Goal: Information Seeking & Learning: Check status

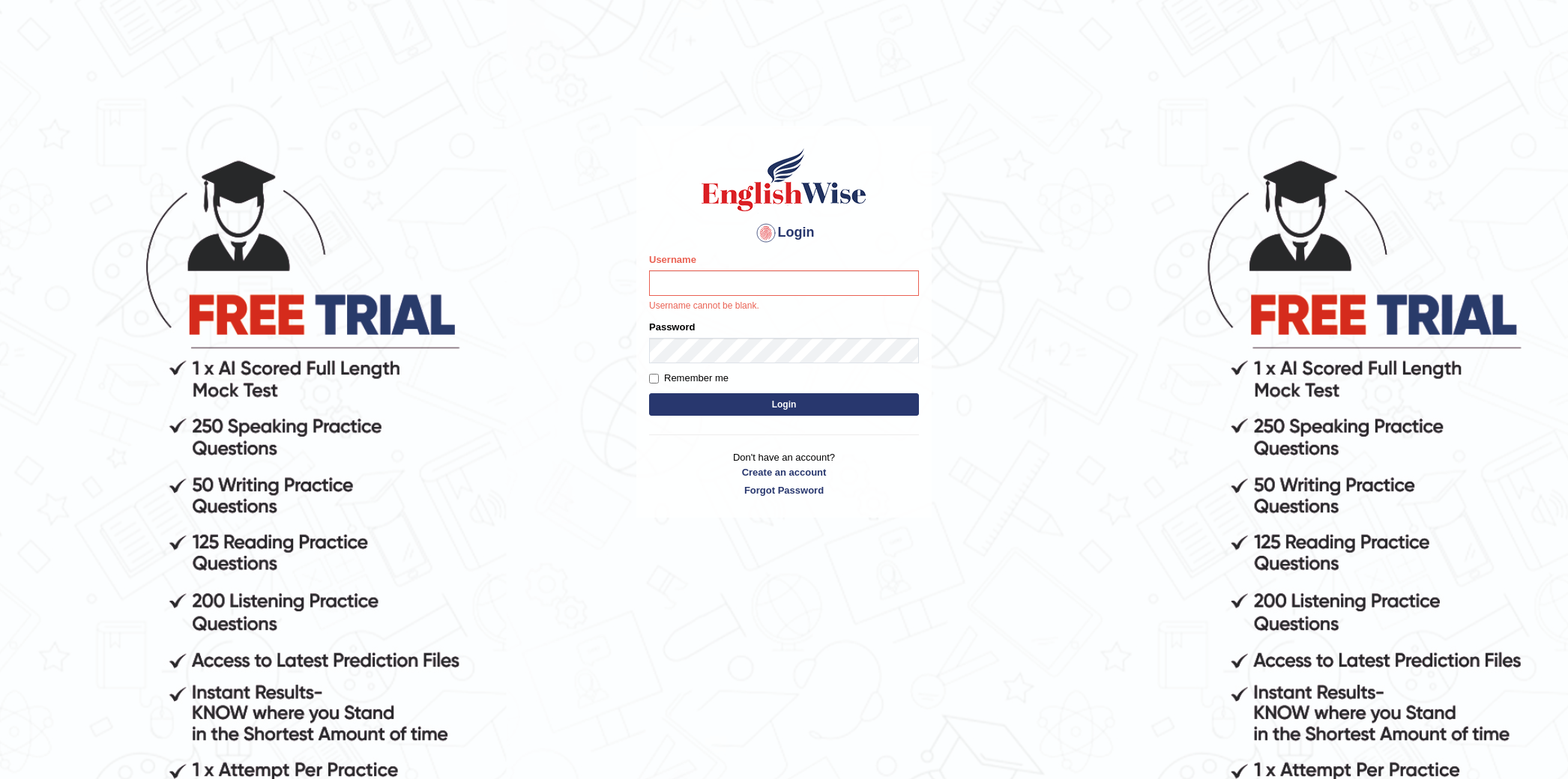
drag, startPoint x: 0, startPoint y: 0, endPoint x: 489, endPoint y: 408, distance: 636.9
click at [489, 408] on body "Login Please fix the following errors: Username Username cannot be blank. Passw…" at bounding box center [784, 468] width 1568 height 779
click at [720, 279] on input "Username" at bounding box center [783, 283] width 269 height 25
click at [682, 279] on input "Username" at bounding box center [783, 283] width 269 height 25
type input "deepika_online"
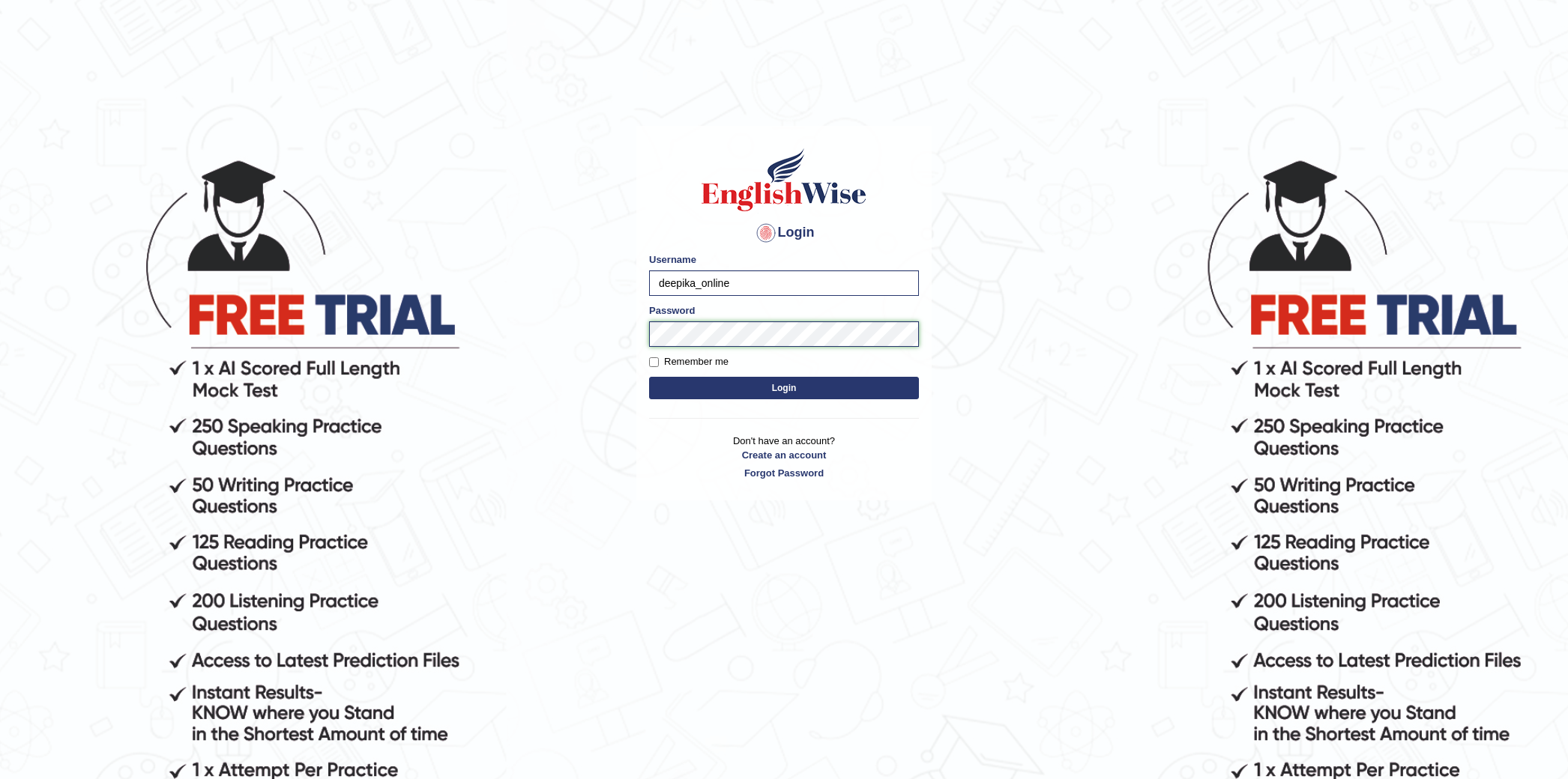
click at [649, 377] on button "Login" at bounding box center [783, 388] width 269 height 23
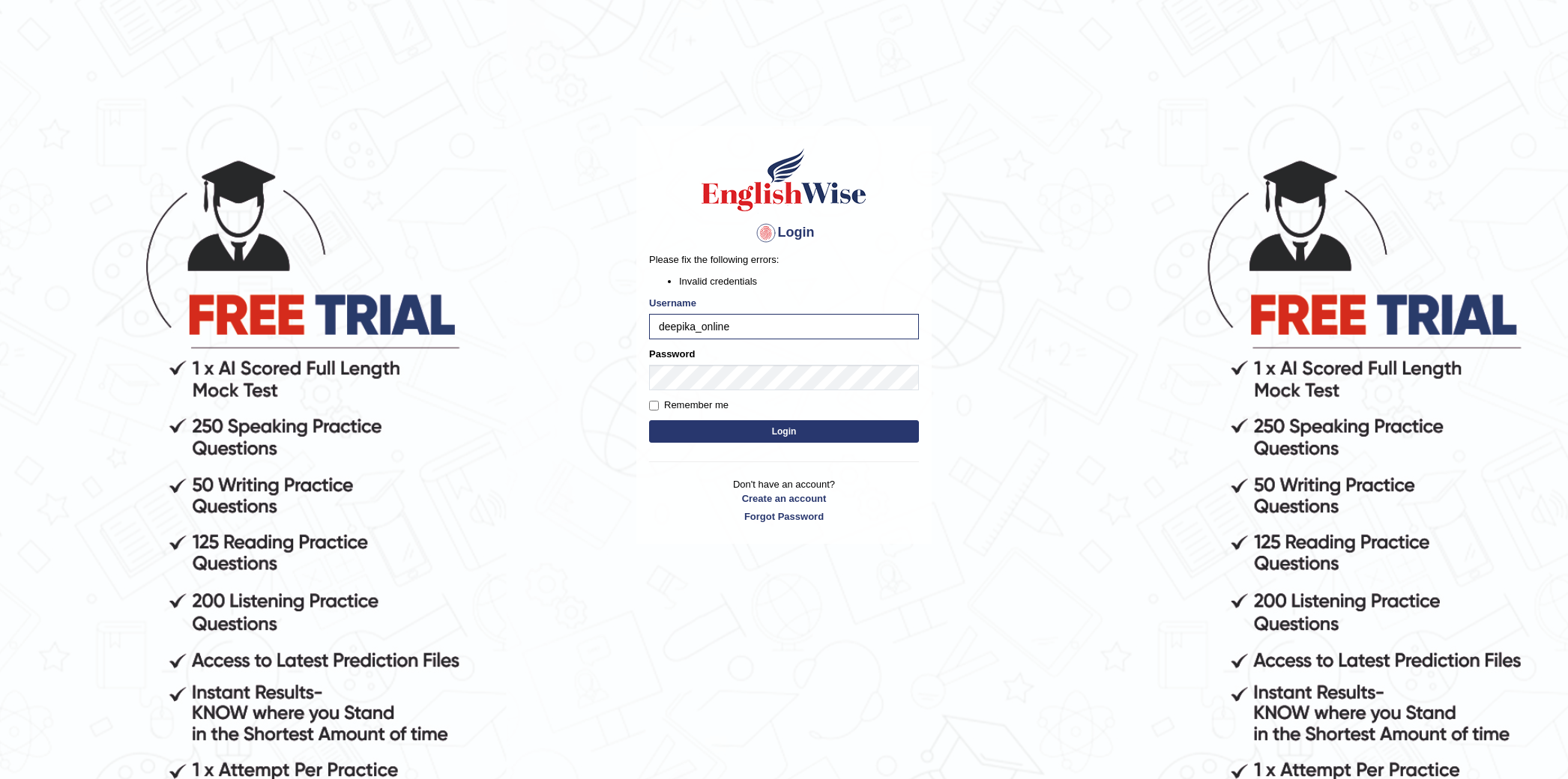
click at [749, 433] on button "Login" at bounding box center [783, 431] width 269 height 23
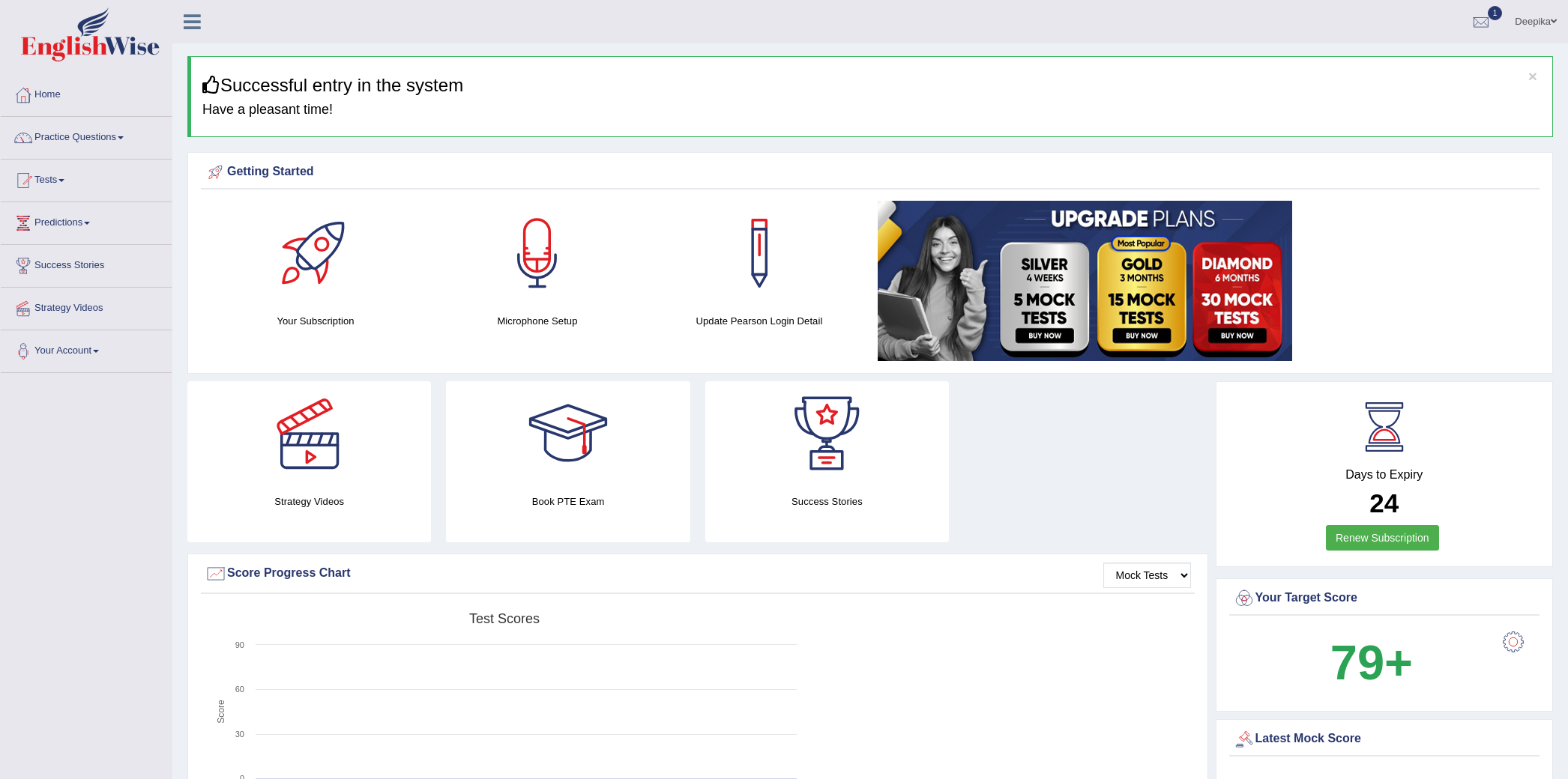
scroll to position [602, 0]
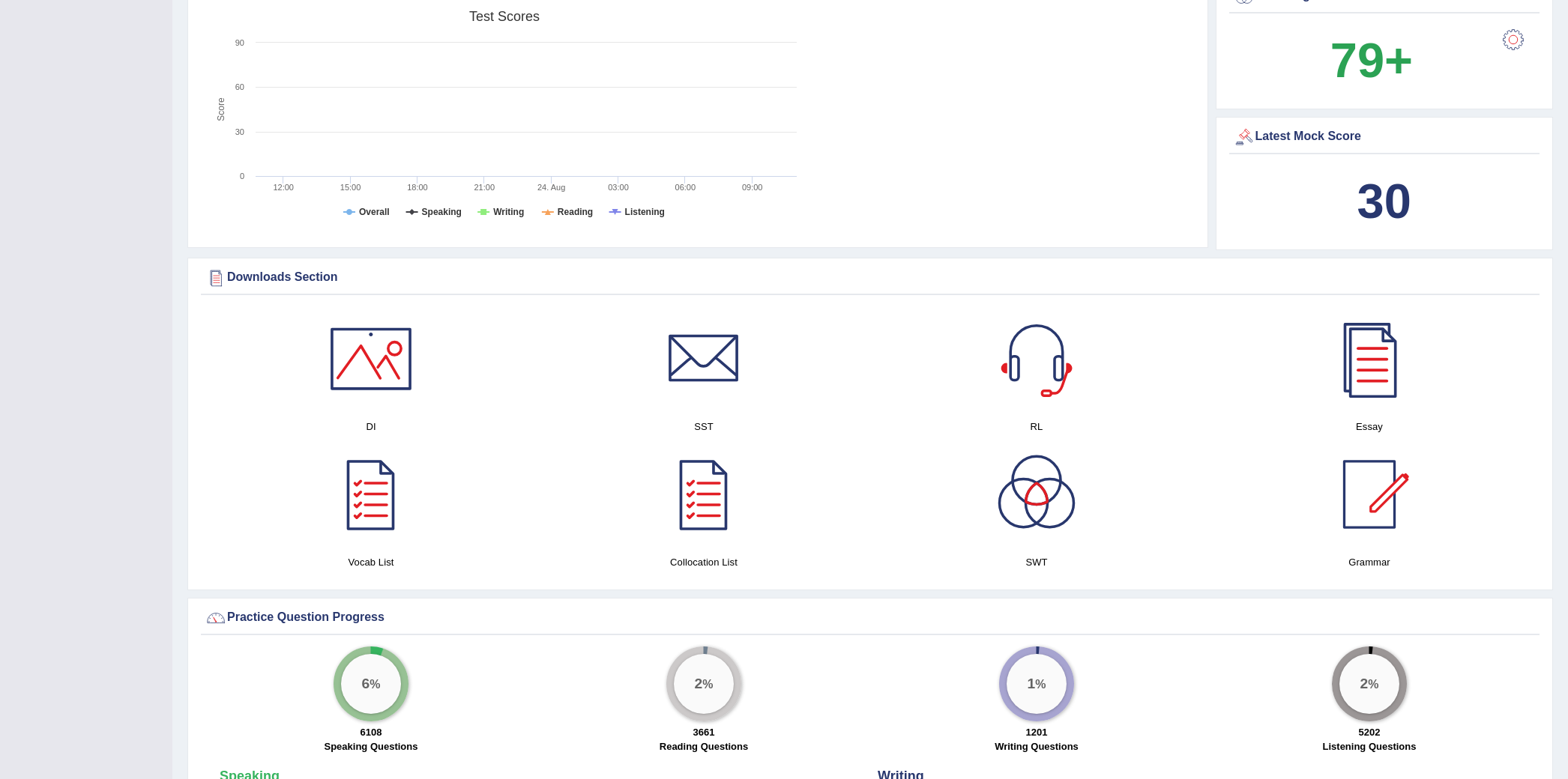
click at [1383, 199] on b "30" at bounding box center [1384, 201] width 54 height 55
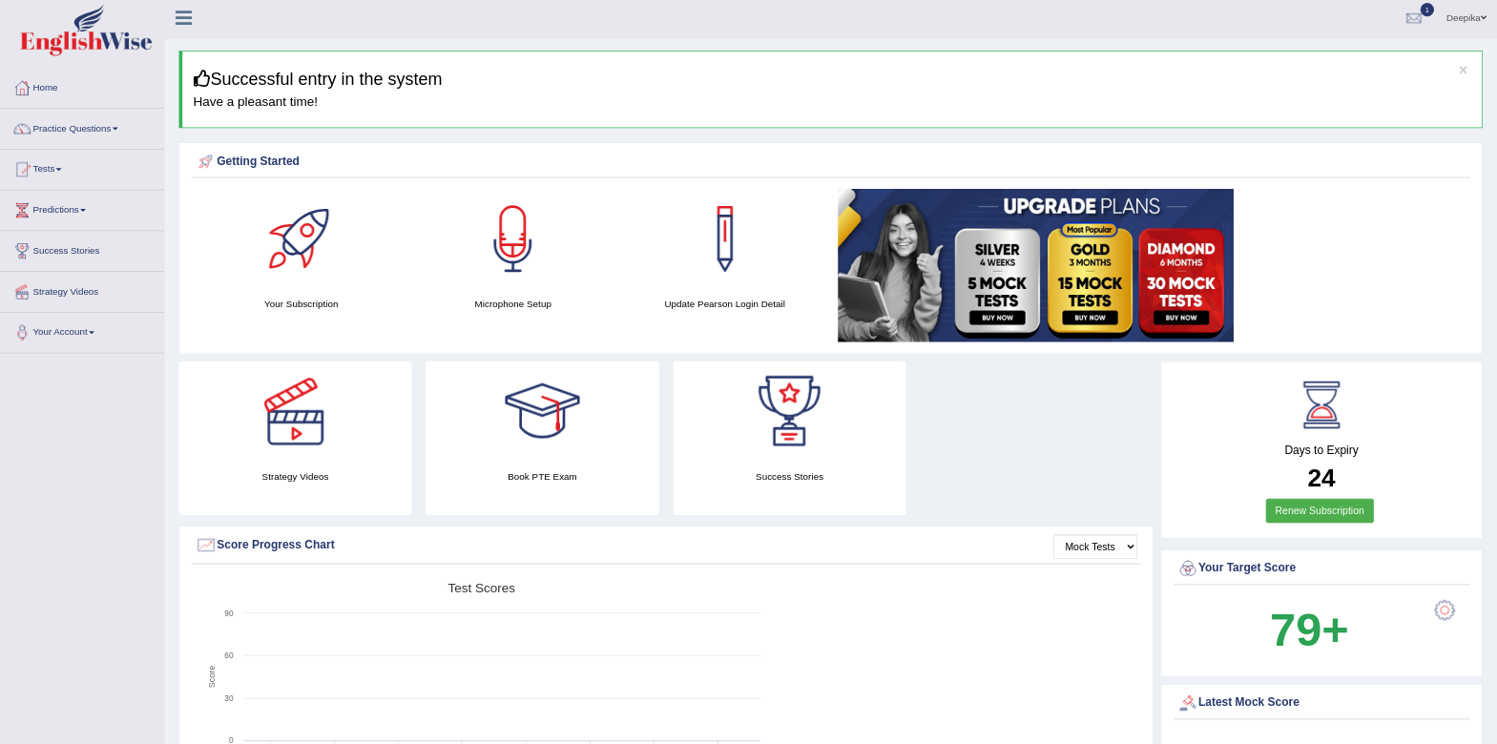
scroll to position [0, 0]
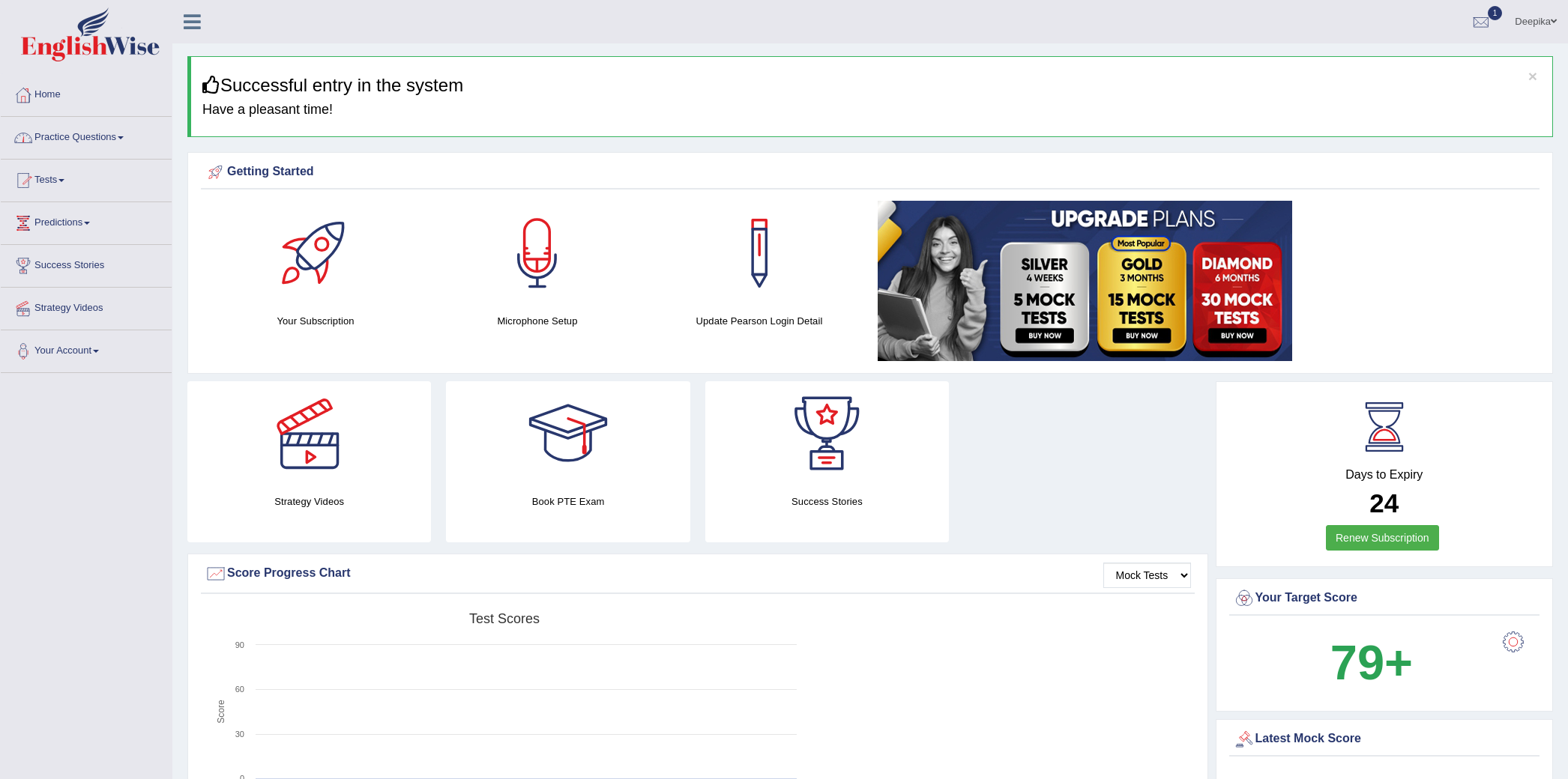
click at [115, 141] on link "Practice Questions" at bounding box center [86, 136] width 171 height 38
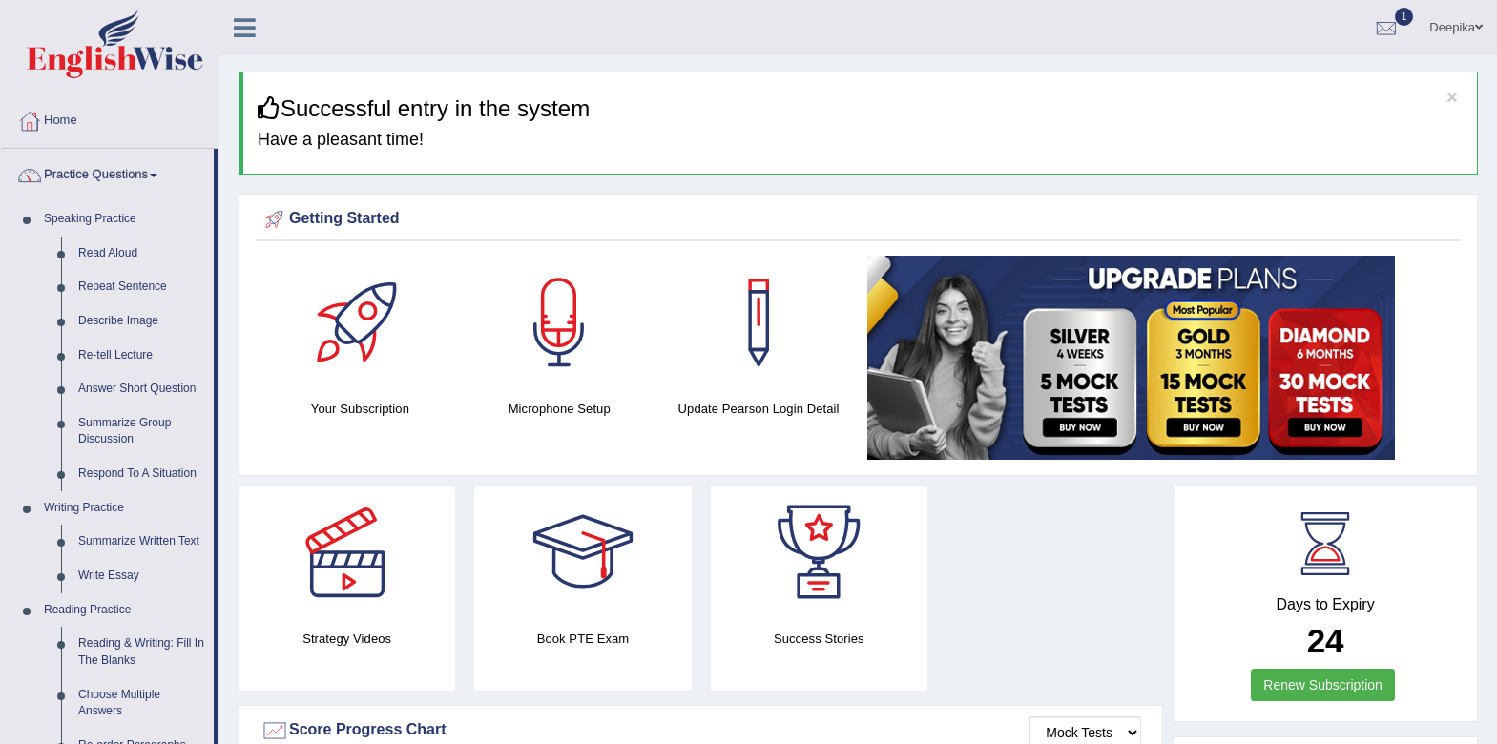
click at [161, 177] on link "Practice Questions" at bounding box center [107, 173] width 213 height 48
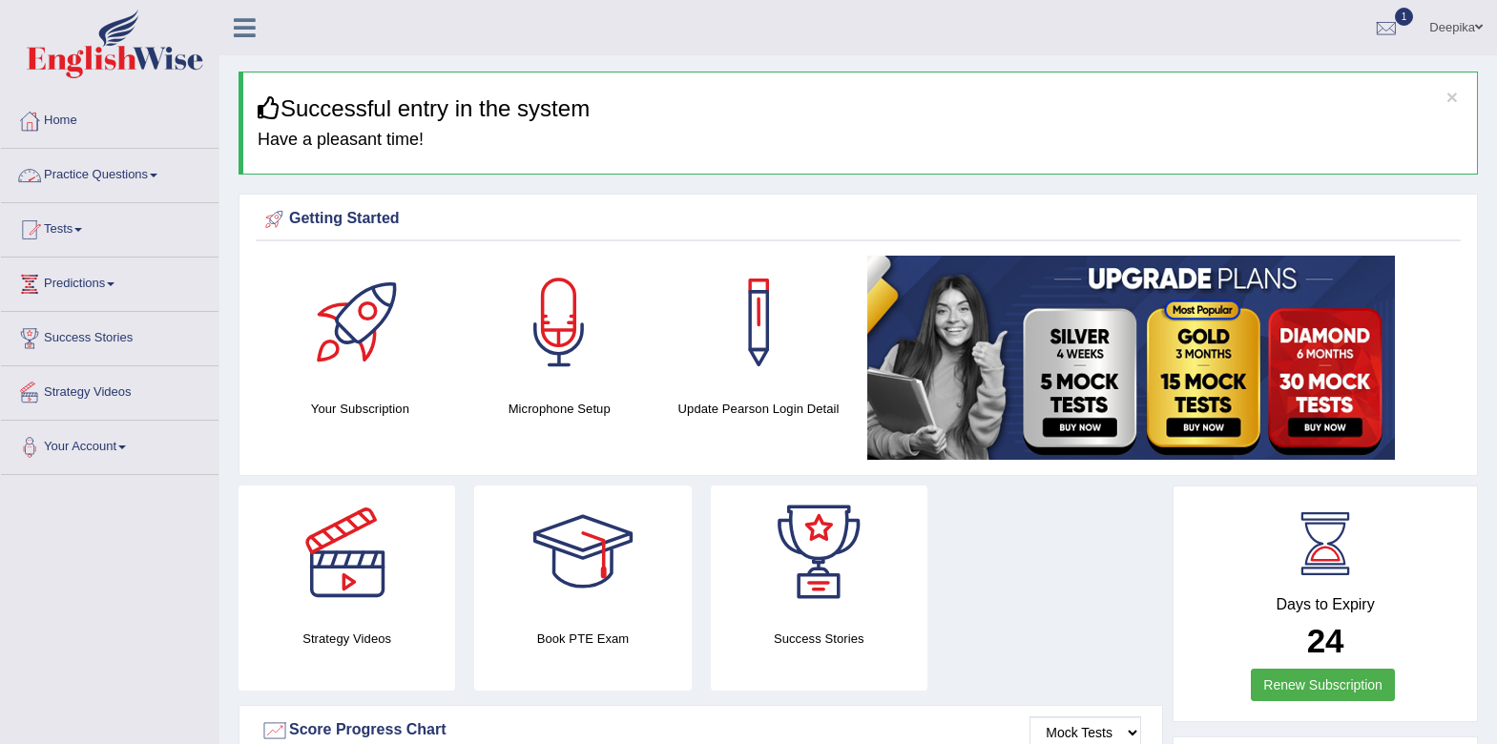
click at [78, 232] on link "Tests" at bounding box center [110, 227] width 218 height 48
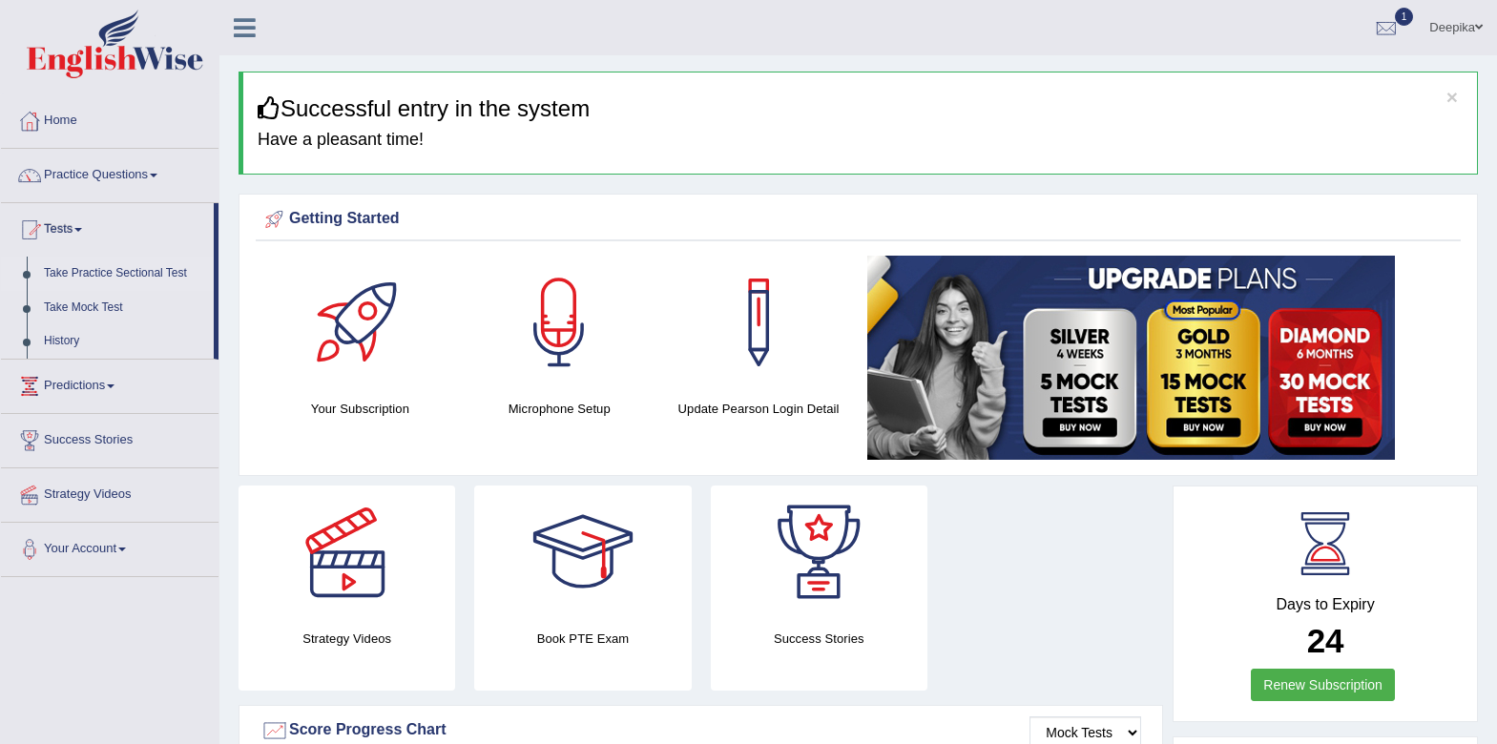
click at [88, 278] on link "Take Practice Sectional Test" at bounding box center [124, 274] width 178 height 34
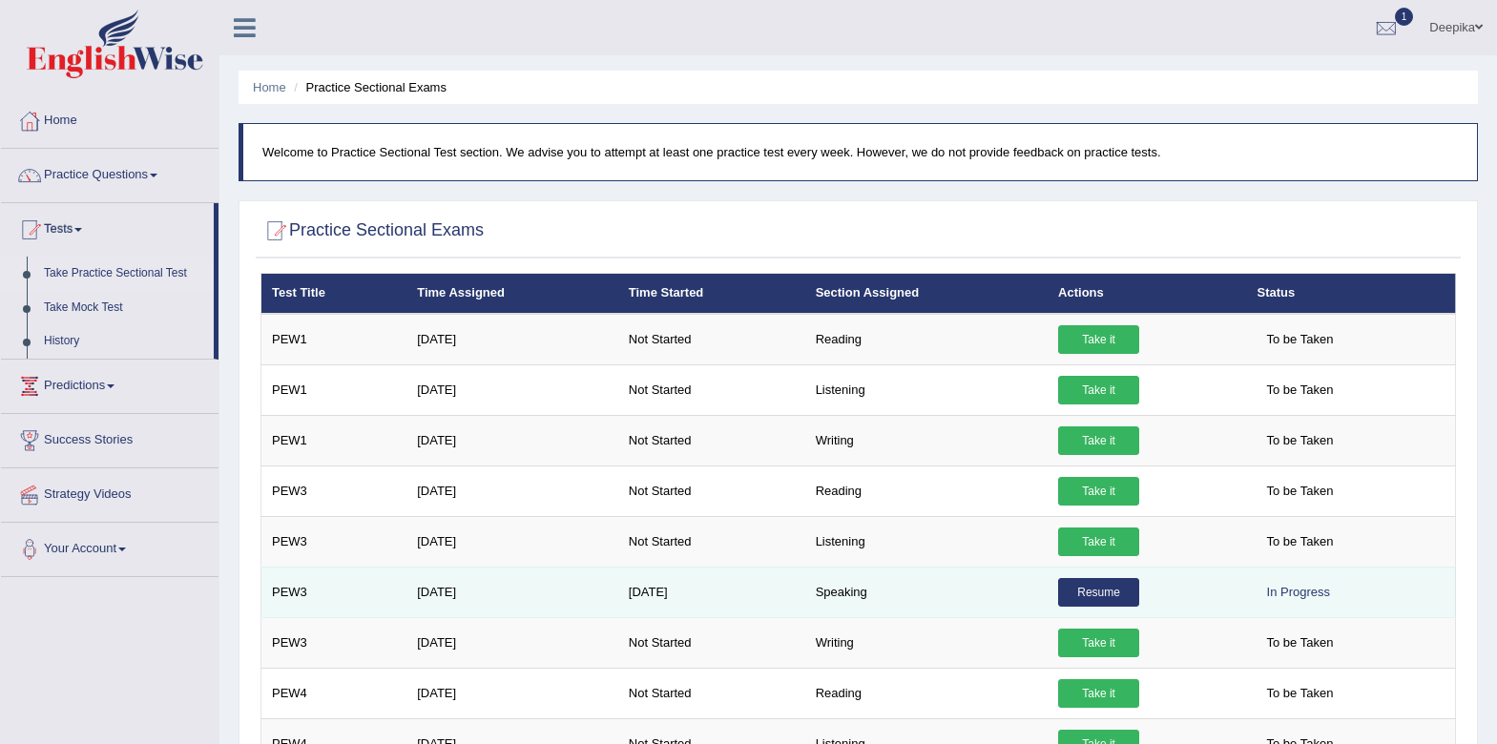
click at [1089, 593] on link "Resume" at bounding box center [1098, 592] width 81 height 29
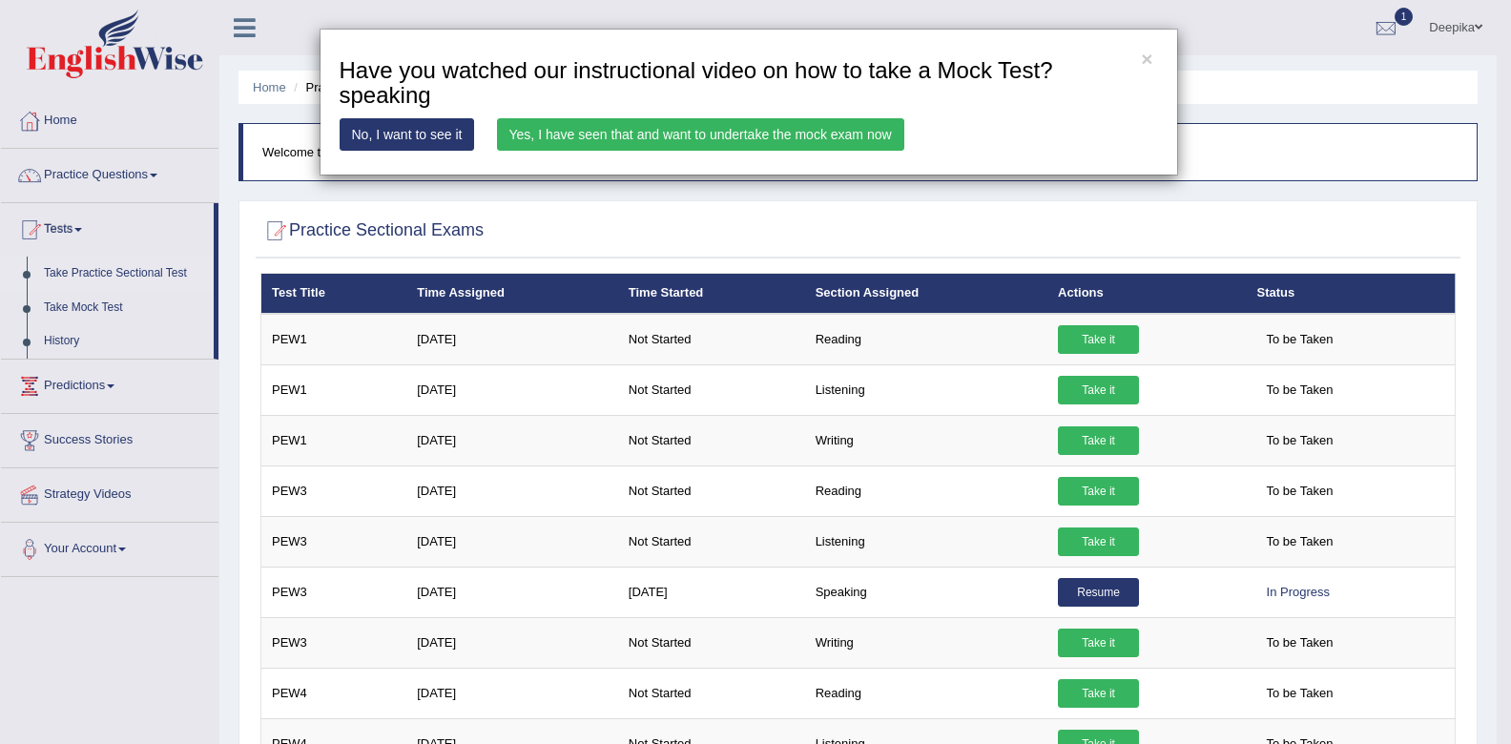
click at [697, 136] on link "Yes, I have seen that and want to undertake the mock exam now" at bounding box center [700, 134] width 407 height 32
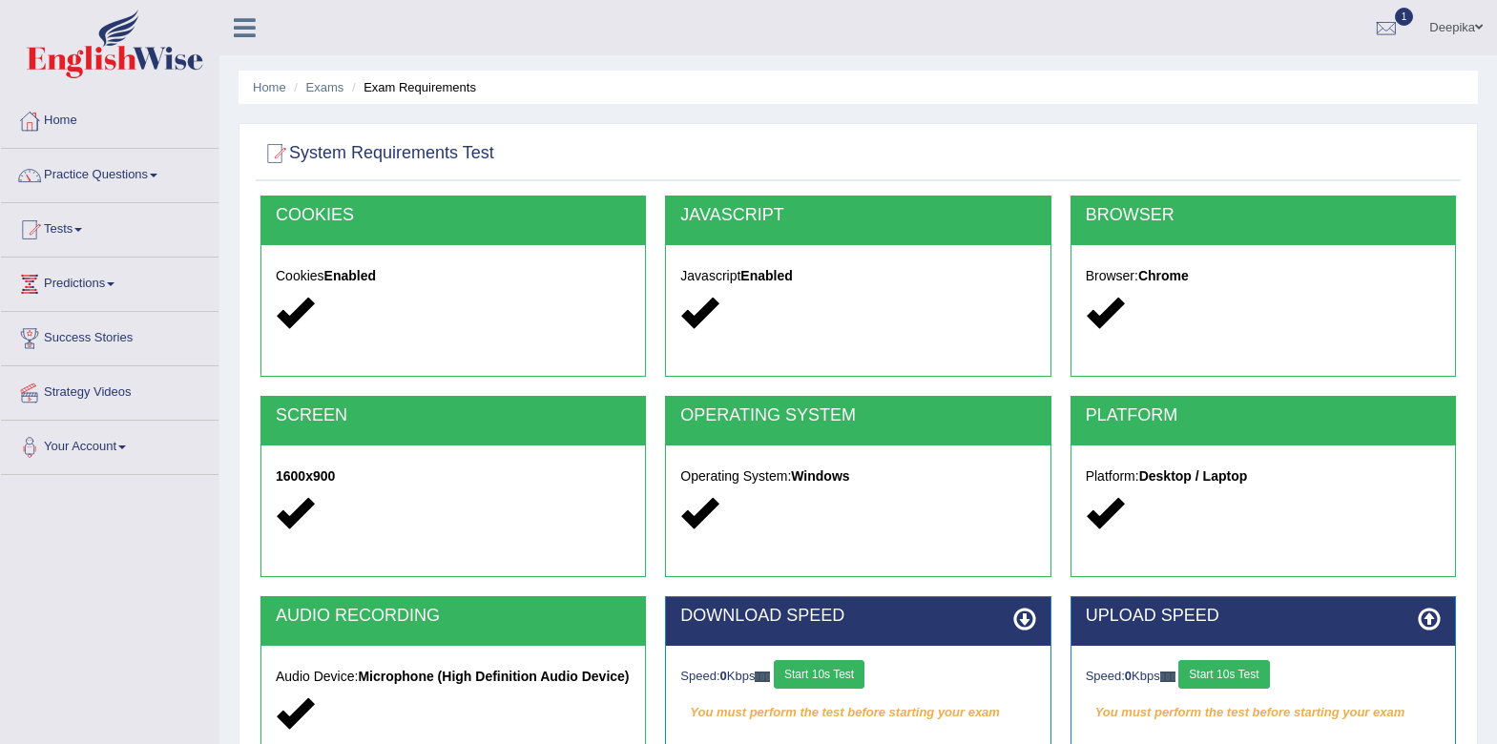
click at [836, 673] on button "Start 10s Test" at bounding box center [819, 674] width 91 height 29
click at [1236, 675] on button "Start 10s Test" at bounding box center [1223, 674] width 91 height 29
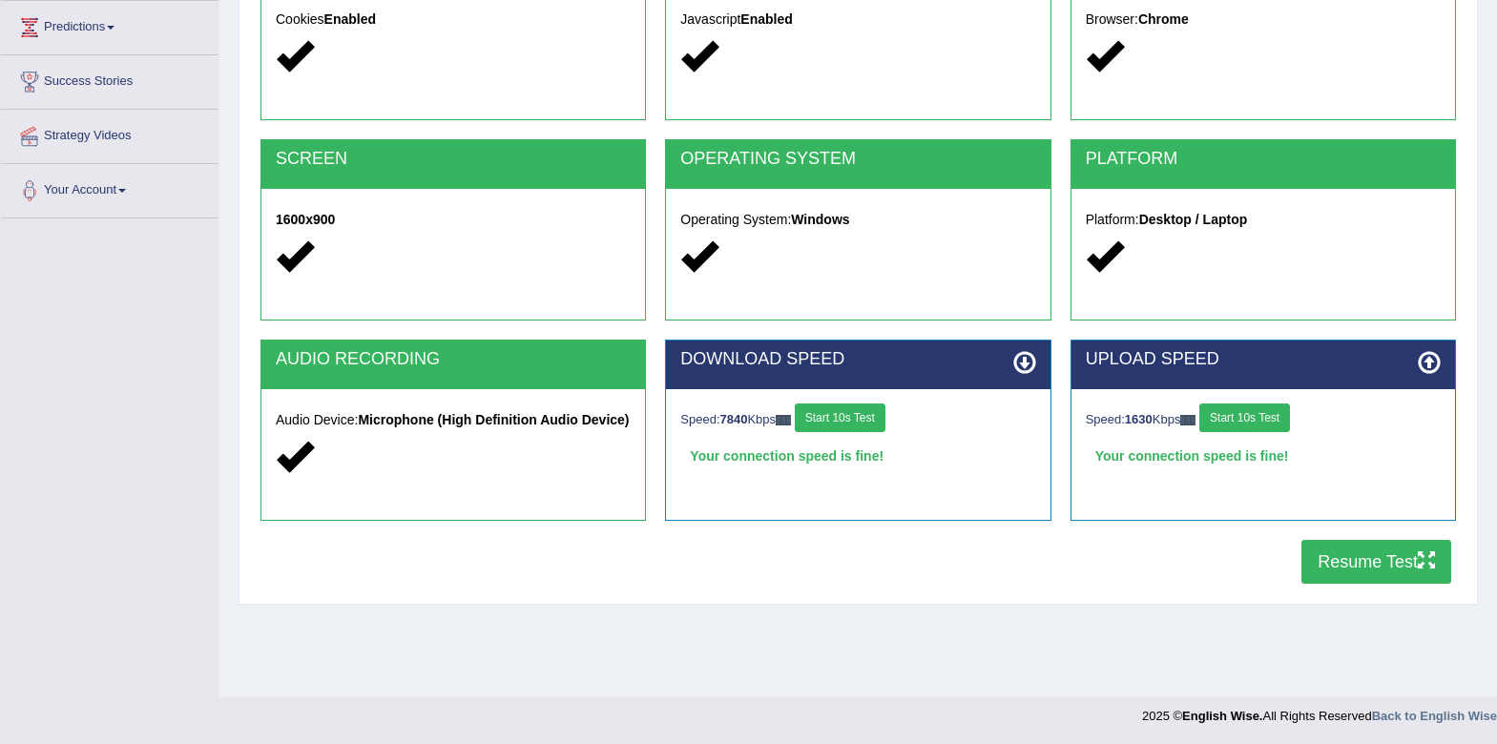
scroll to position [258, 0]
click at [1379, 568] on button "Resume Test" at bounding box center [1376, 561] width 150 height 44
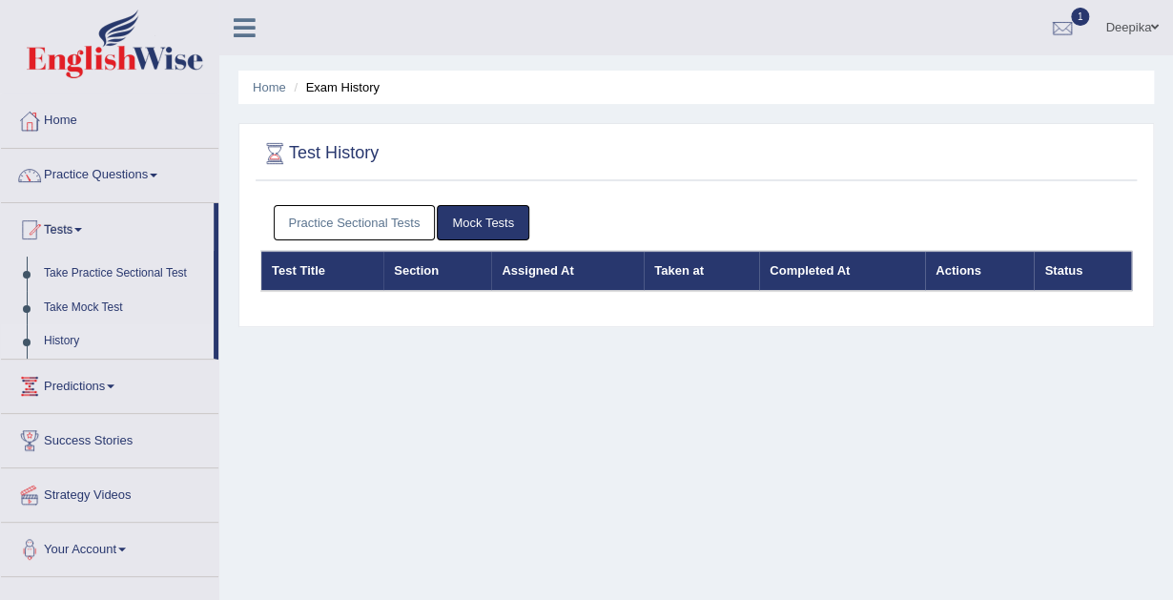
click at [317, 208] on link "Practice Sectional Tests" at bounding box center [355, 222] width 162 height 35
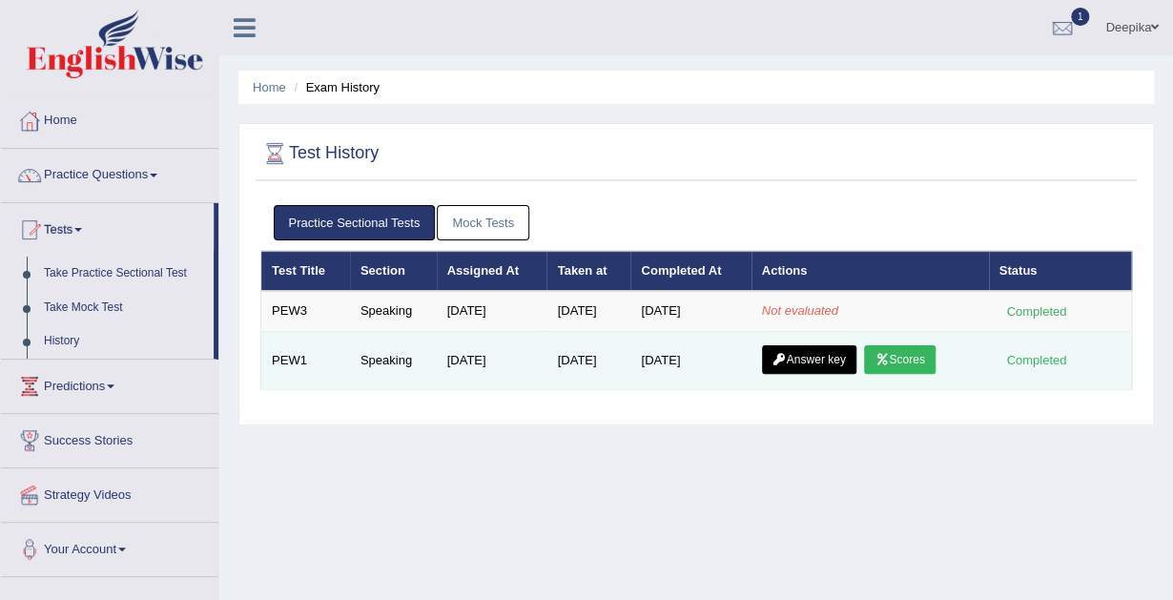
click at [904, 355] on link "Scores" at bounding box center [899, 359] width 71 height 29
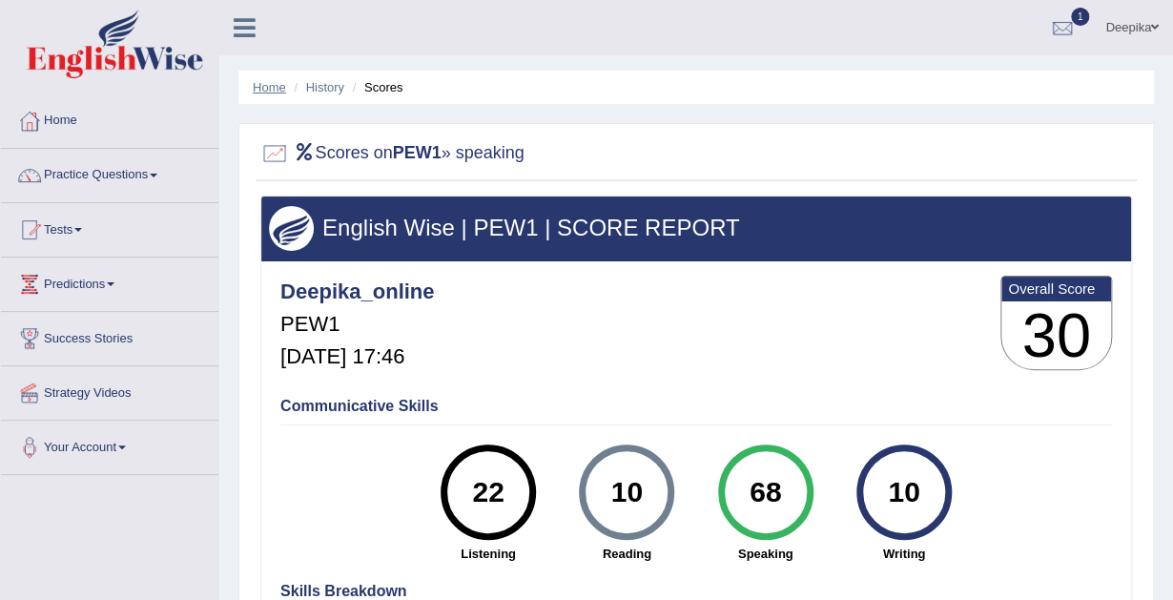
click at [259, 93] on link "Home" at bounding box center [269, 87] width 33 height 14
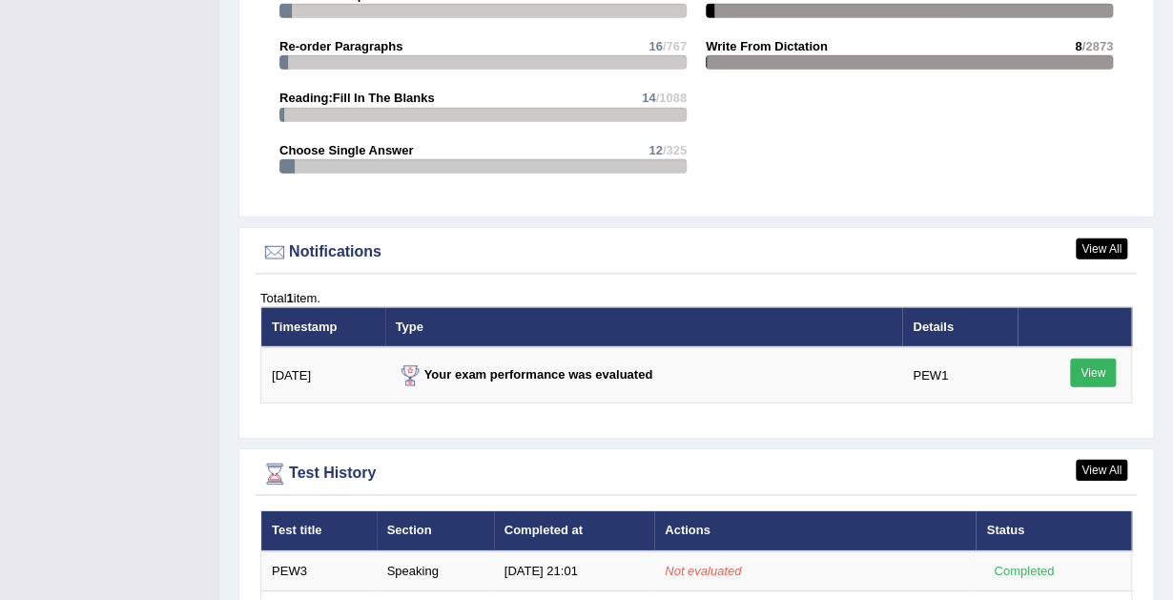
scroll to position [2099, 0]
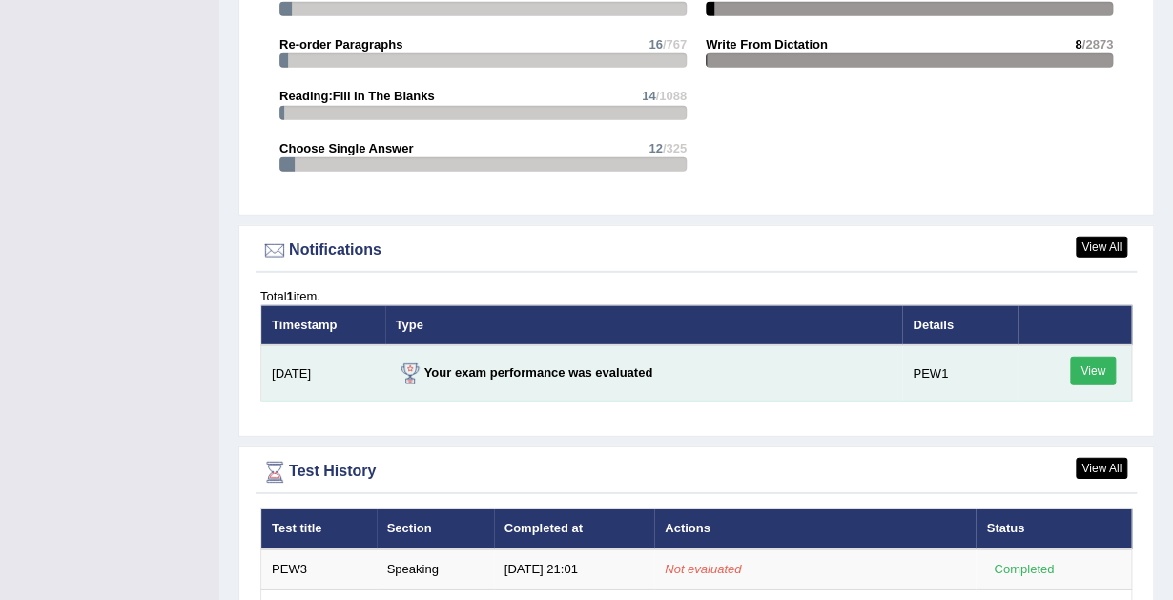
click at [1078, 368] on link "View" at bounding box center [1093, 371] width 46 height 29
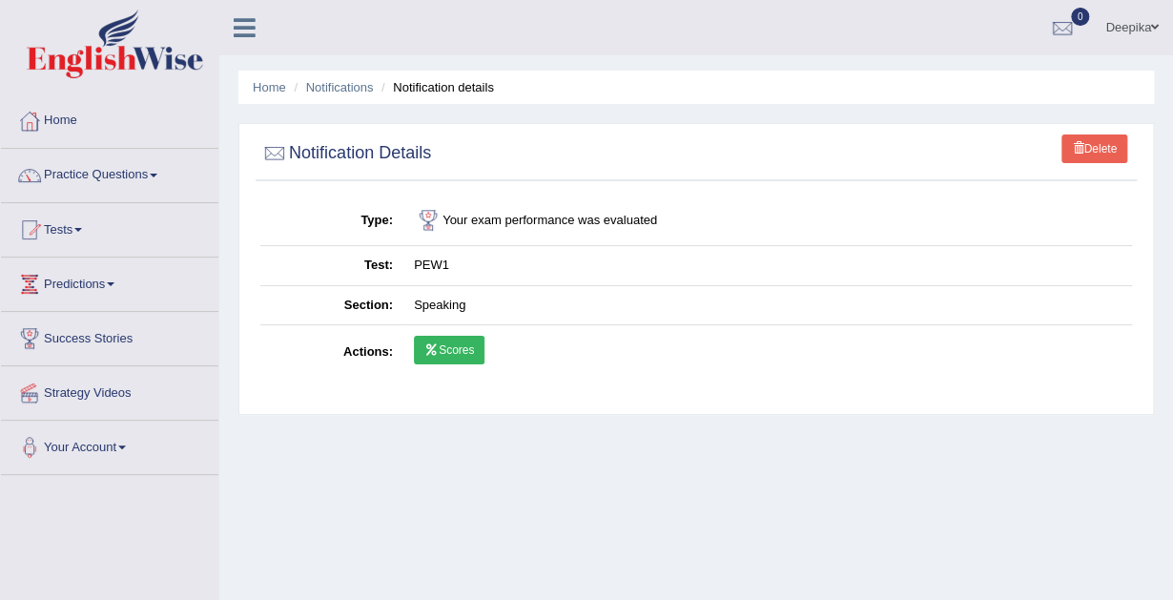
click at [440, 355] on link "Scores" at bounding box center [449, 350] width 71 height 29
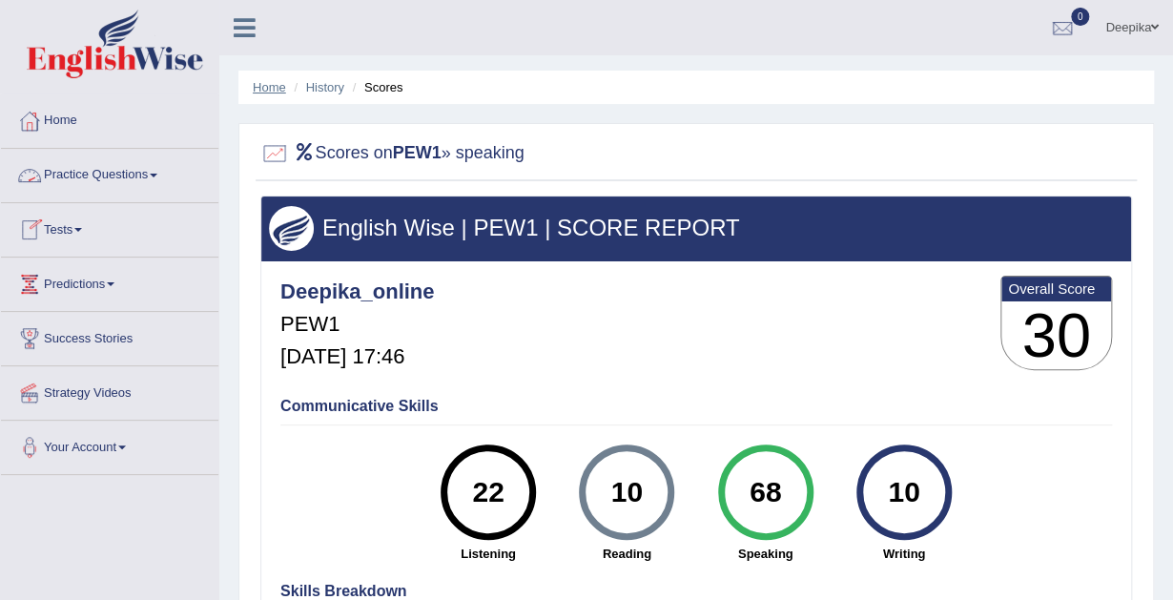
click at [254, 92] on link "Home" at bounding box center [269, 87] width 33 height 14
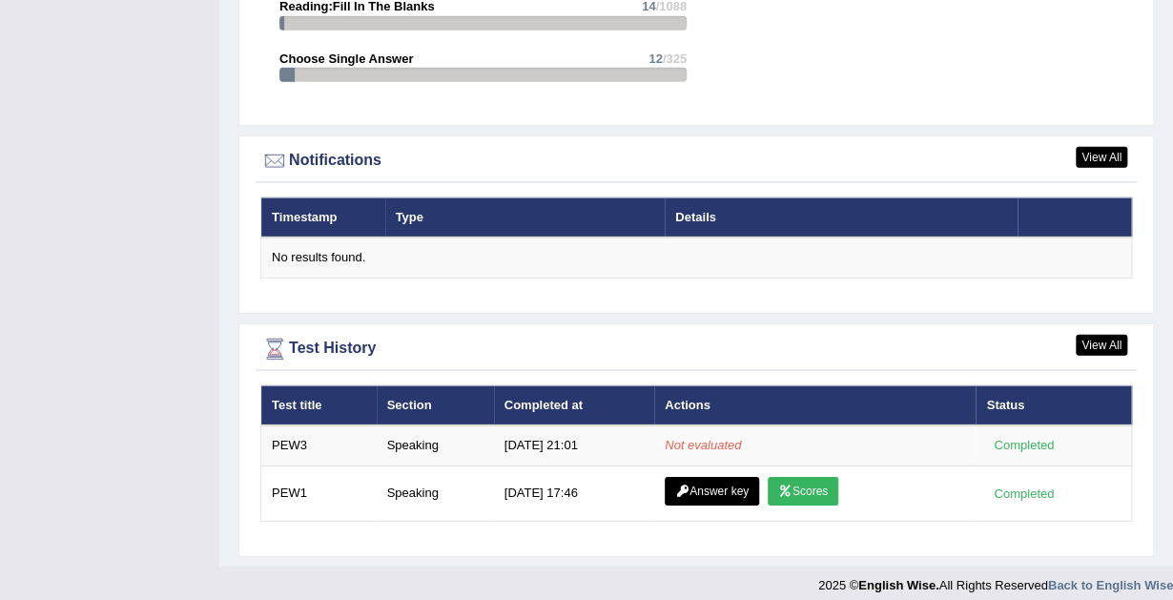
scroll to position [2195, 0]
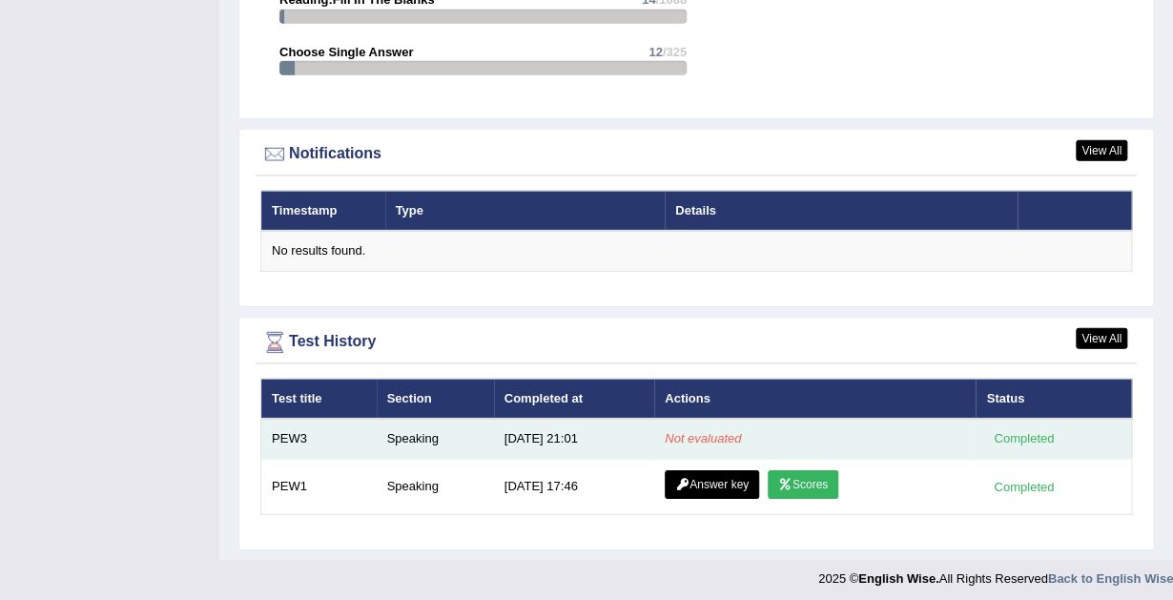
click at [712, 424] on td "Not evaluated" at bounding box center [815, 439] width 322 height 40
click at [1015, 429] on div "Completed" at bounding box center [1023, 439] width 74 height 20
click at [1015, 430] on div "Completed" at bounding box center [1023, 439] width 74 height 20
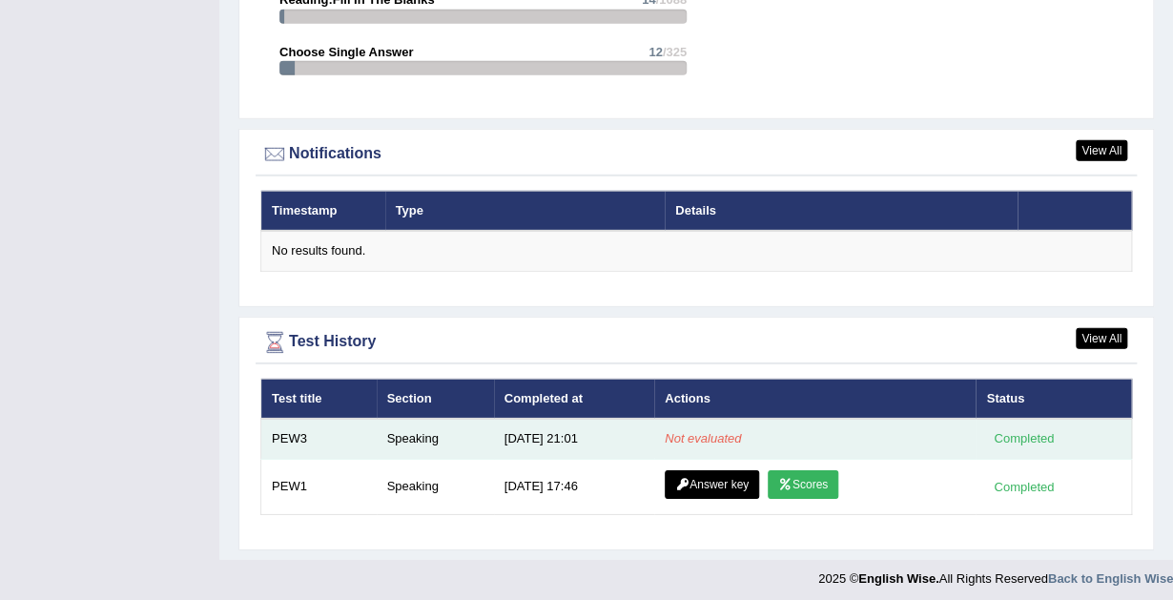
click at [691, 435] on em "Not evaluated" at bounding box center [703, 438] width 76 height 14
click at [530, 430] on td "8/24/25 21:01" at bounding box center [574, 439] width 160 height 40
click at [283, 430] on td "PEW3" at bounding box center [318, 439] width 115 height 40
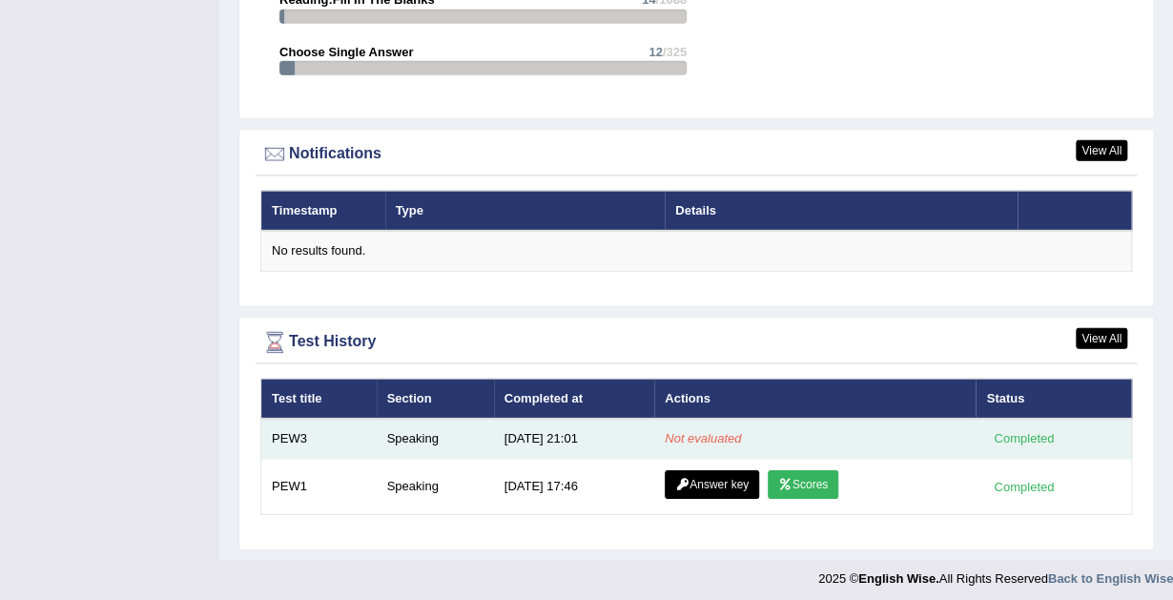
click at [283, 430] on td "PEW3" at bounding box center [318, 439] width 115 height 40
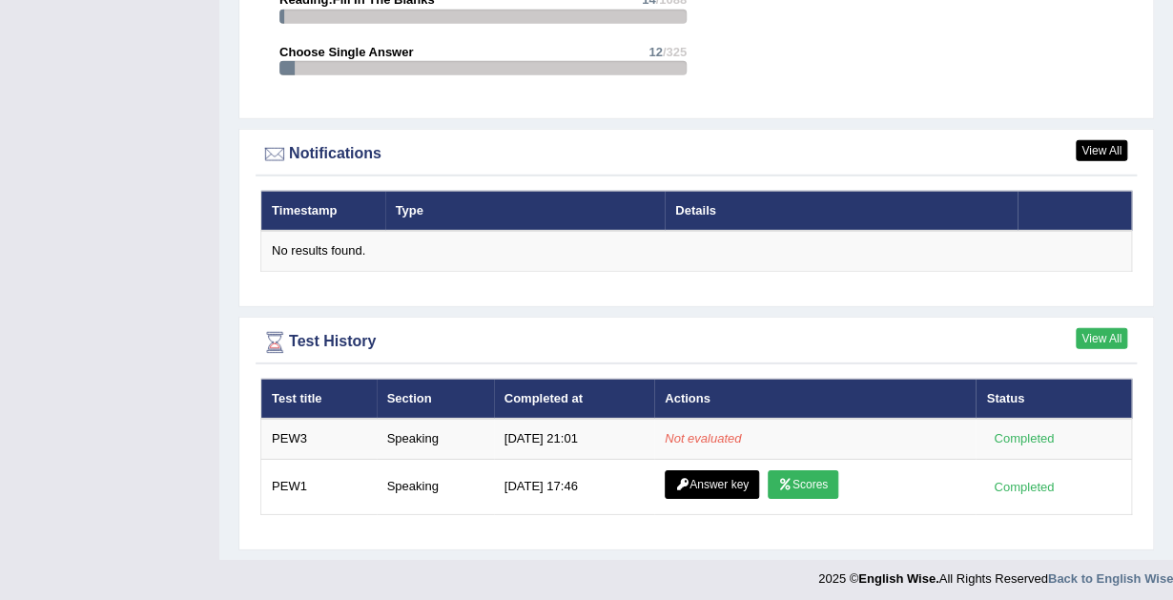
click at [1099, 328] on link "View All" at bounding box center [1102, 338] width 52 height 21
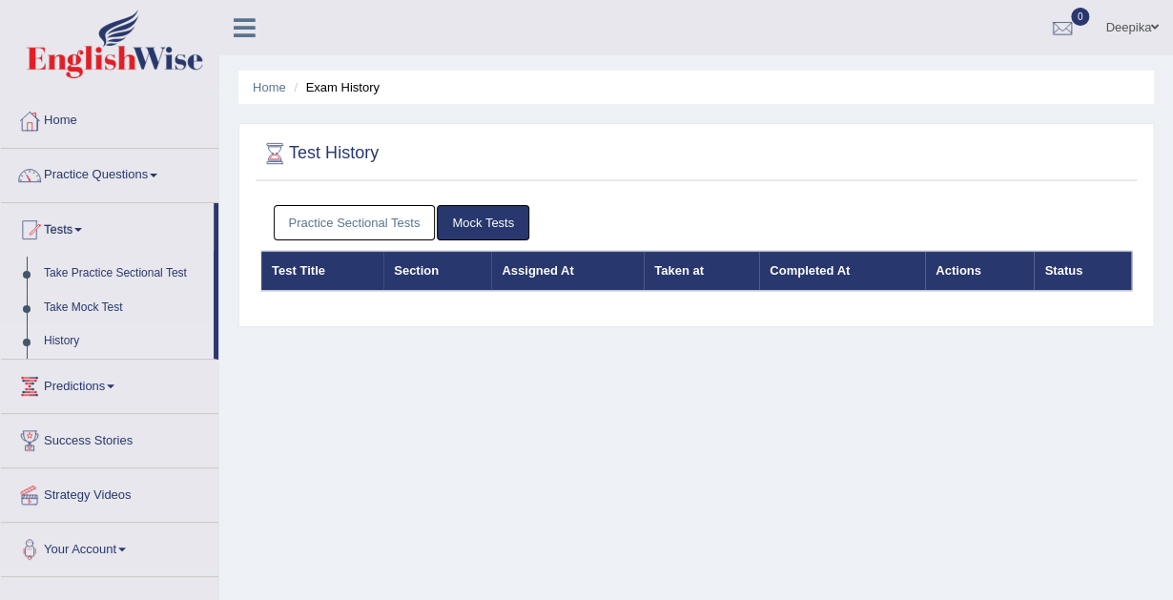
click at [377, 222] on link "Practice Sectional Tests" at bounding box center [355, 222] width 162 height 35
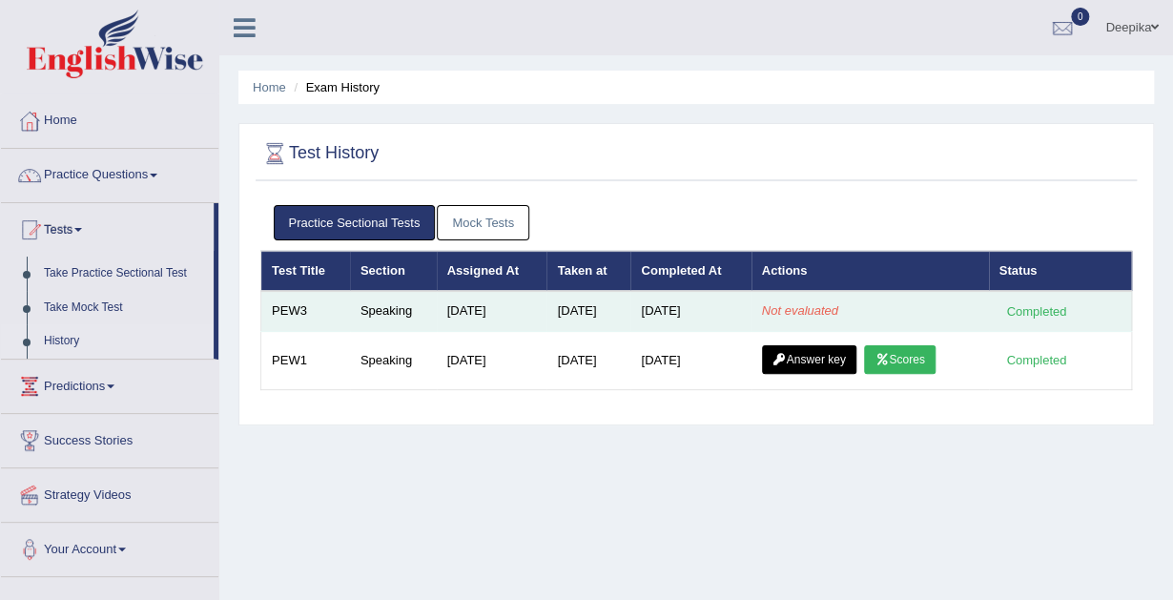
click at [790, 310] on em "Not evaluated" at bounding box center [800, 310] width 76 height 14
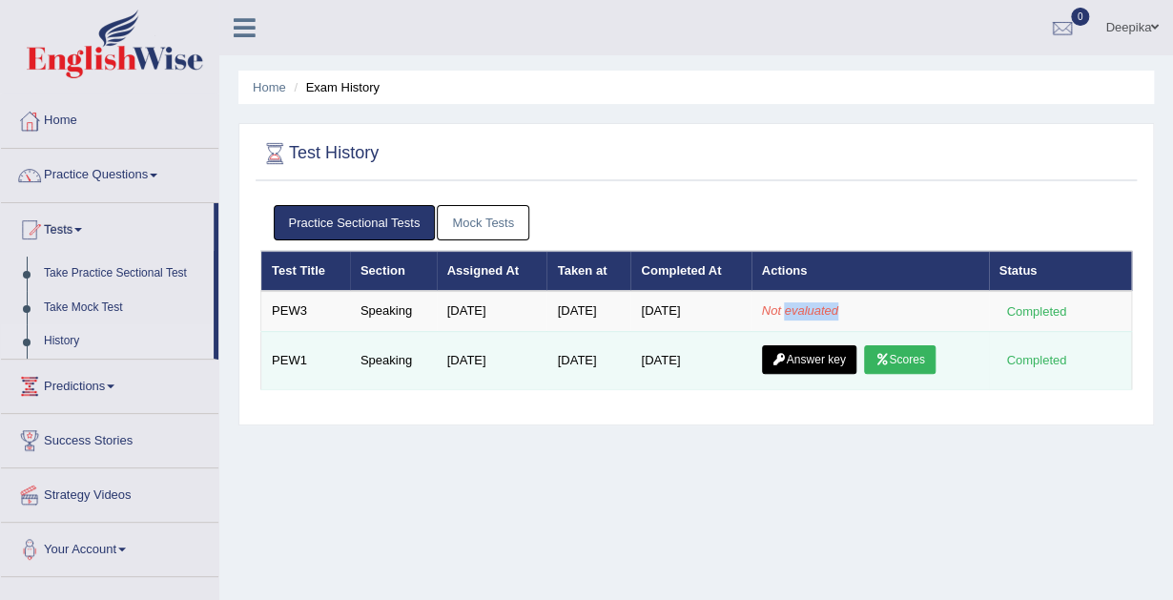
click at [799, 358] on link "Answer key" at bounding box center [809, 359] width 94 height 29
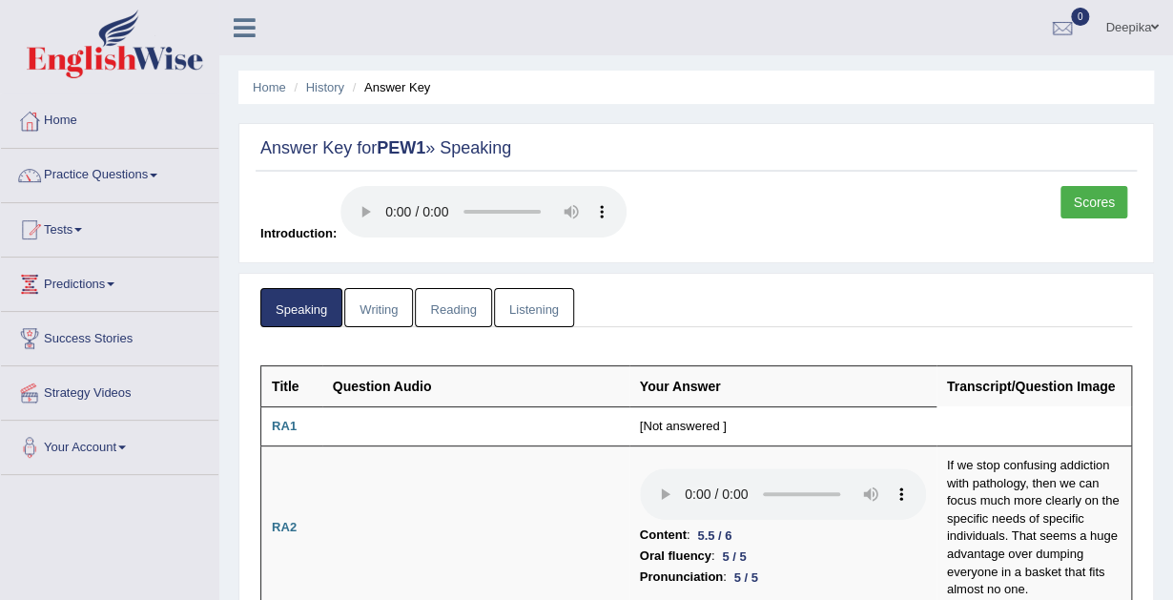
click at [1091, 196] on link "Scores" at bounding box center [1094, 202] width 67 height 32
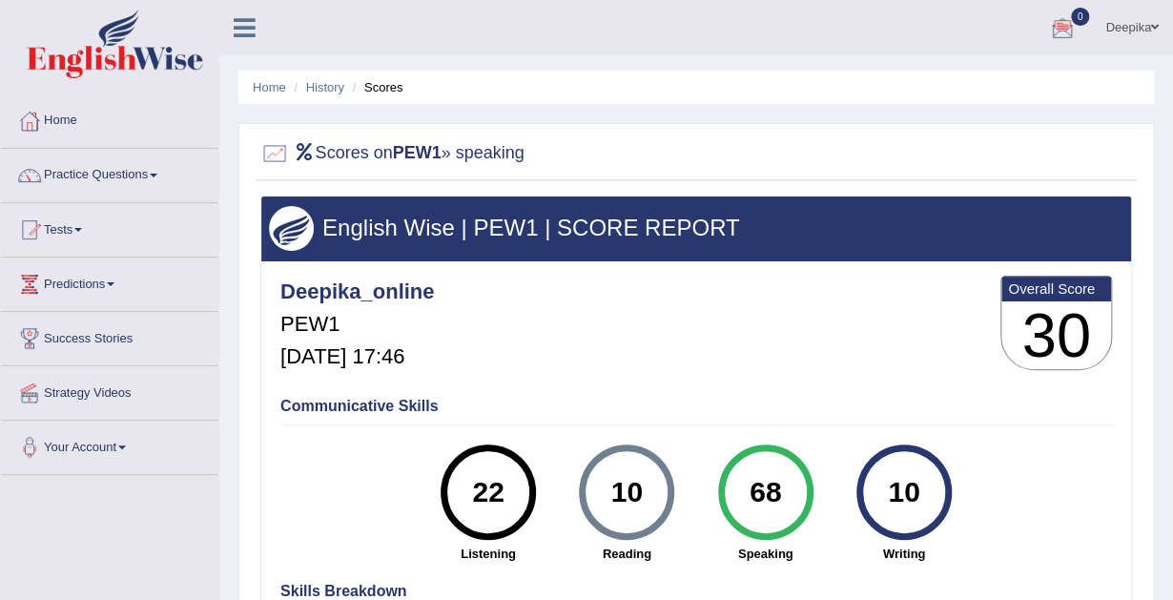
click at [1170, 453] on div "Home History Scores Scores on PEW1 » speaking English Wise | PEW1 | SCORE REPOR…" at bounding box center [696, 477] width 954 height 954
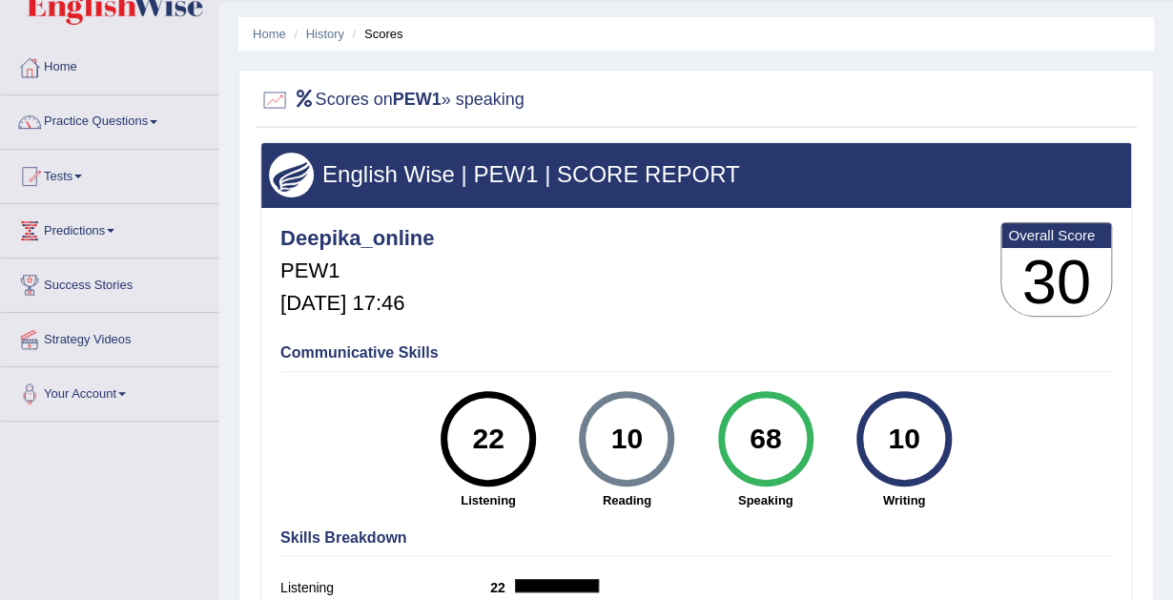
scroll to position [31, 0]
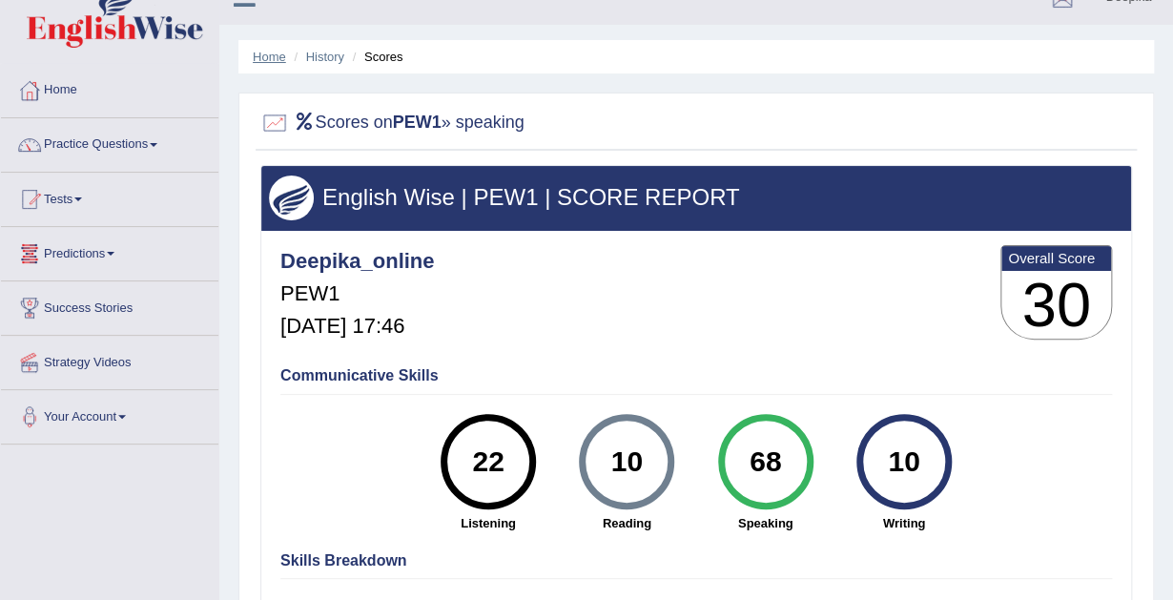
click at [259, 51] on link "Home" at bounding box center [269, 57] width 33 height 14
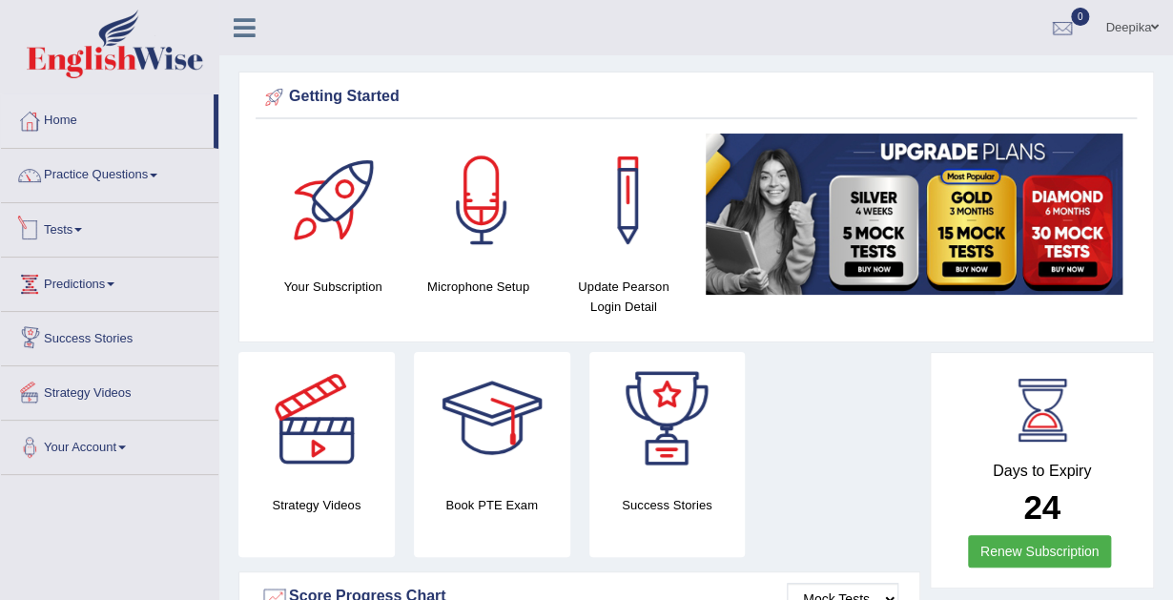
click at [86, 225] on link "Tests" at bounding box center [110, 227] width 218 height 48
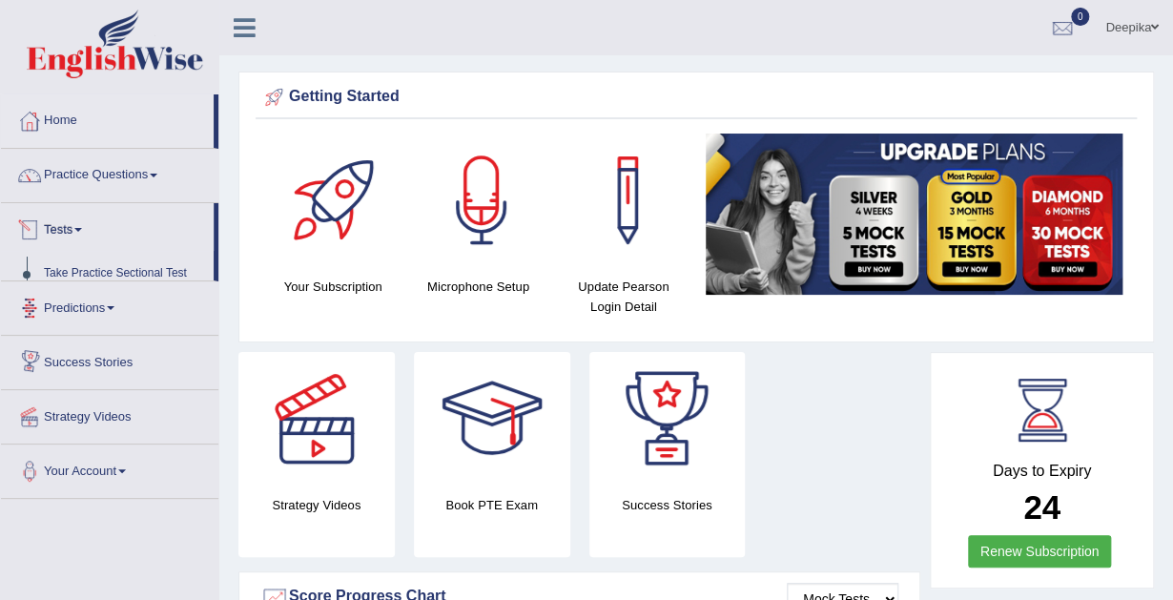
click at [86, 225] on link "Tests" at bounding box center [107, 227] width 213 height 48
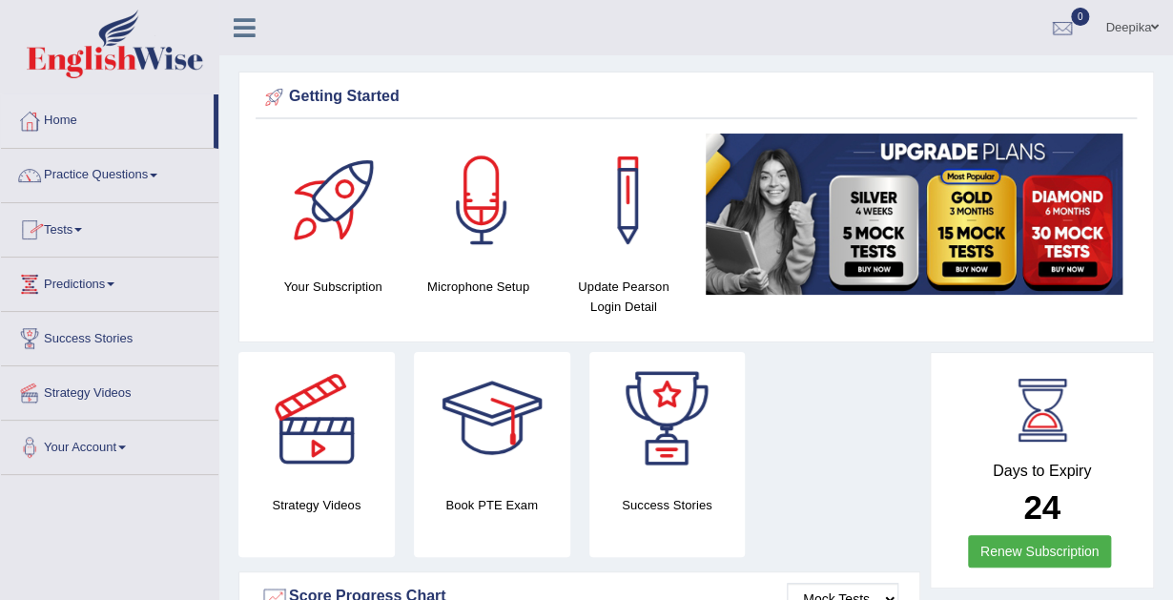
click at [86, 225] on link "Tests" at bounding box center [110, 227] width 218 height 48
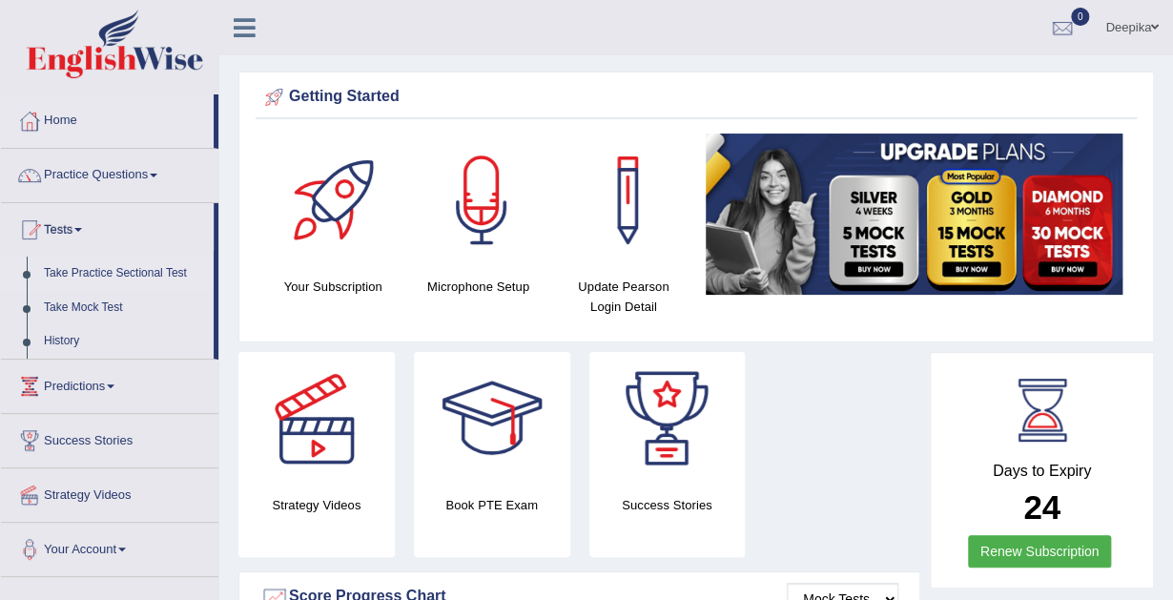
click at [103, 275] on link "Take Practice Sectional Test" at bounding box center [124, 274] width 178 height 34
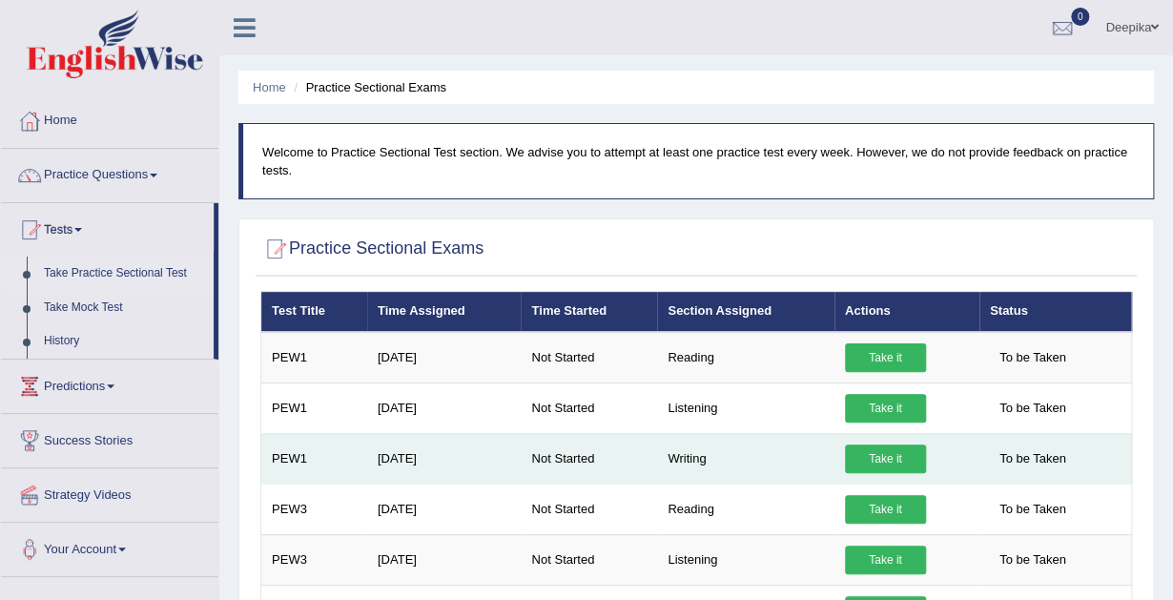
click at [850, 456] on link "Take it" at bounding box center [885, 459] width 81 height 29
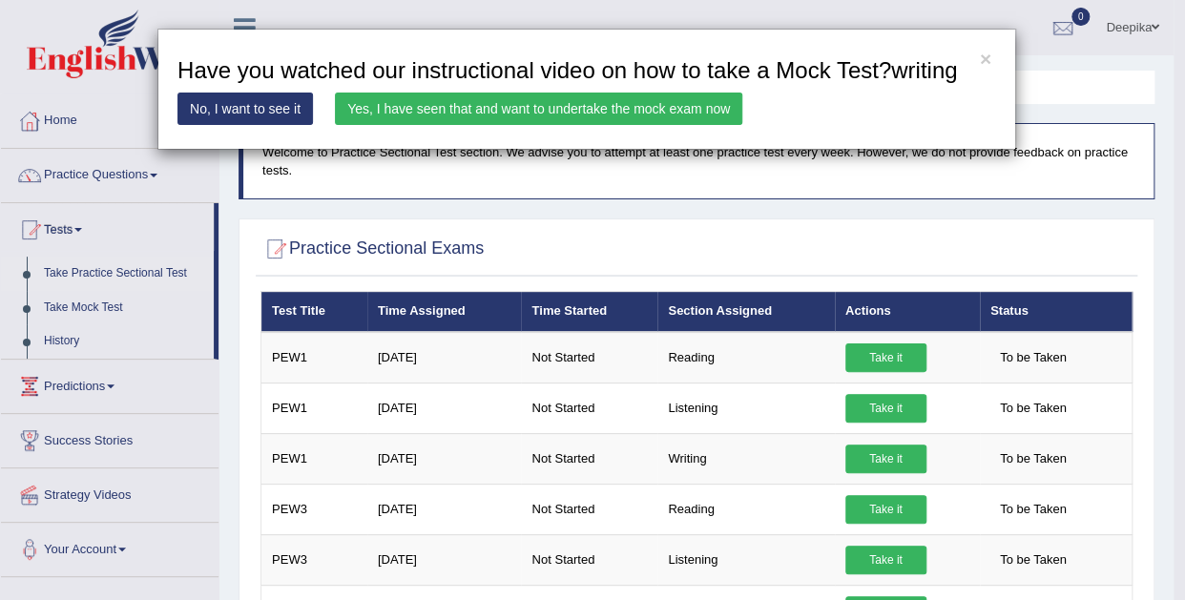
click at [510, 103] on link "Yes, I have seen that and want to undertake the mock exam now" at bounding box center [538, 109] width 407 height 32
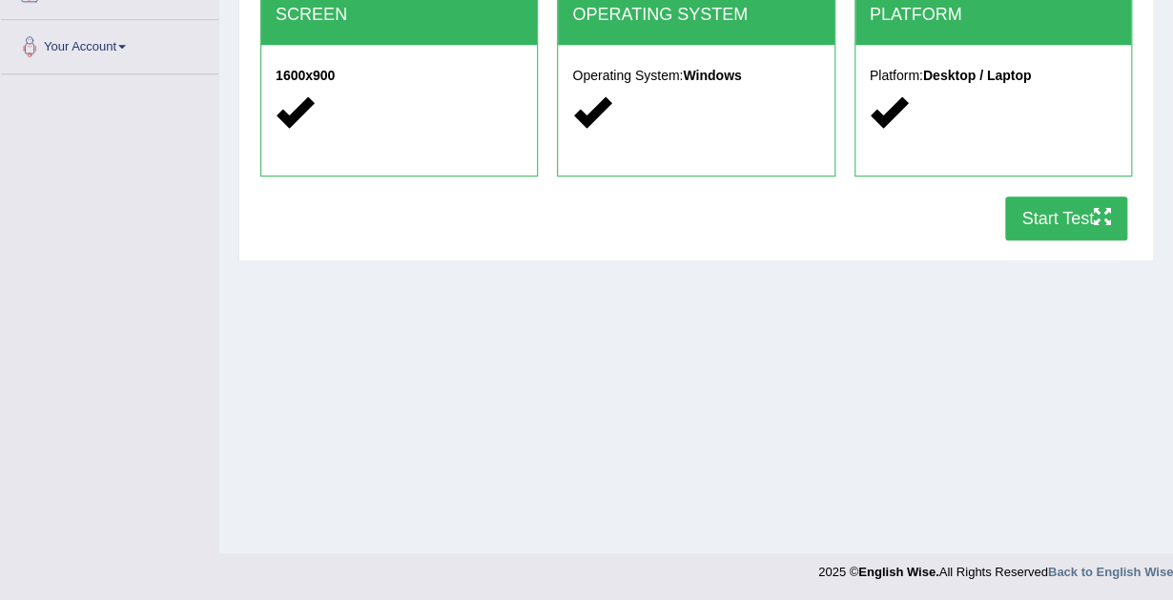
scroll to position [402, 0]
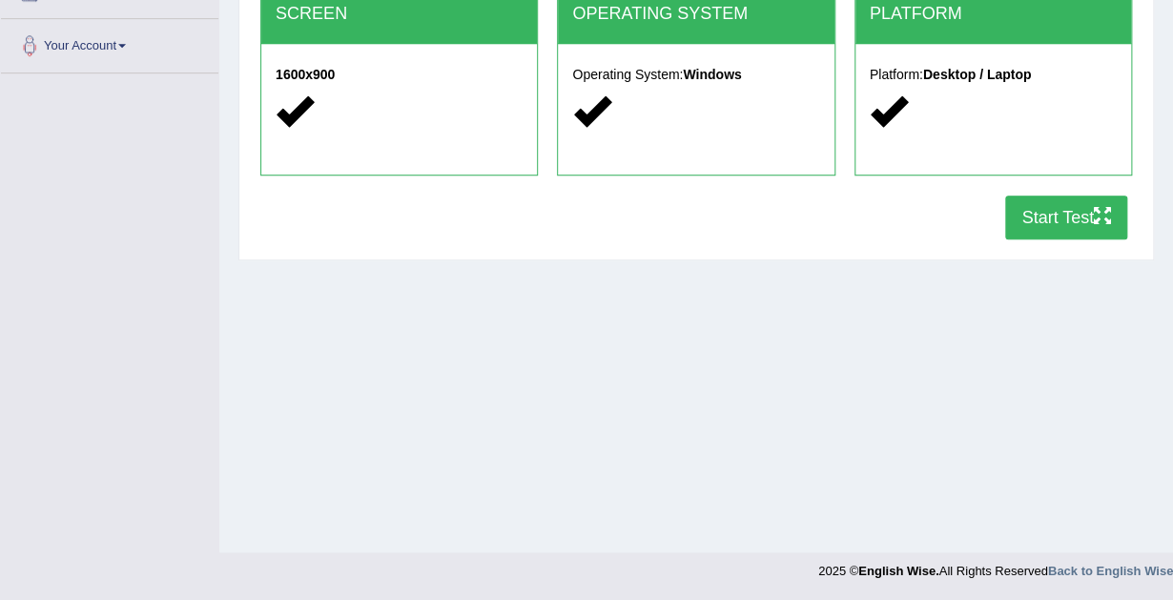
click at [1046, 206] on button "Start Test" at bounding box center [1067, 218] width 122 height 44
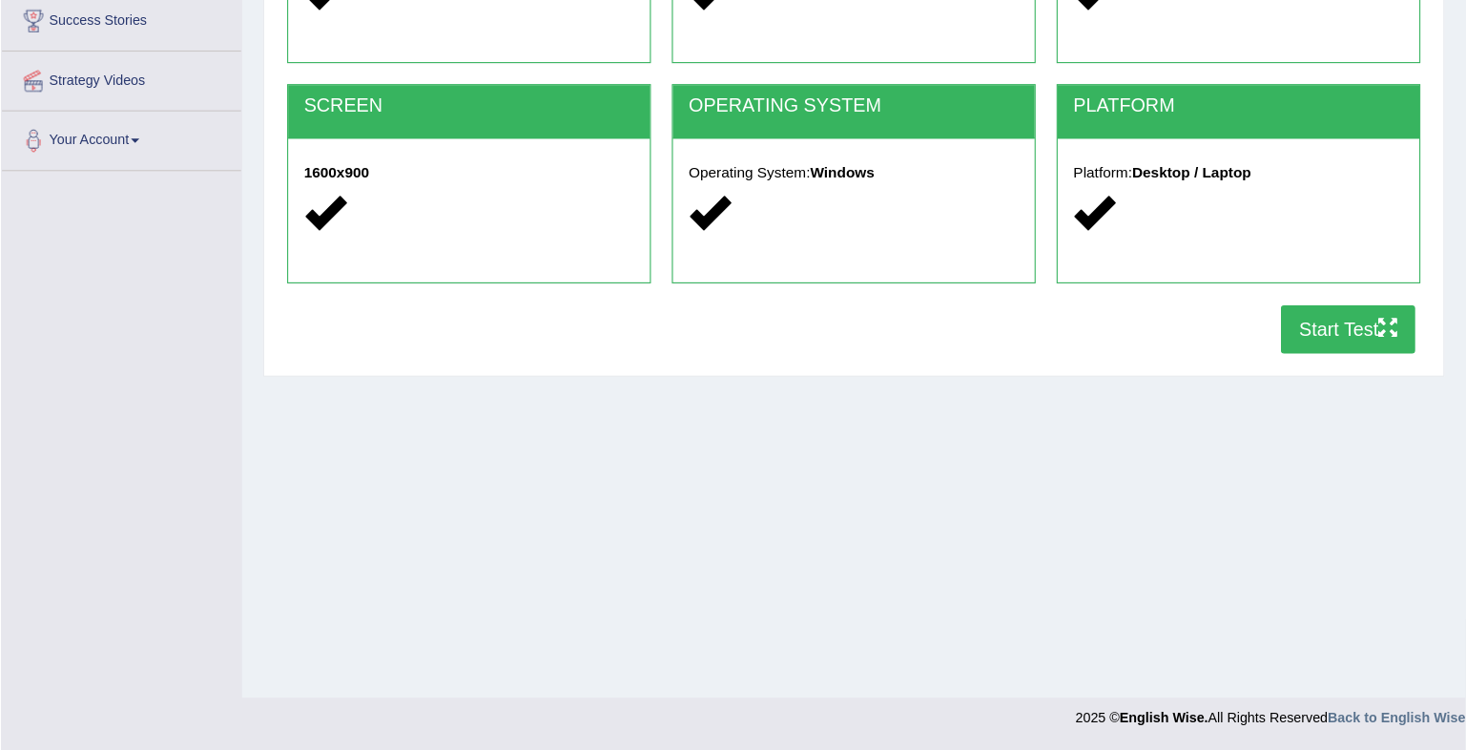
scroll to position [252, 0]
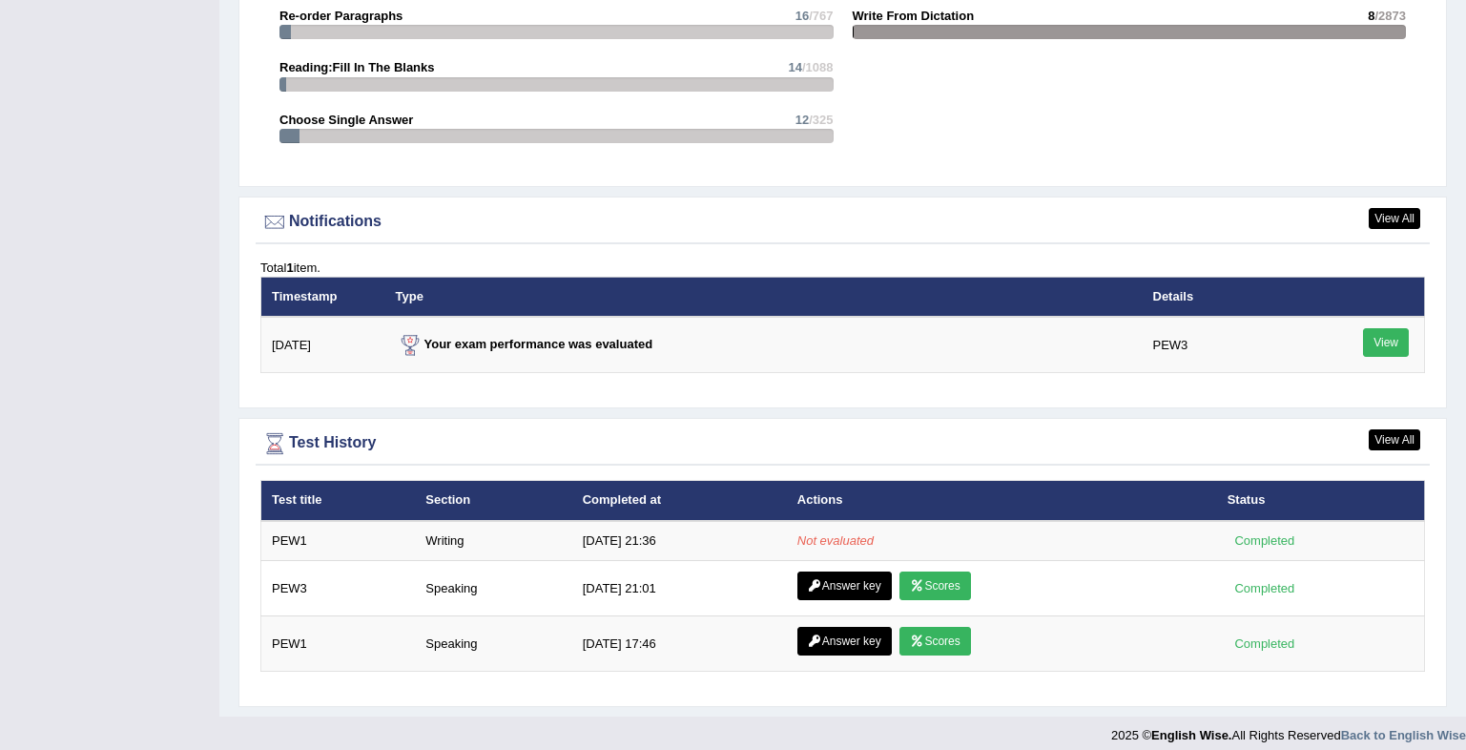
scroll to position [2153, 0]
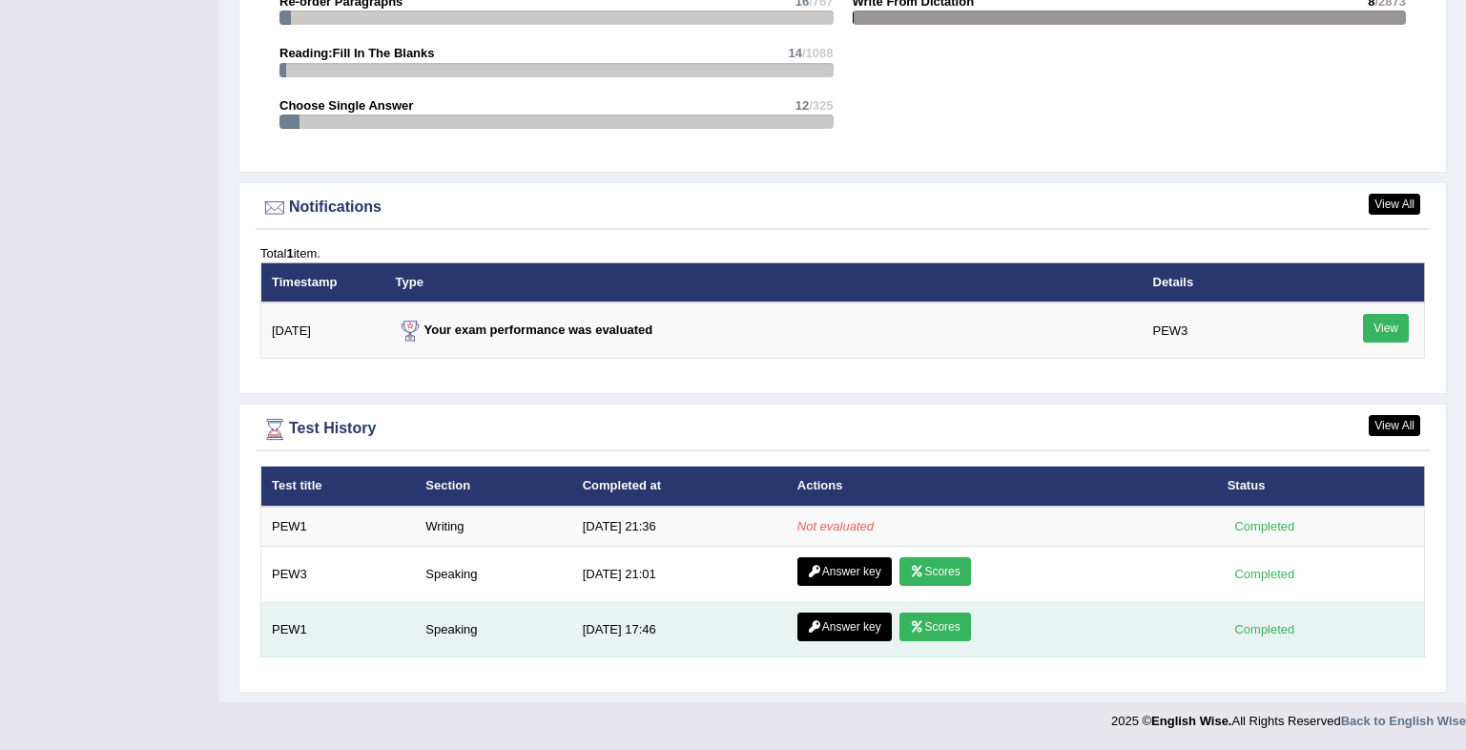
click at [933, 624] on link "Scores" at bounding box center [935, 626] width 71 height 29
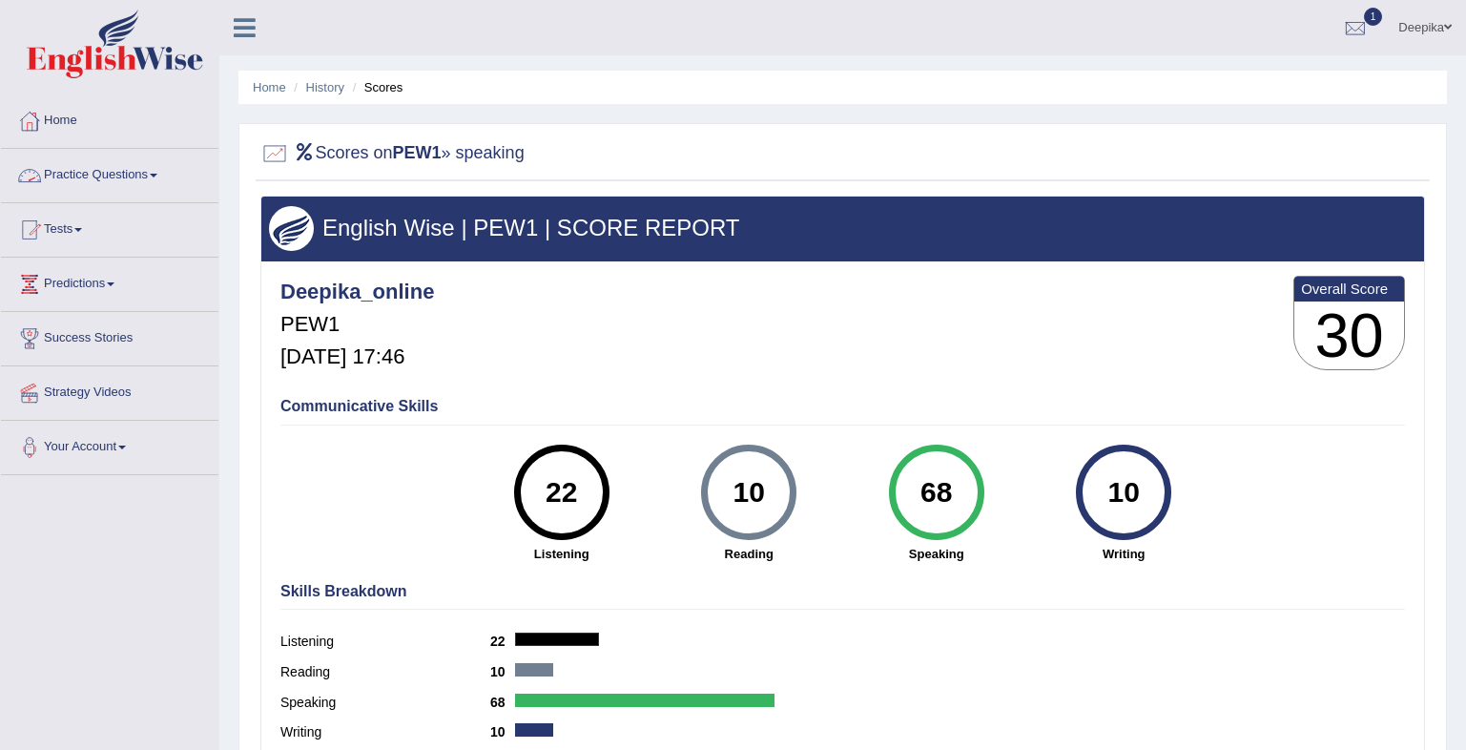
click at [265, 75] on ul "Home History Scores" at bounding box center [843, 87] width 1209 height 33
click at [266, 87] on link "Home" at bounding box center [269, 87] width 33 height 14
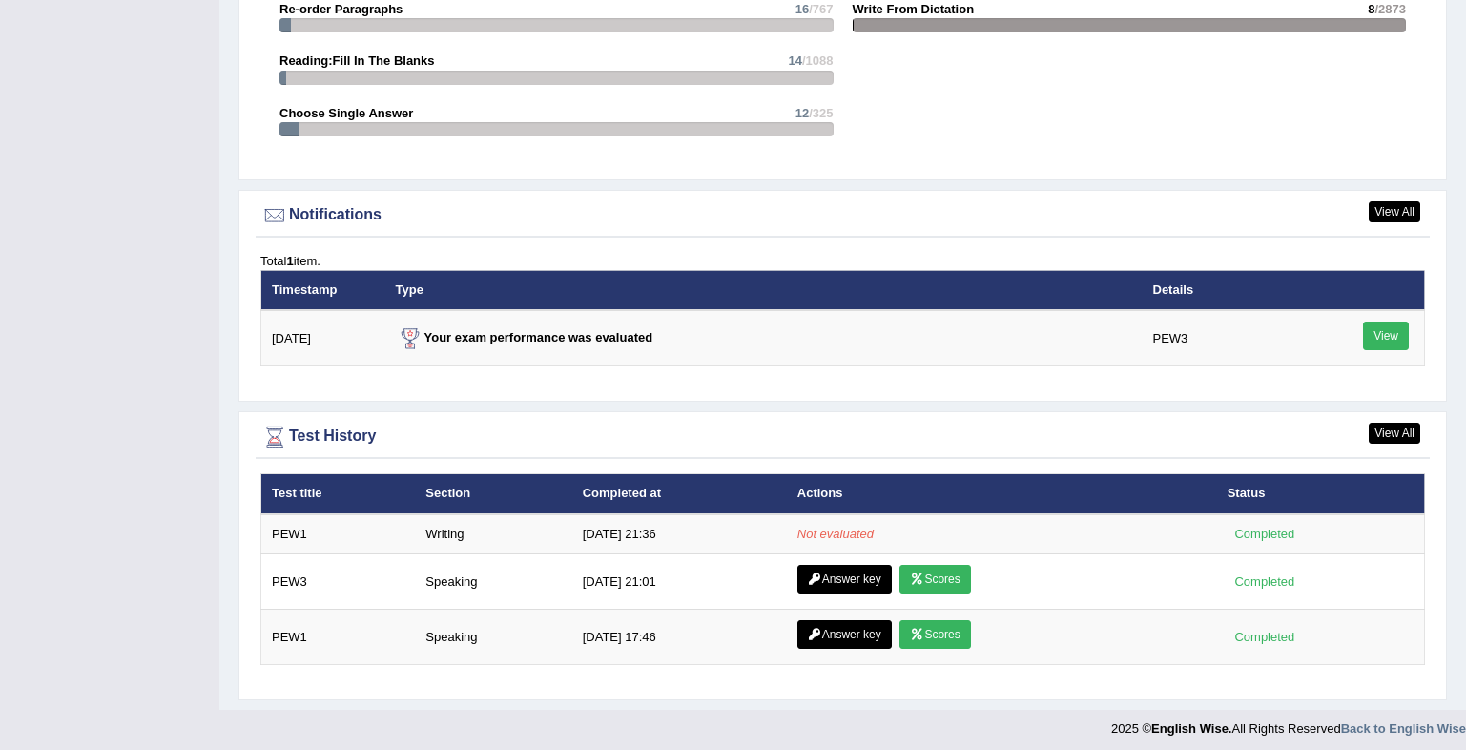
scroll to position [2153, 0]
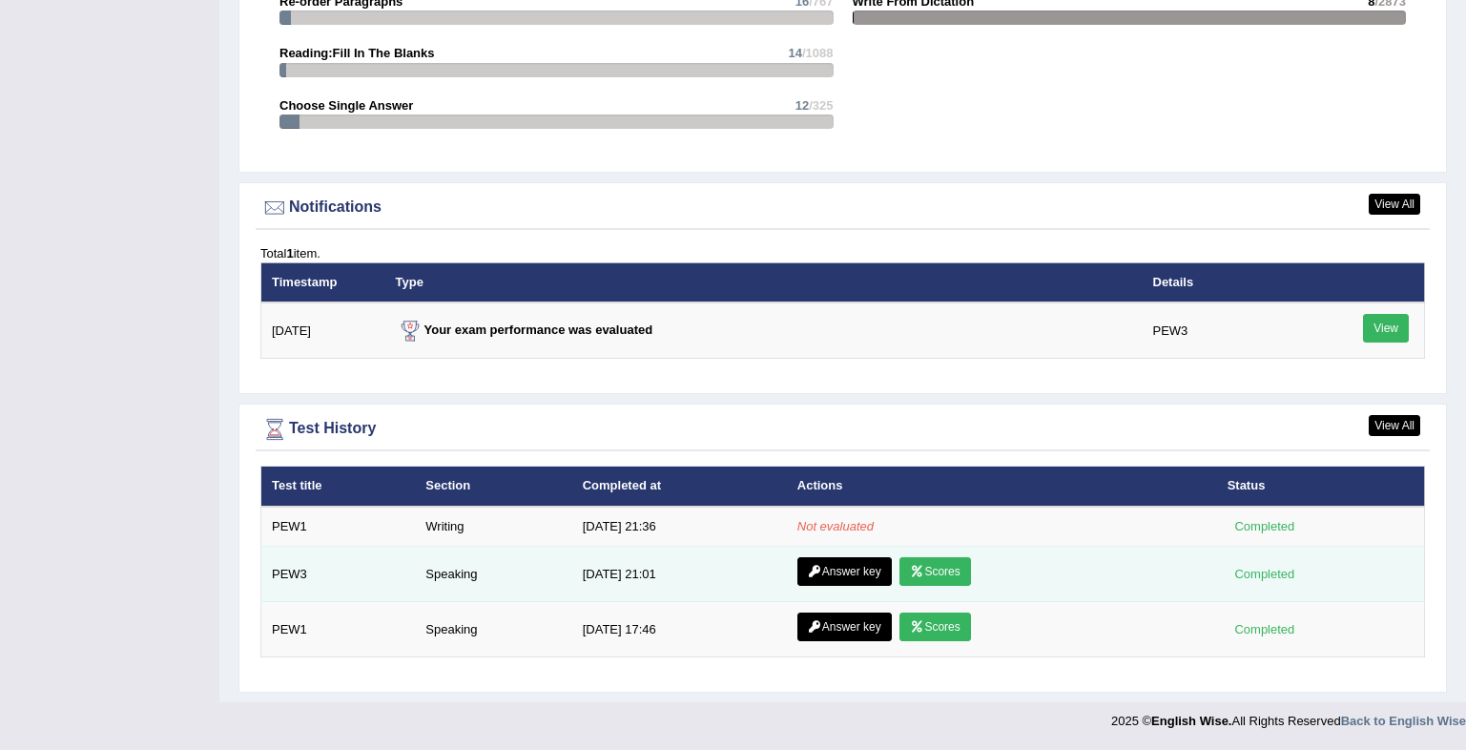
click at [949, 570] on link "Scores" at bounding box center [935, 571] width 71 height 29
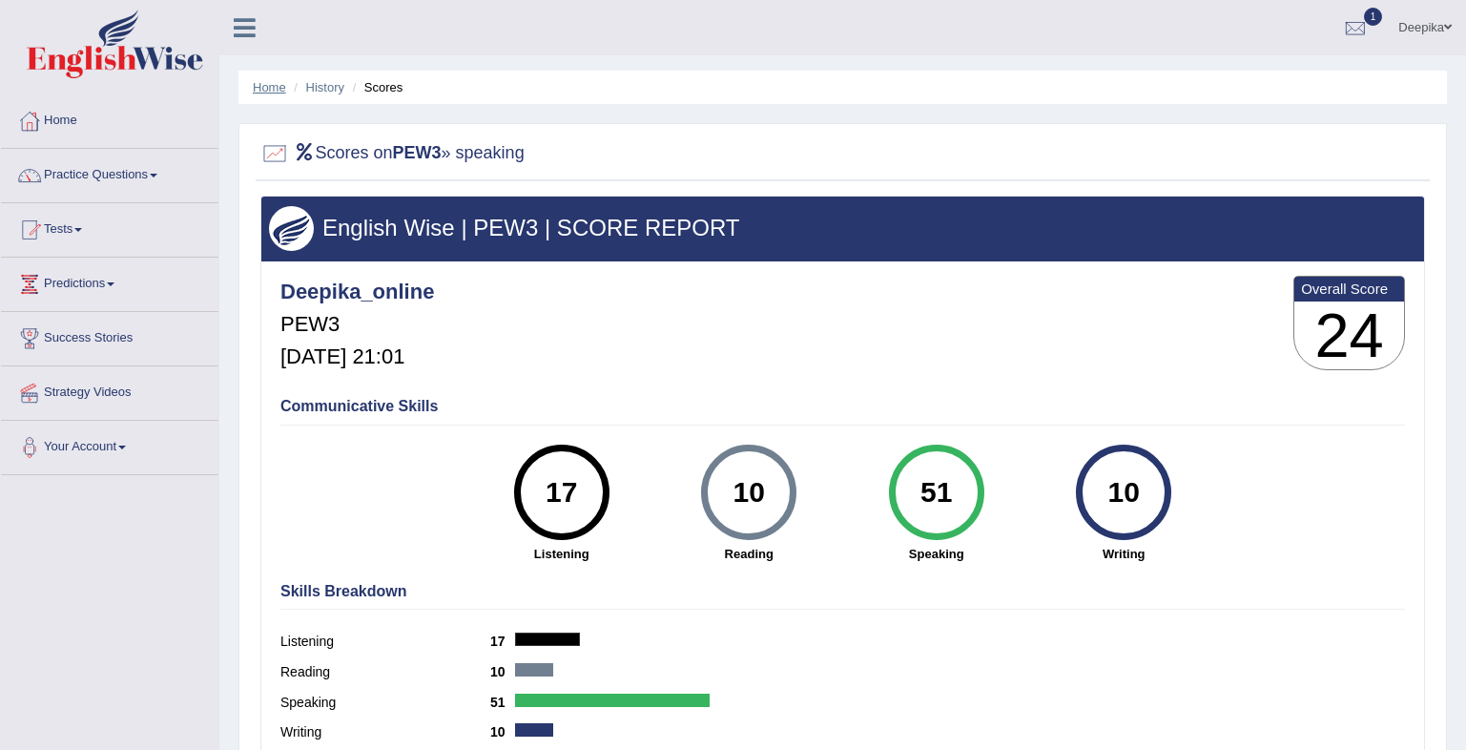
click at [260, 90] on link "Home" at bounding box center [269, 87] width 33 height 14
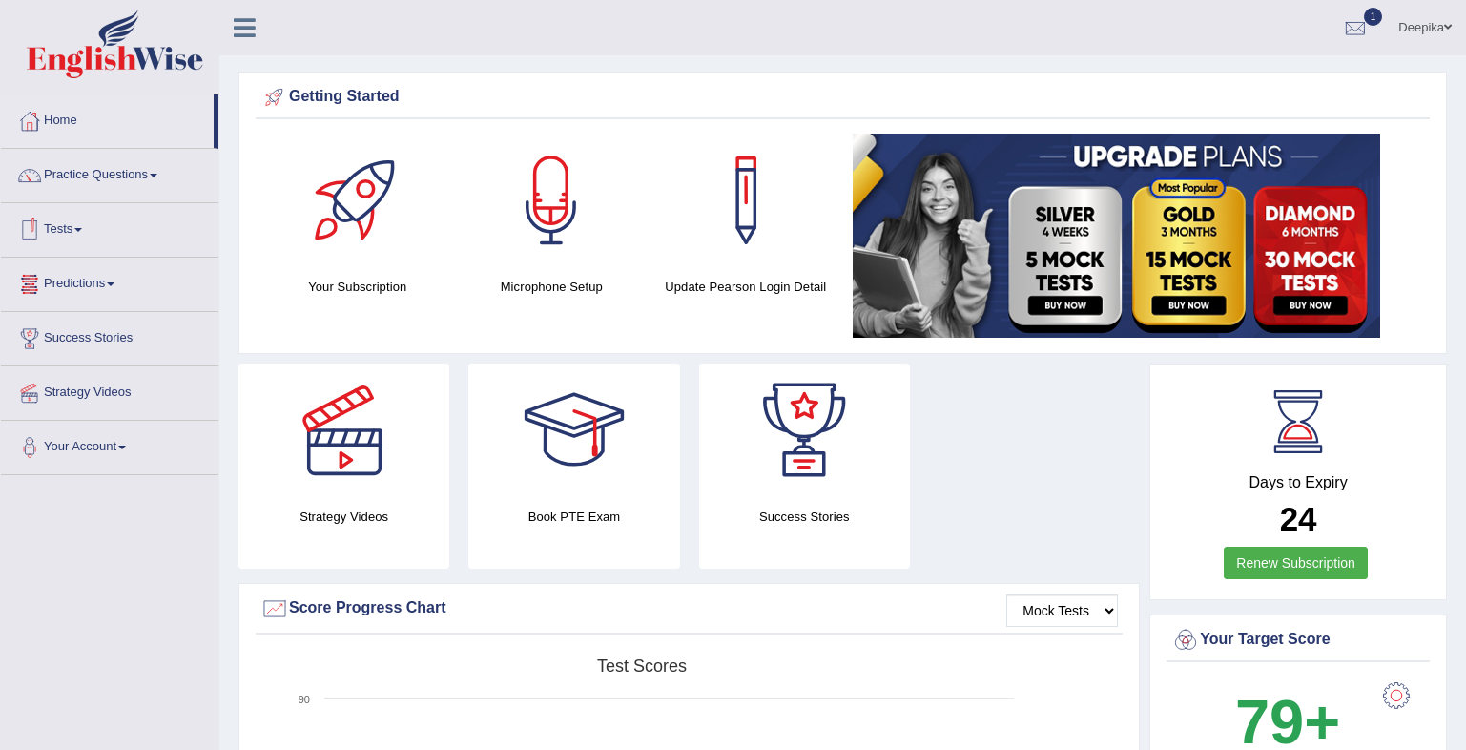
click at [80, 224] on link "Tests" at bounding box center [110, 227] width 218 height 48
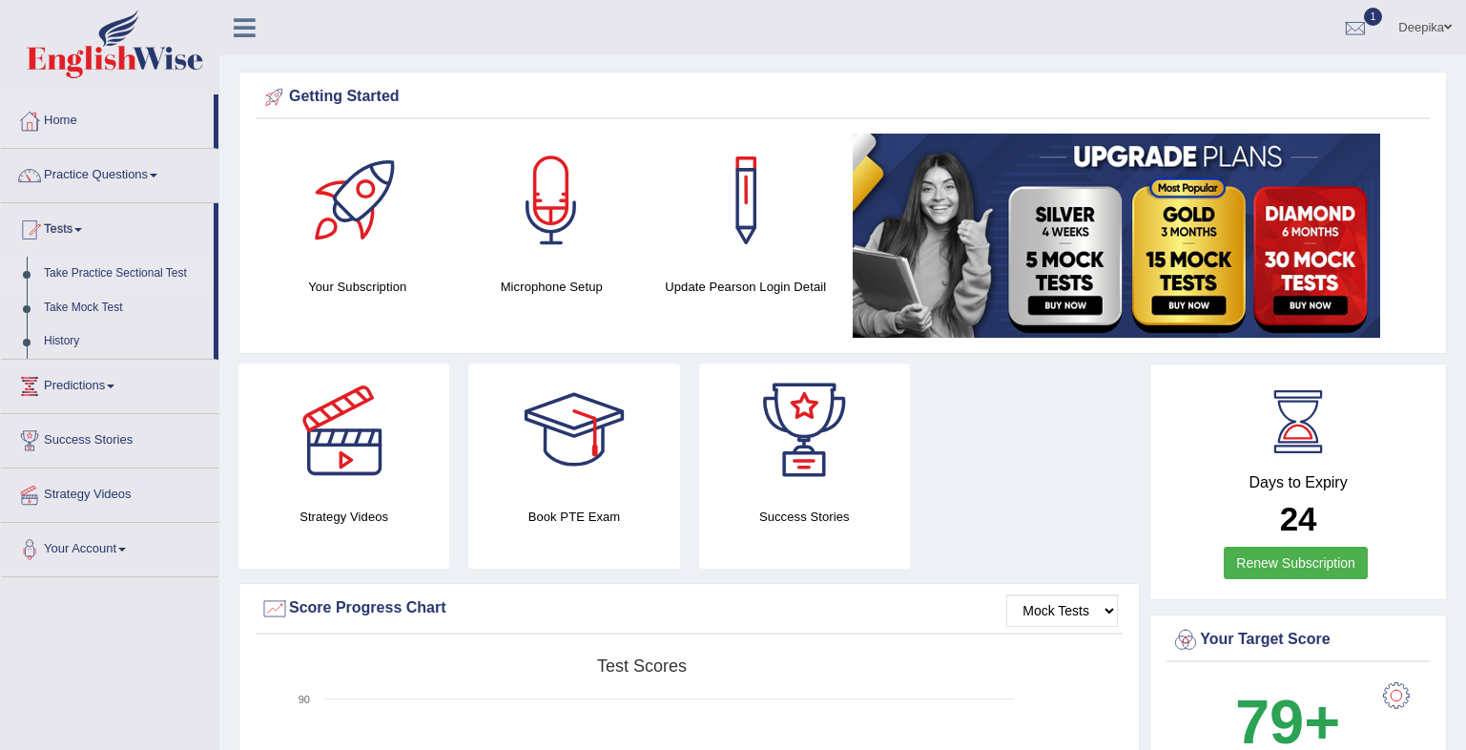
click at [79, 269] on link "Take Practice Sectional Test" at bounding box center [124, 274] width 178 height 34
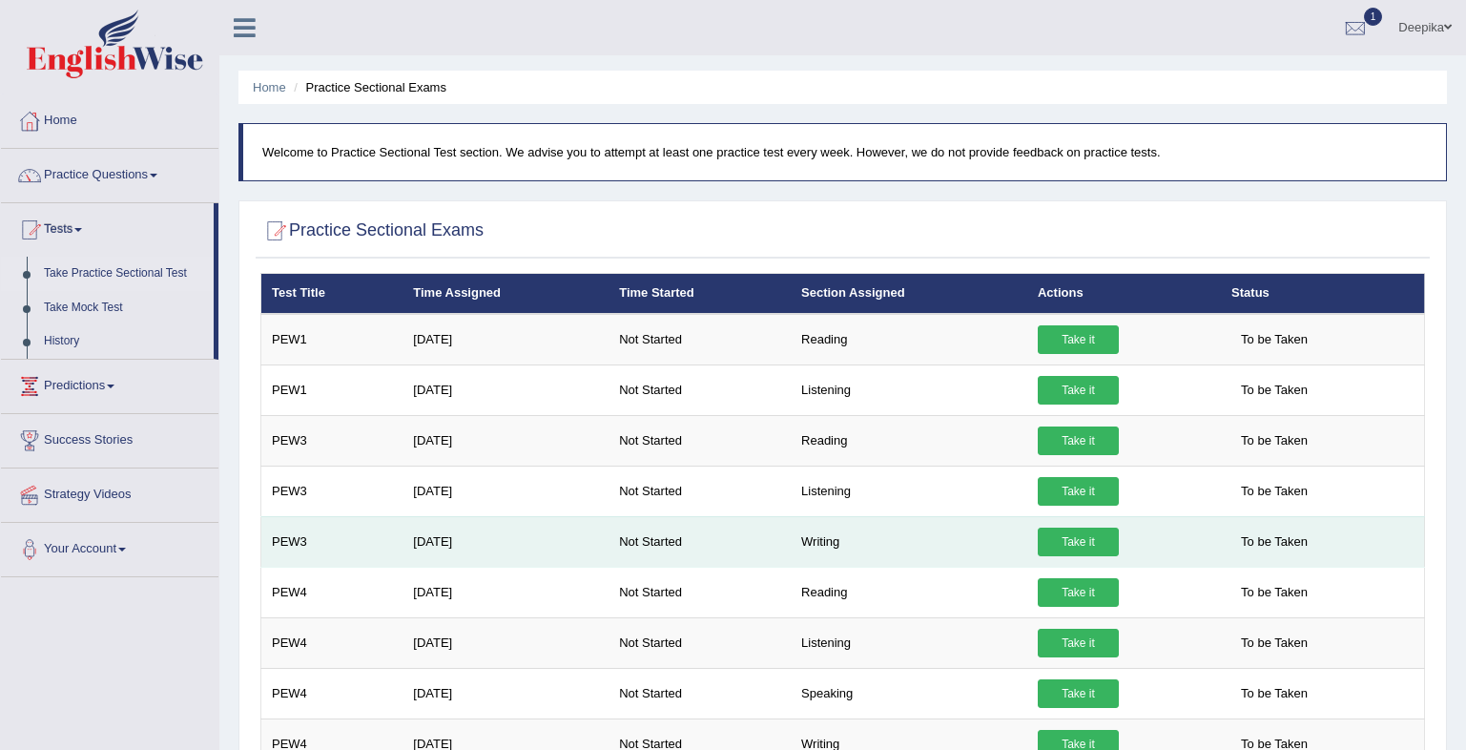
click at [1055, 534] on link "Take it" at bounding box center [1078, 542] width 81 height 29
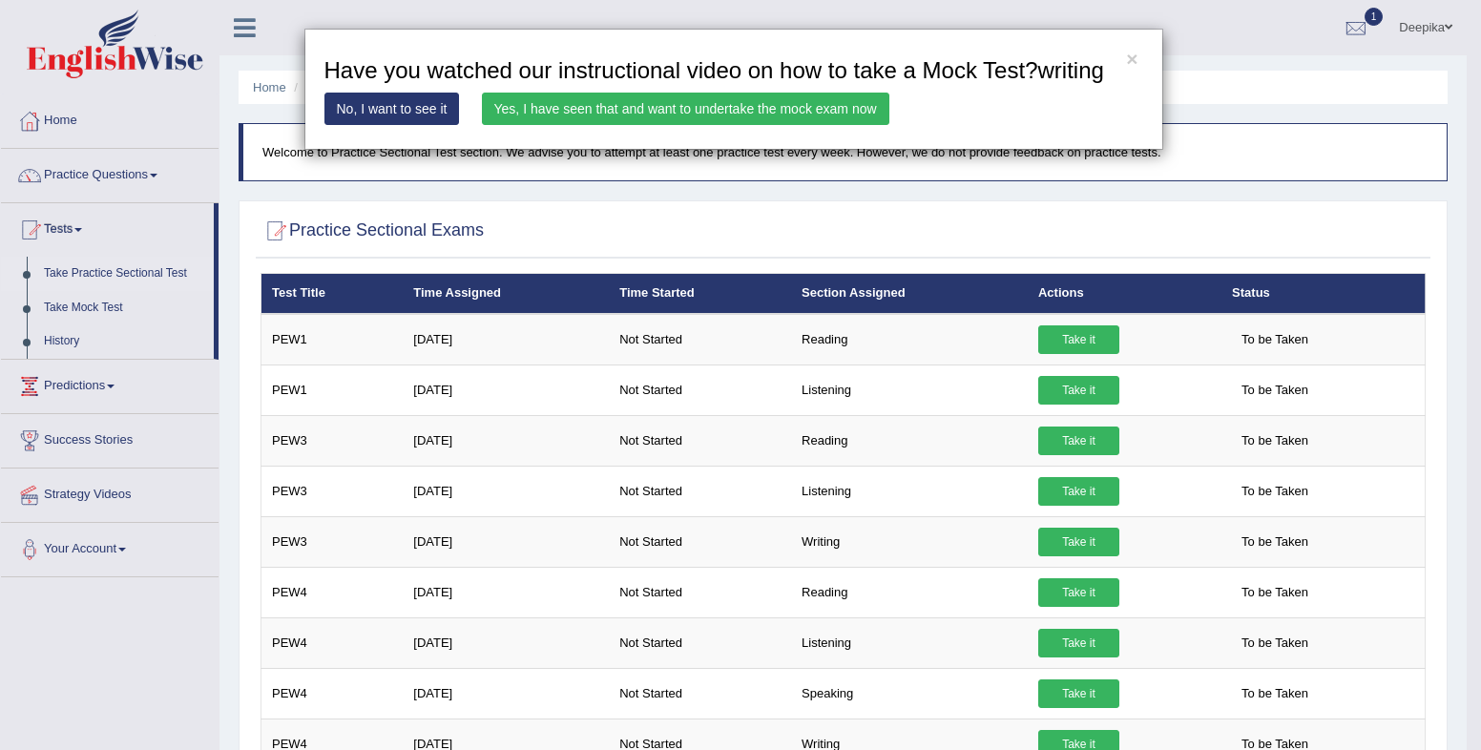
click at [767, 96] on link "Yes, I have seen that and want to undertake the mock exam now" at bounding box center [685, 109] width 407 height 32
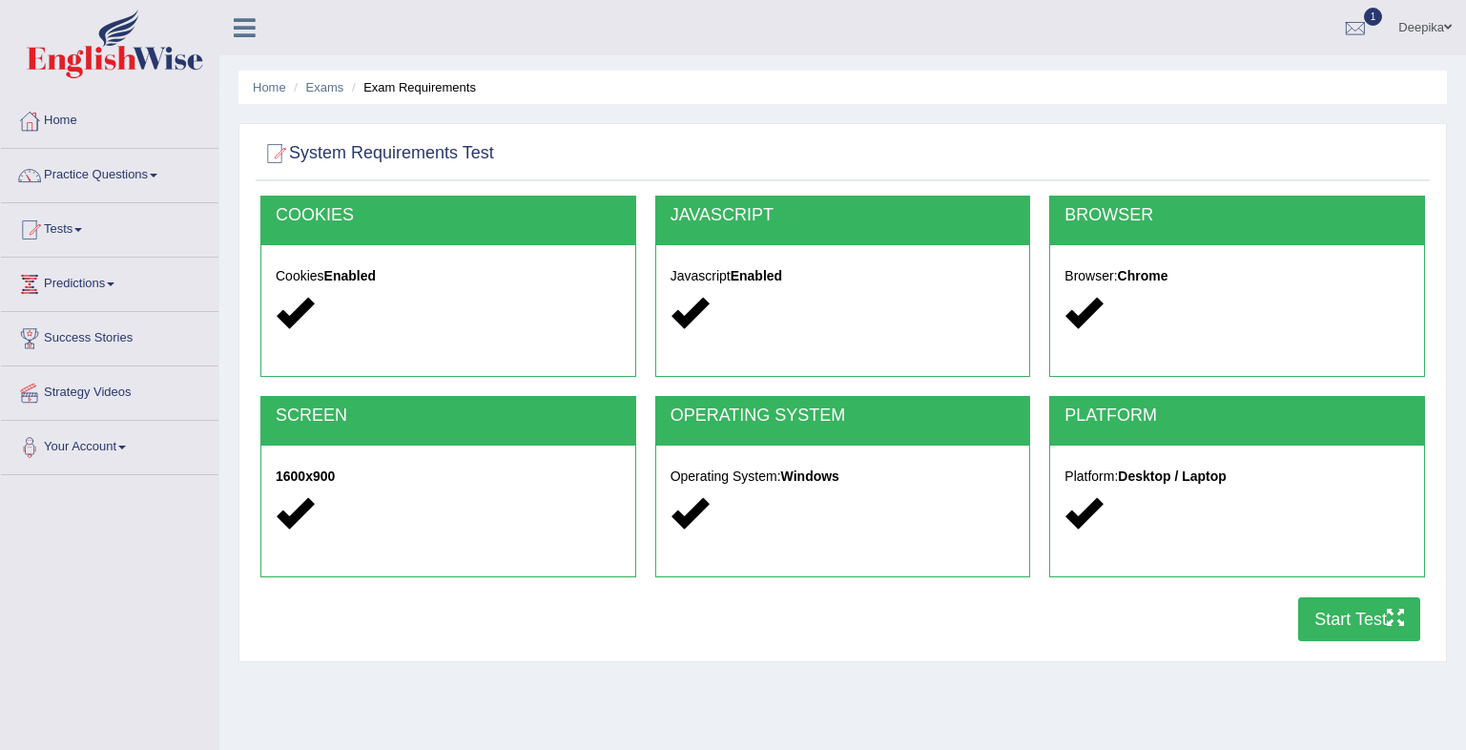
click at [1347, 608] on button "Start Test" at bounding box center [1359, 619] width 122 height 44
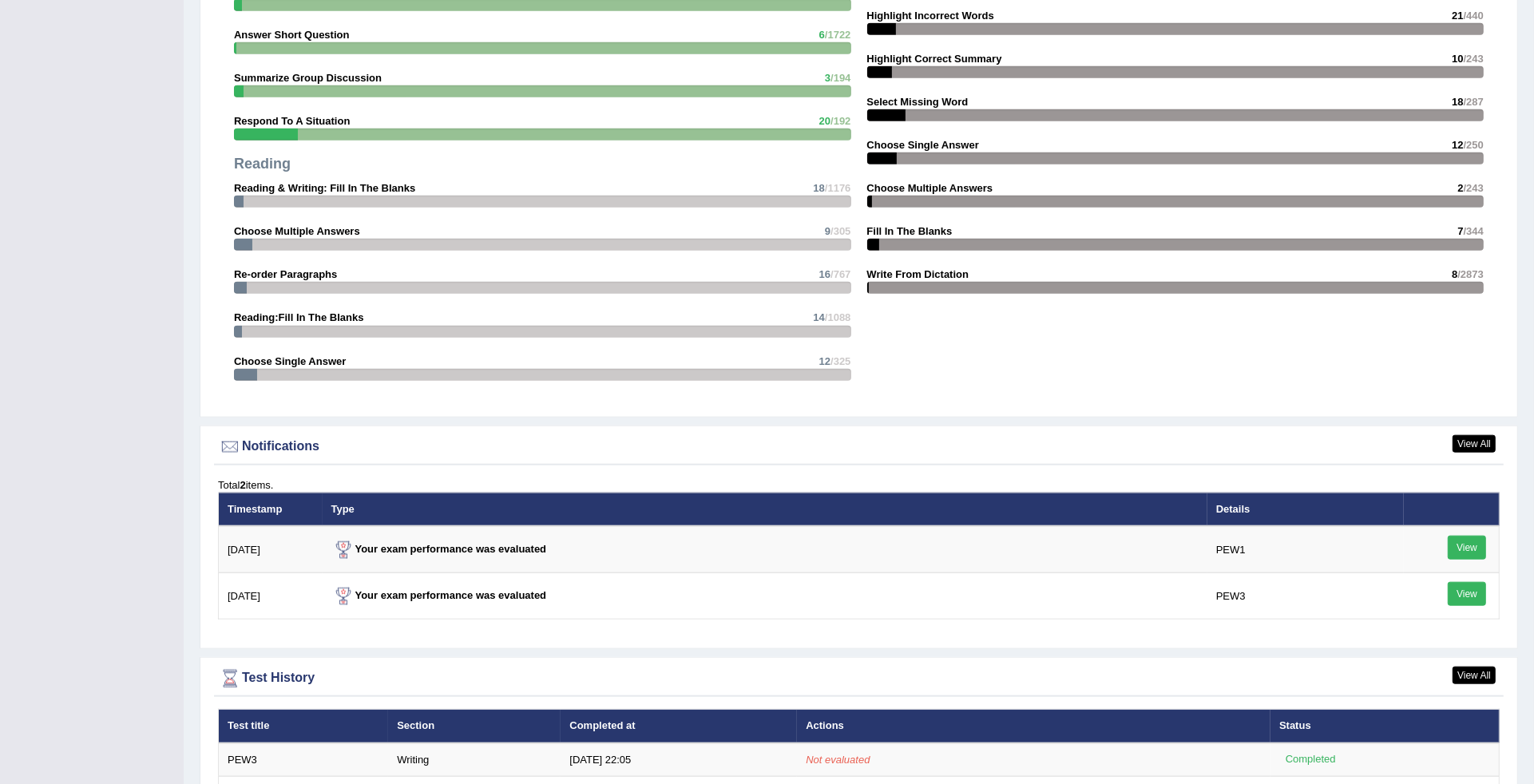
scroll to position [1740, 0]
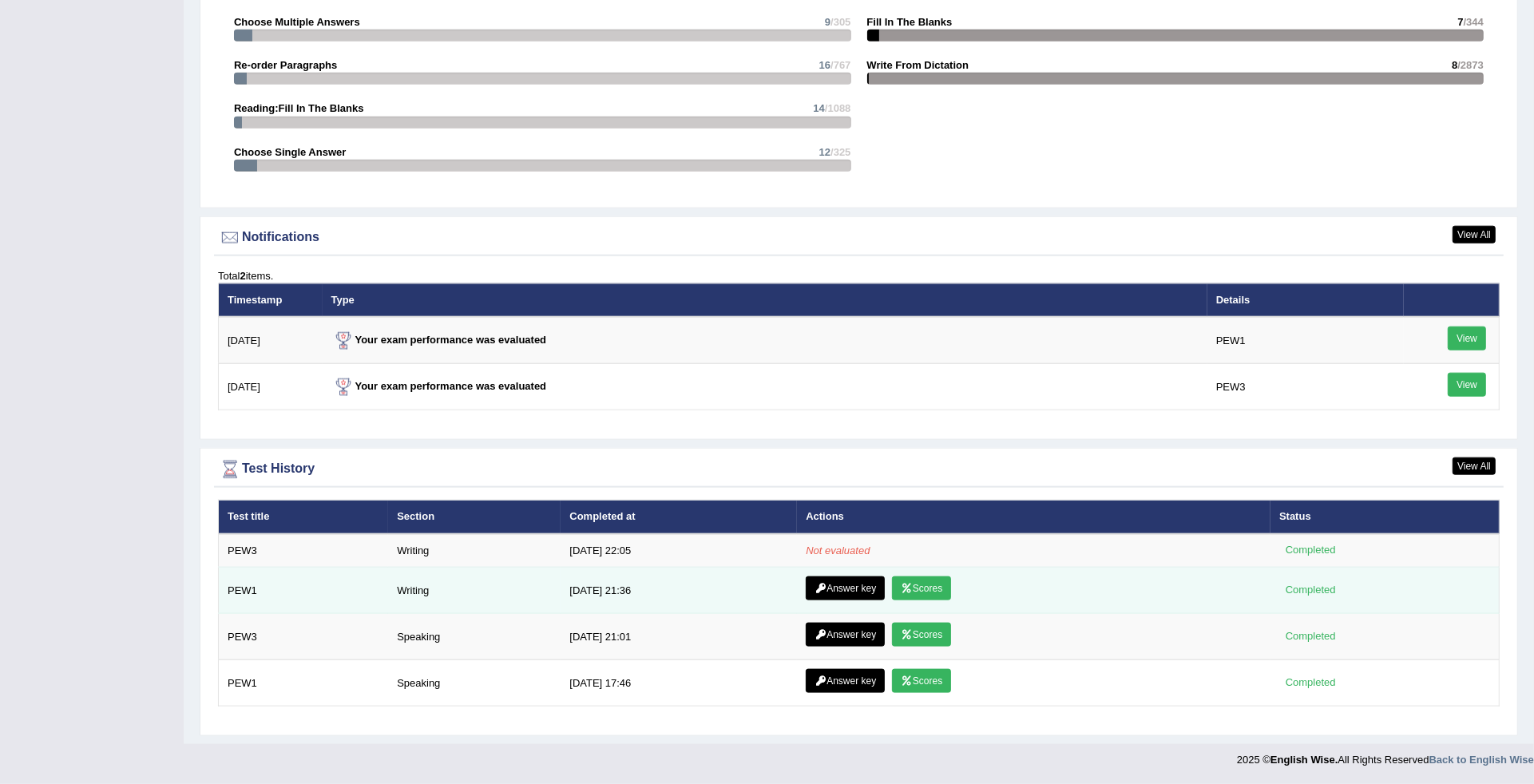
click at [912, 583] on link "Scores" at bounding box center [921, 588] width 59 height 24
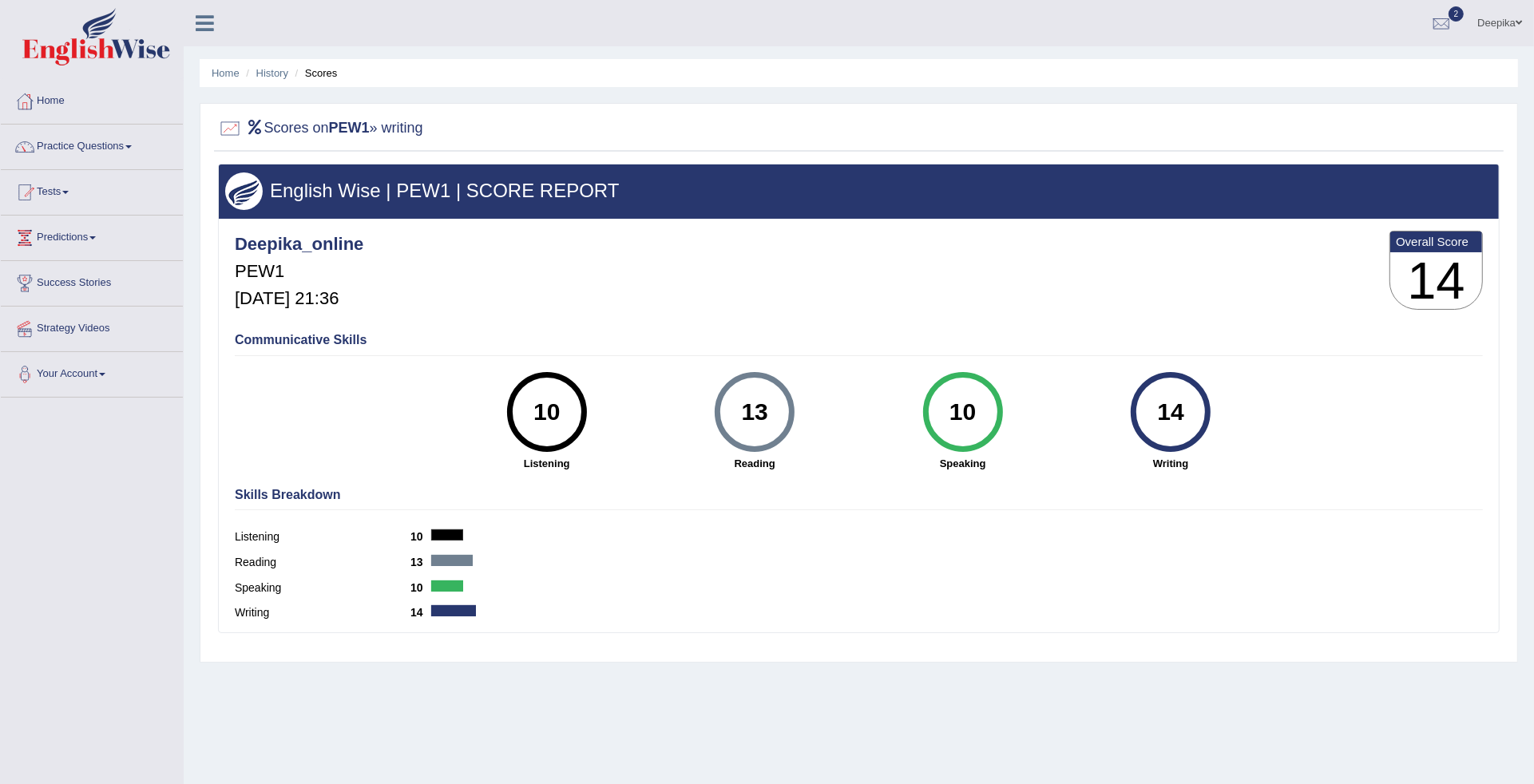
click at [206, 68] on ul "Home History Scores" at bounding box center [859, 73] width 1318 height 28
click at [217, 70] on link "Home" at bounding box center [225, 73] width 28 height 12
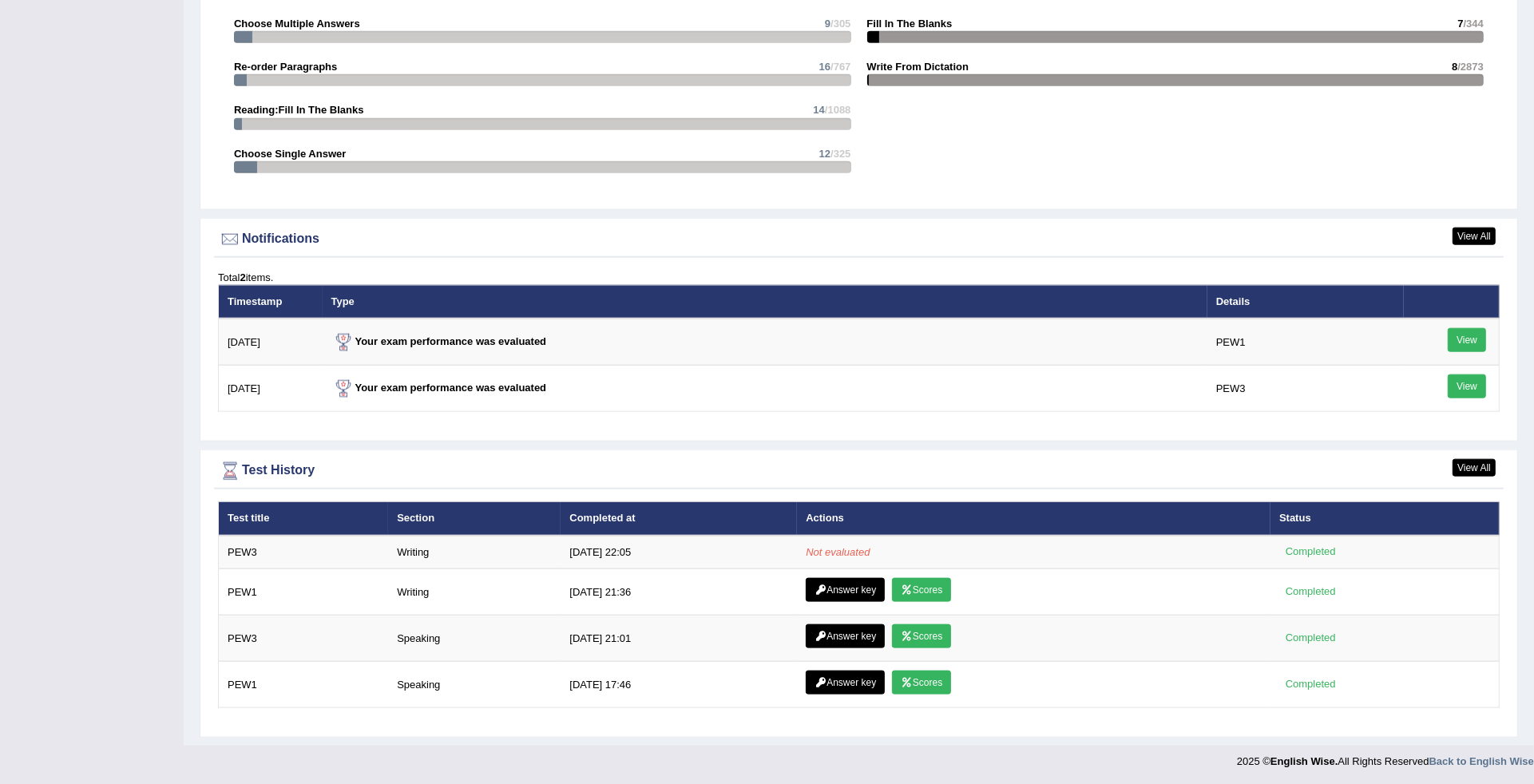
scroll to position [1740, 0]
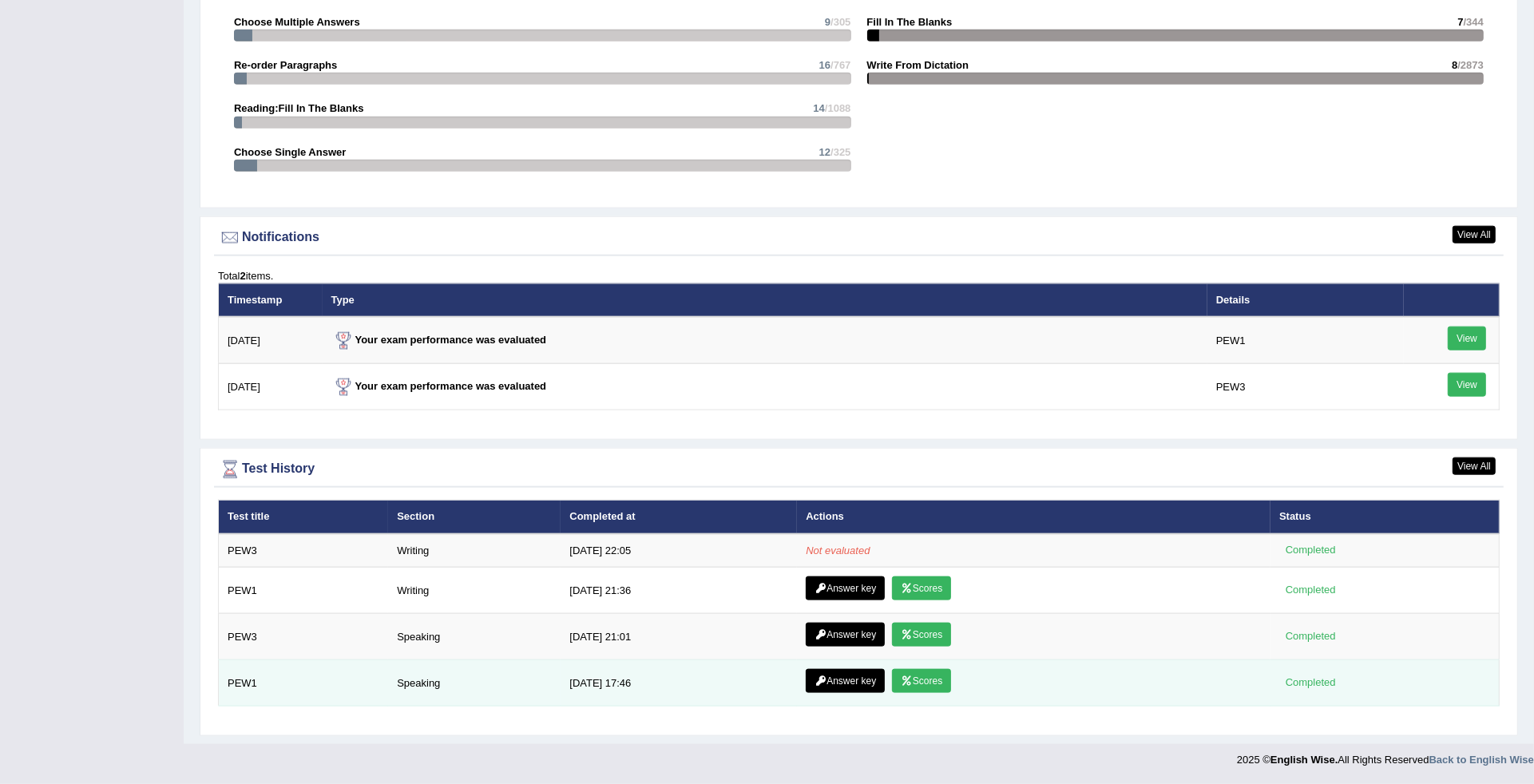
click at [911, 675] on link "Scores" at bounding box center [921, 680] width 59 height 24
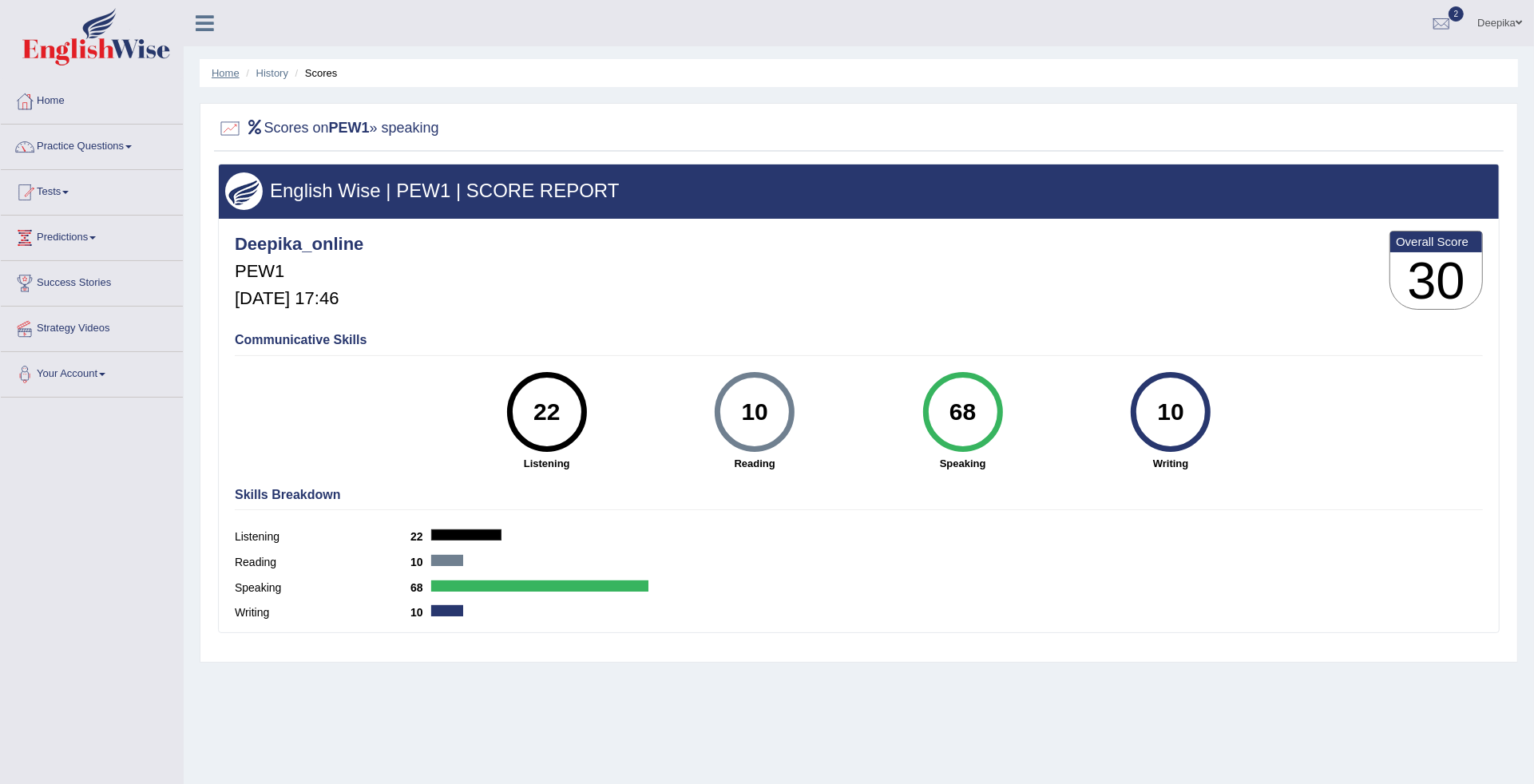
click at [217, 73] on link "Home" at bounding box center [225, 73] width 28 height 12
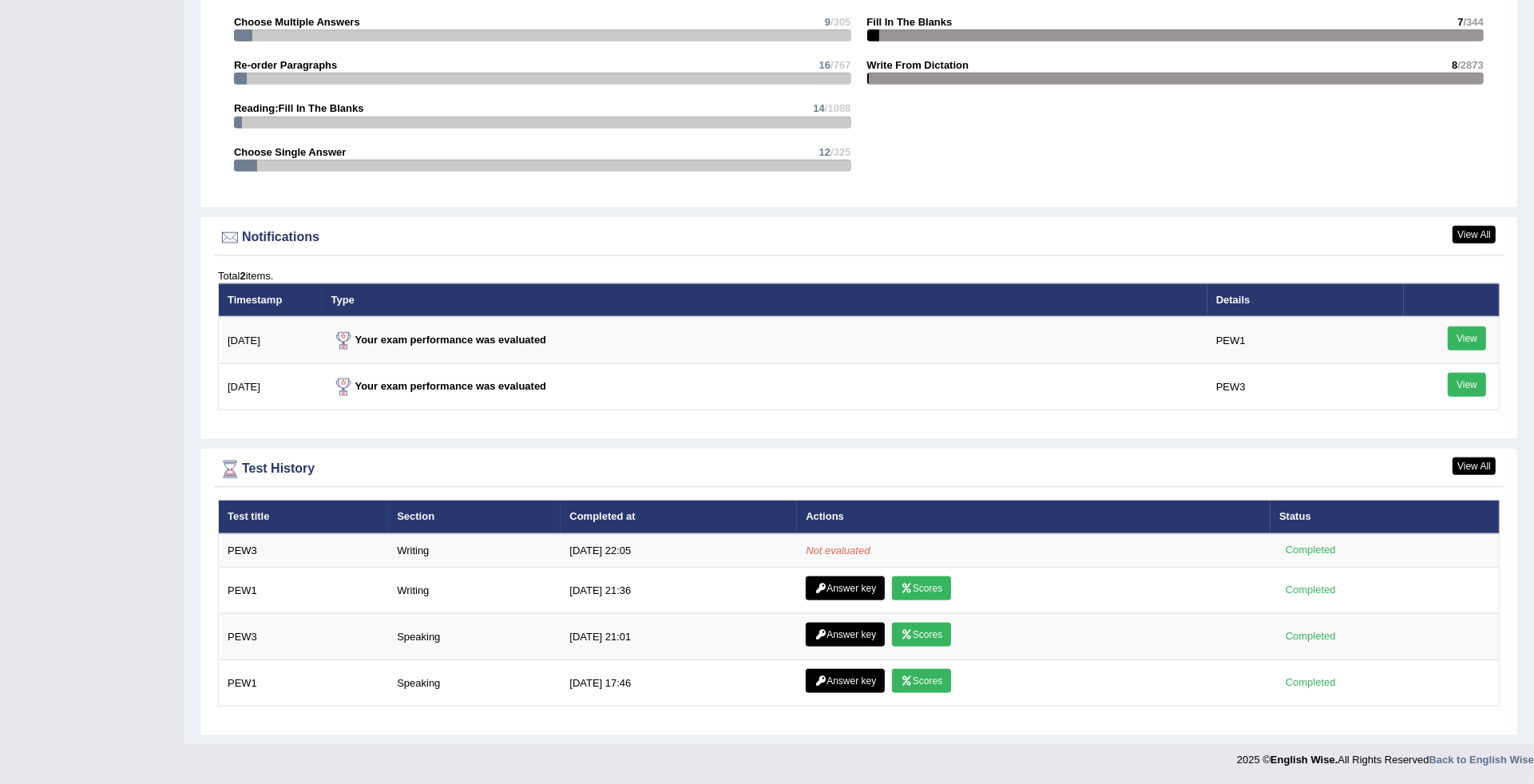
scroll to position [1740, 0]
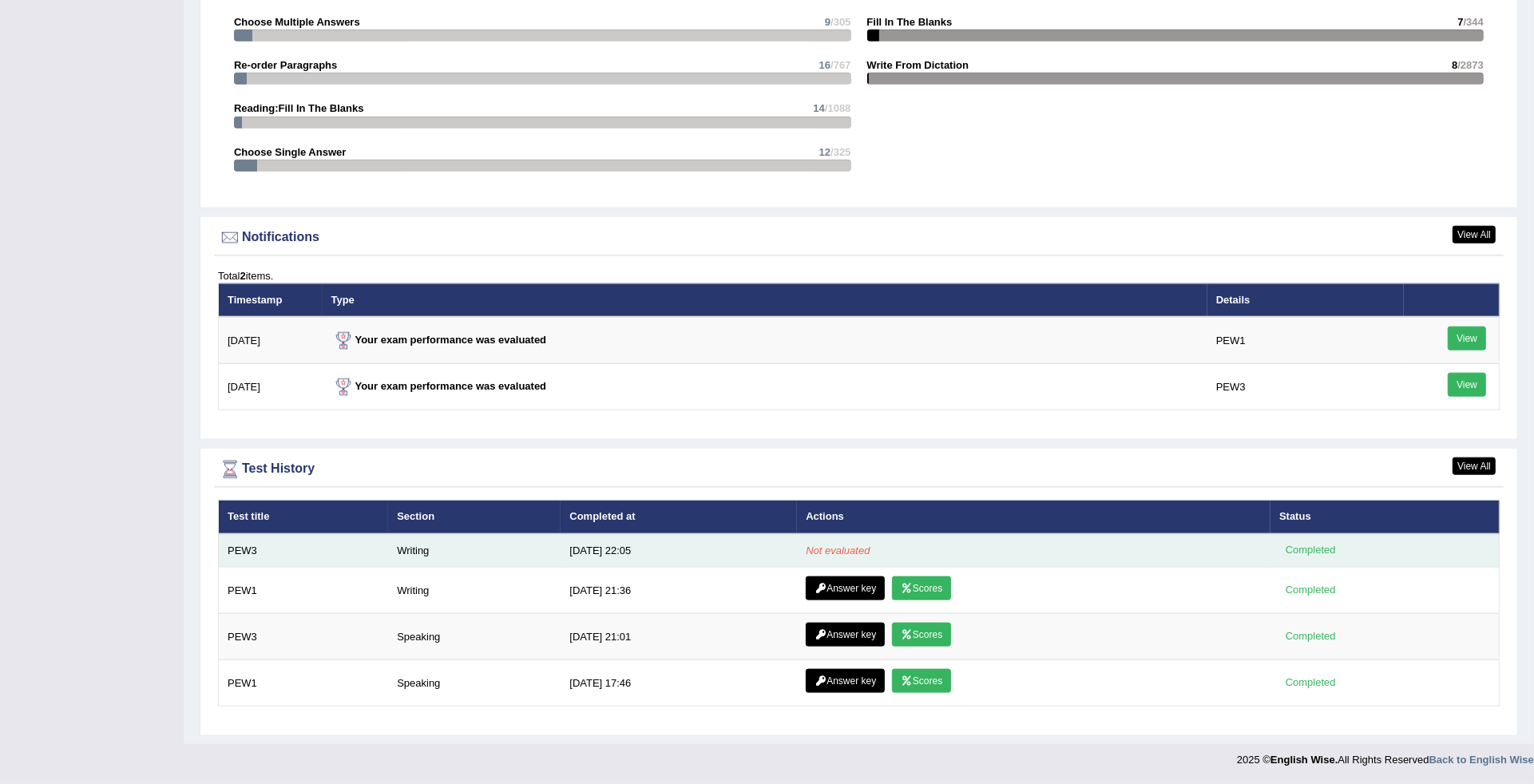
click at [818, 541] on td "Not evaluated" at bounding box center [1034, 551] width 474 height 33
click at [1293, 548] on div "Completed" at bounding box center [1310, 551] width 62 height 17
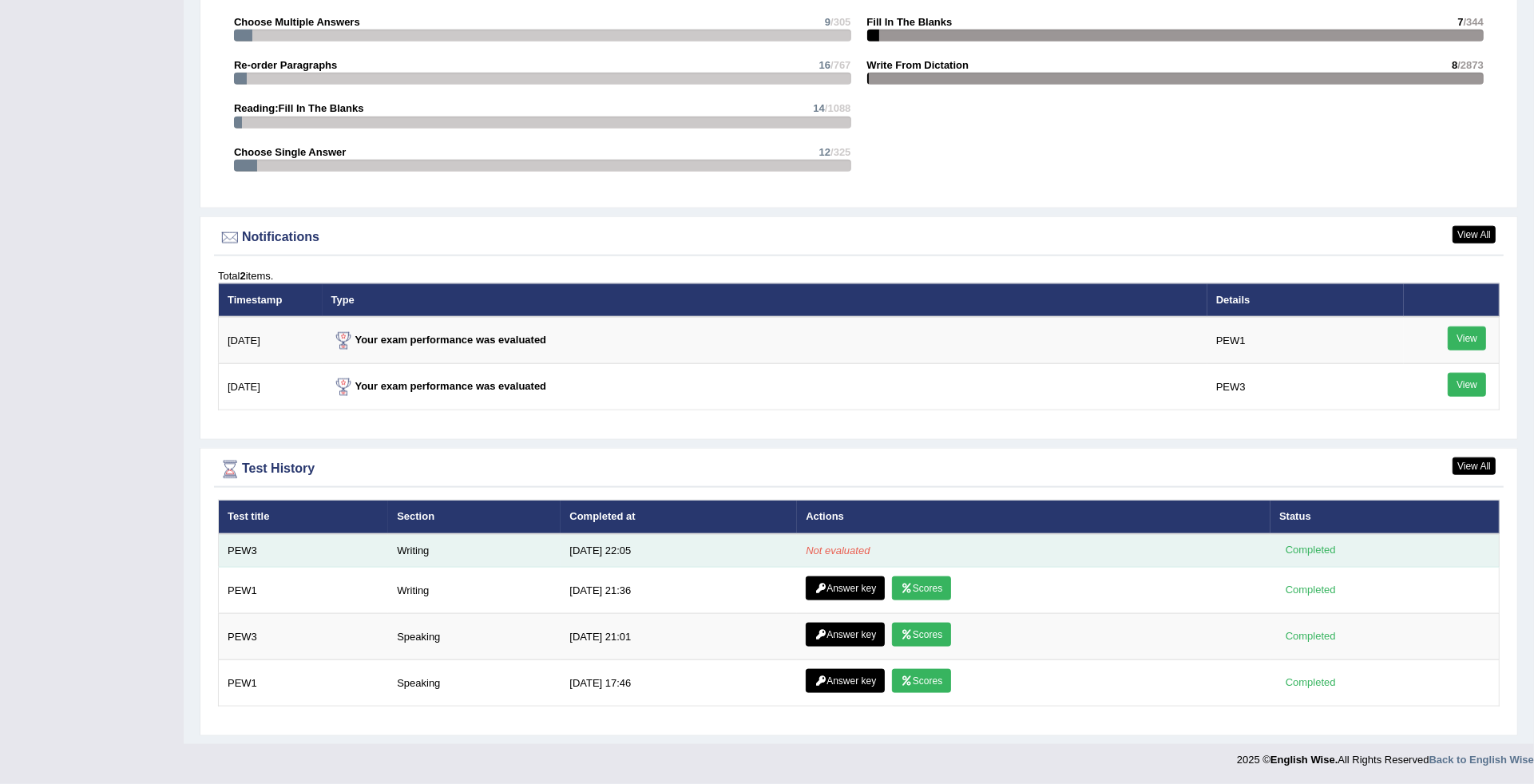
click at [1293, 548] on div "Completed" at bounding box center [1310, 551] width 62 height 17
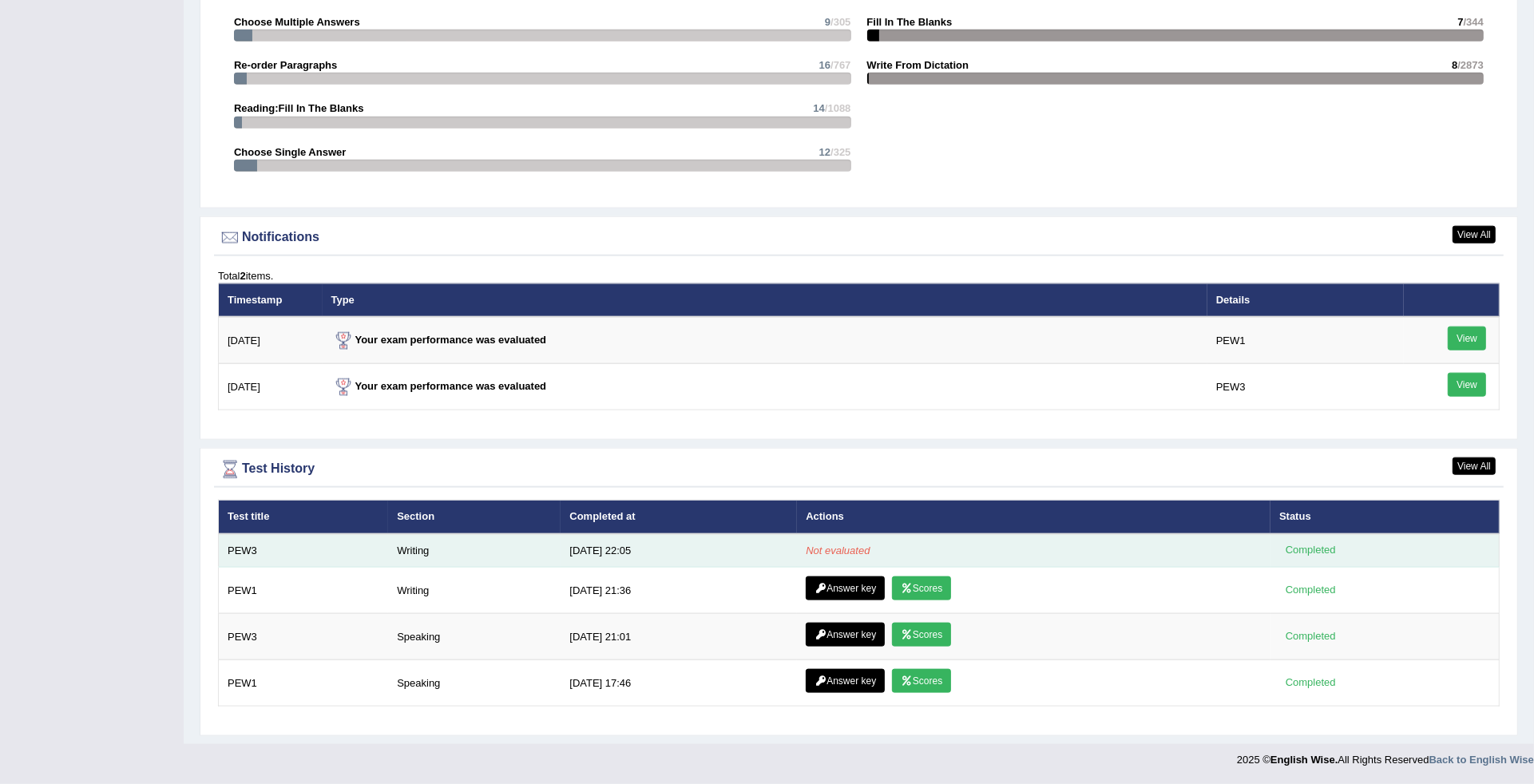
click at [1293, 548] on div "Completed" at bounding box center [1310, 551] width 62 height 17
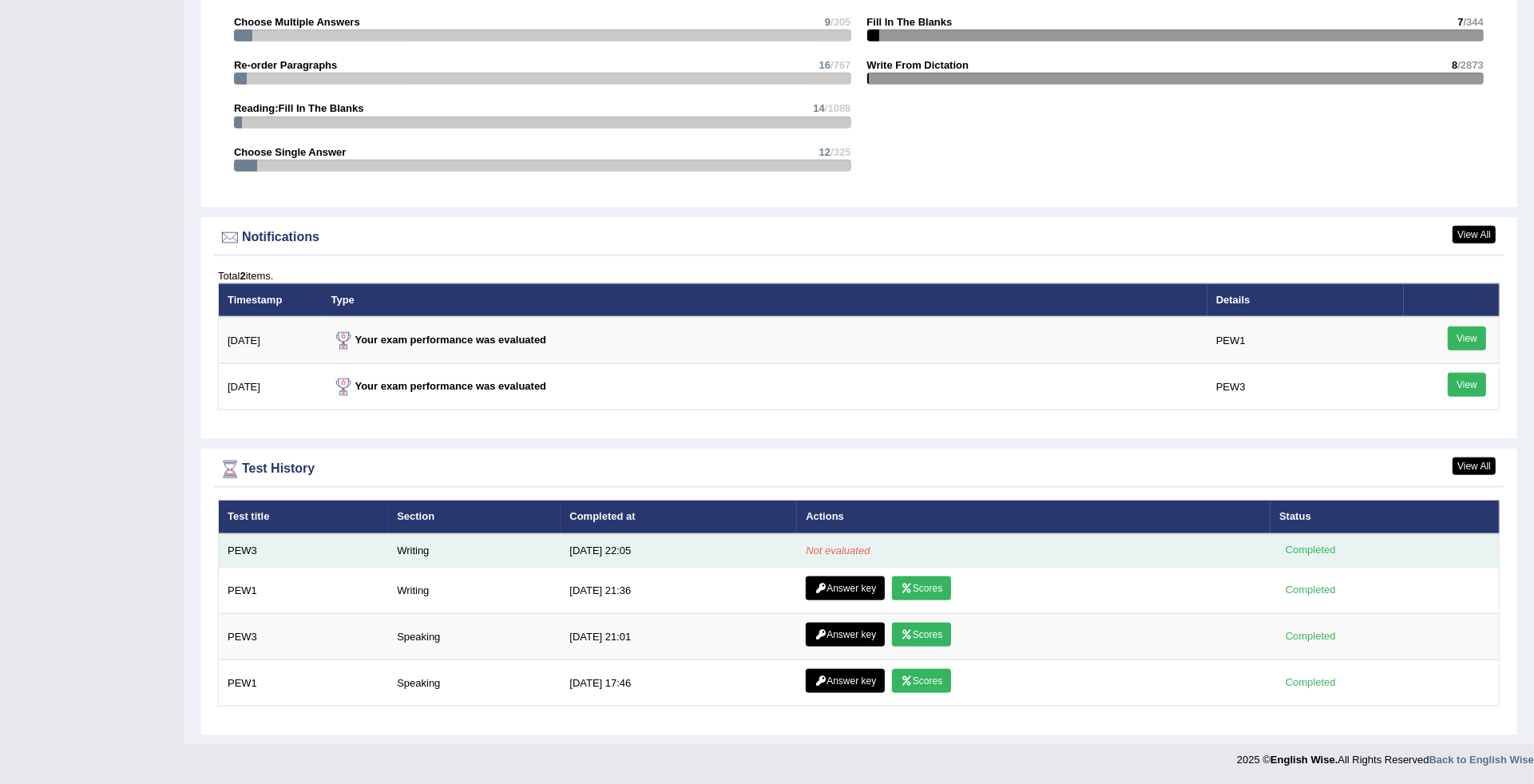
click at [1293, 548] on div "Completed" at bounding box center [1310, 551] width 62 height 17
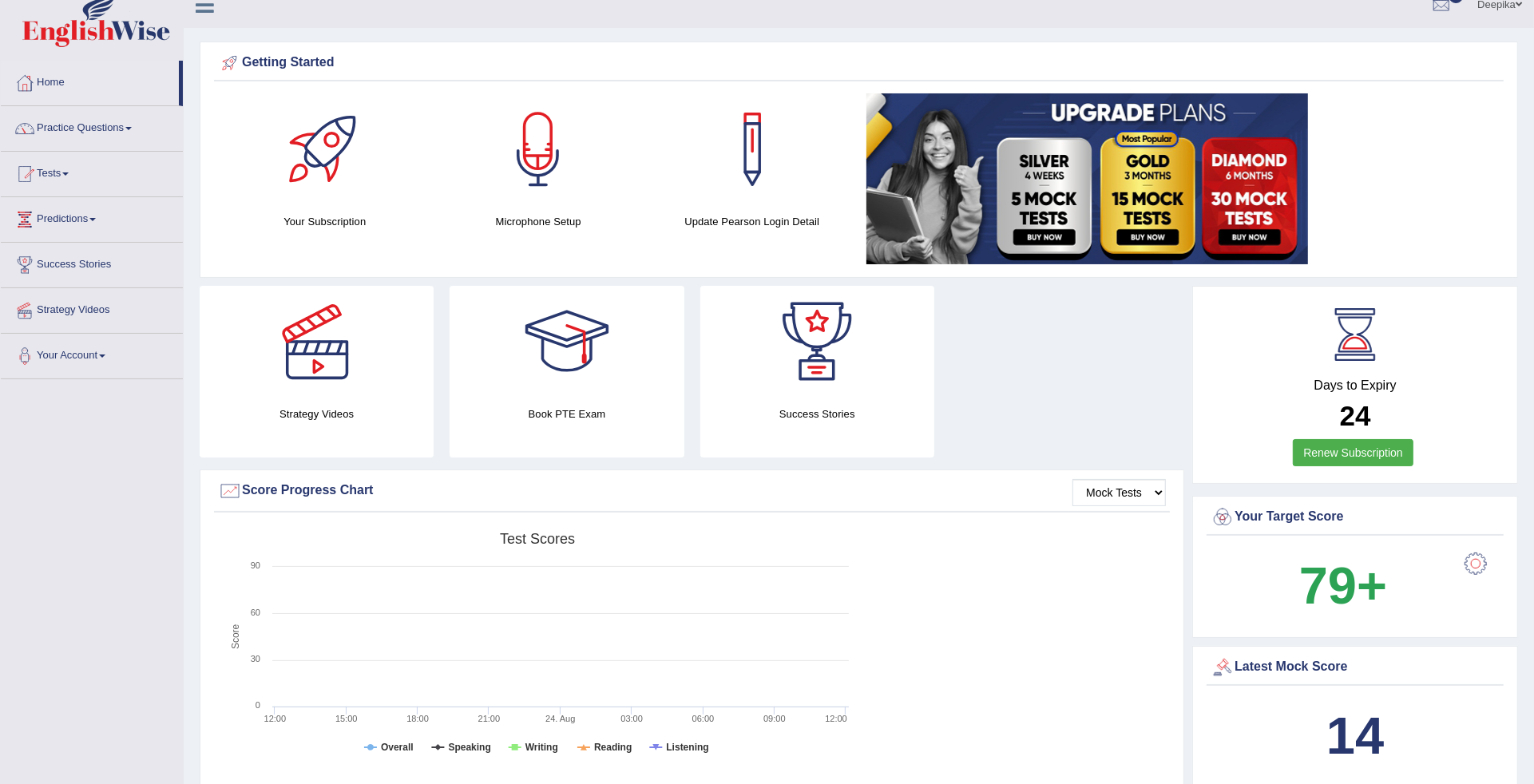
scroll to position [6, 0]
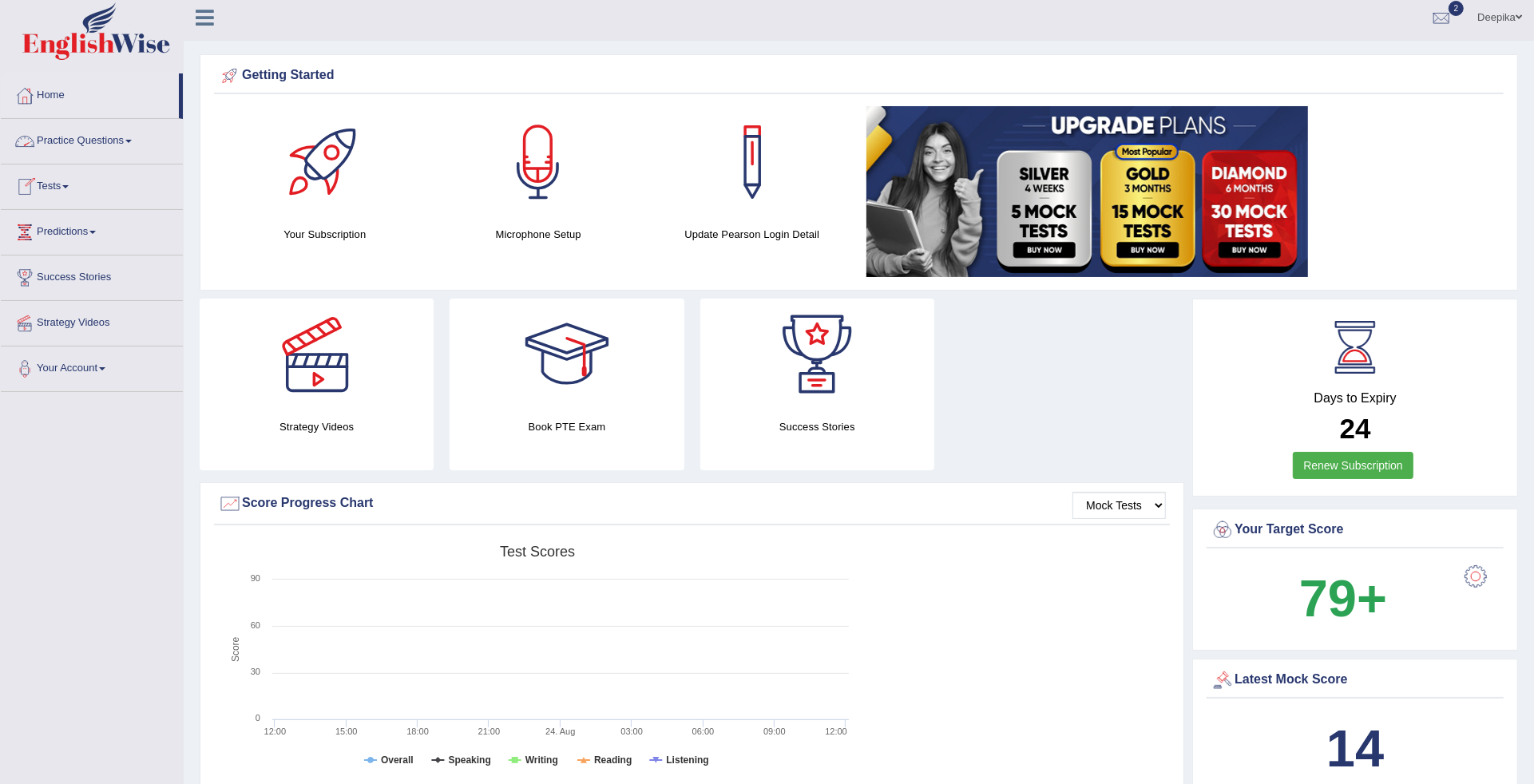
click at [131, 141] on span at bounding box center [129, 141] width 7 height 3
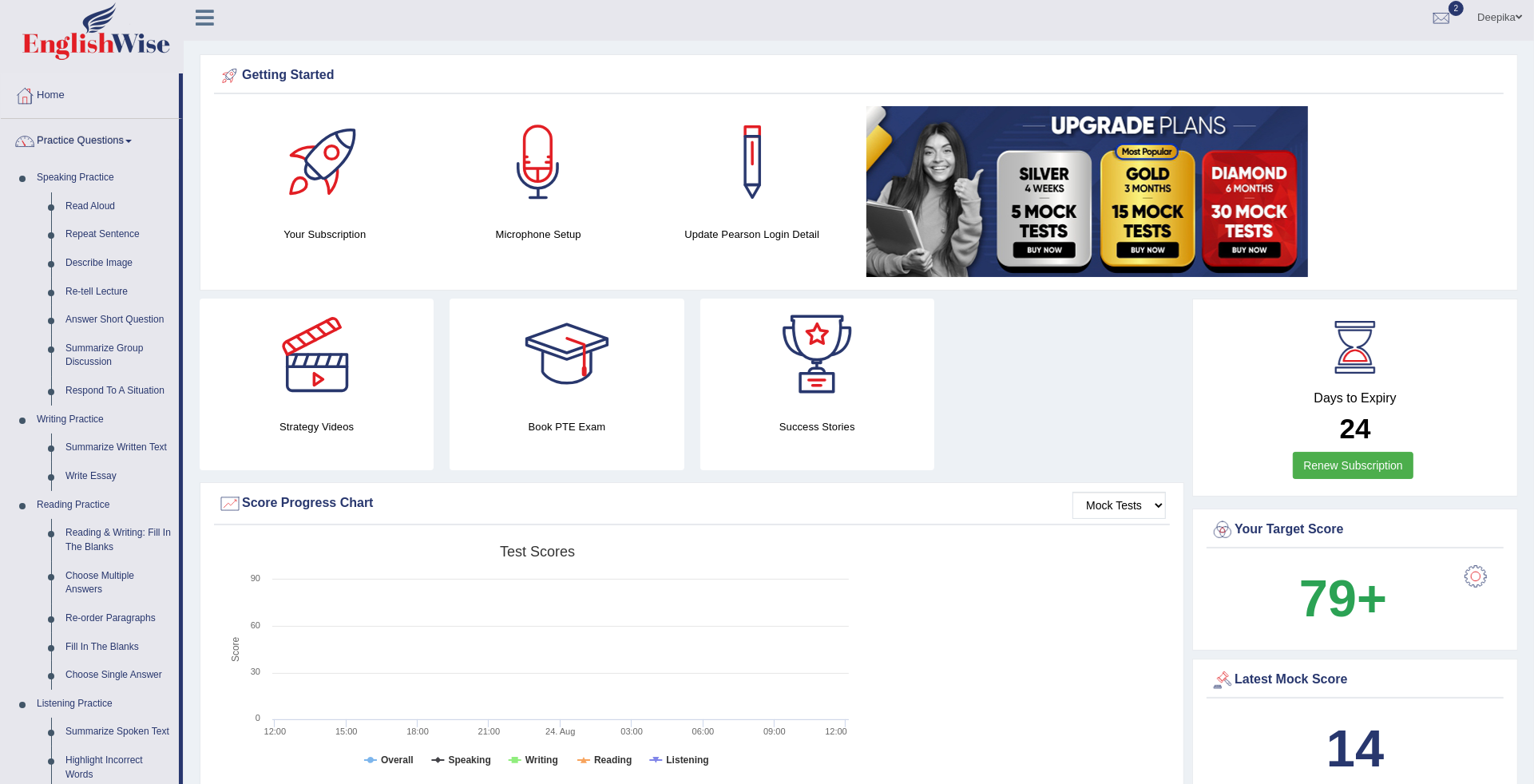
click at [131, 142] on span at bounding box center [129, 141] width 7 height 3
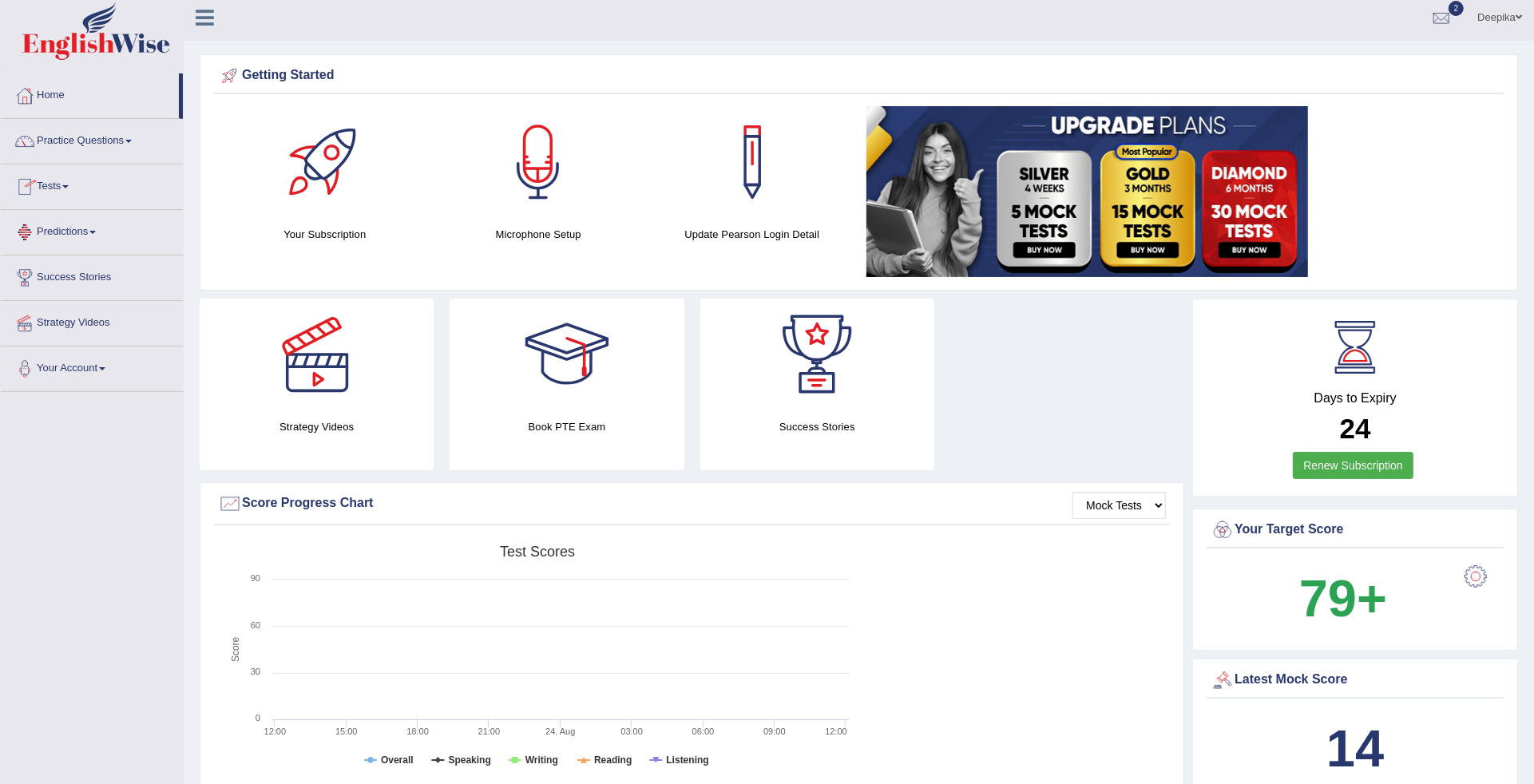
click at [69, 188] on link "Tests" at bounding box center [92, 185] width 182 height 40
click at [70, 222] on link "Take Practice Sectional Test" at bounding box center [104, 223] width 149 height 28
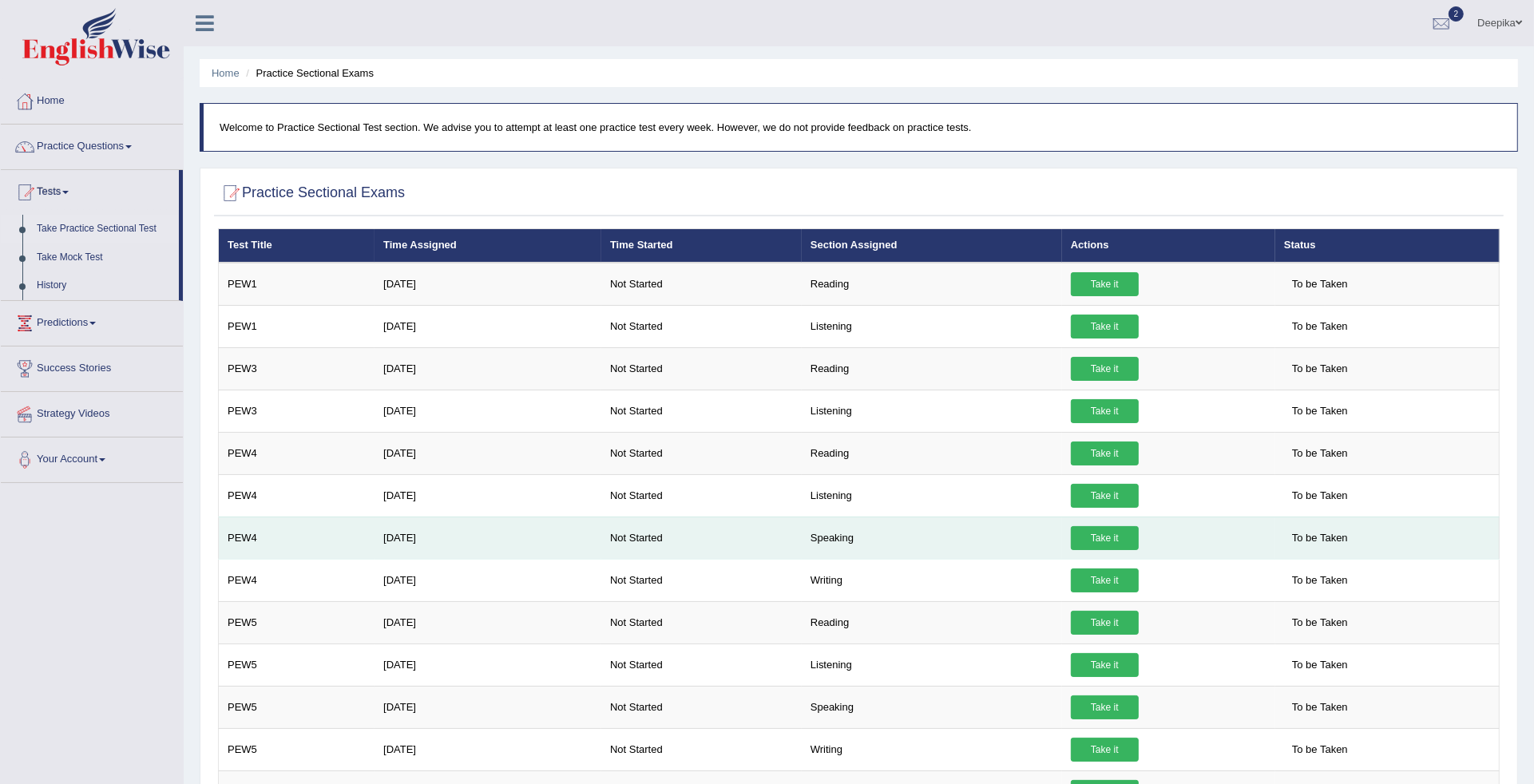
click at [1080, 536] on link "Take it" at bounding box center [1104, 538] width 68 height 24
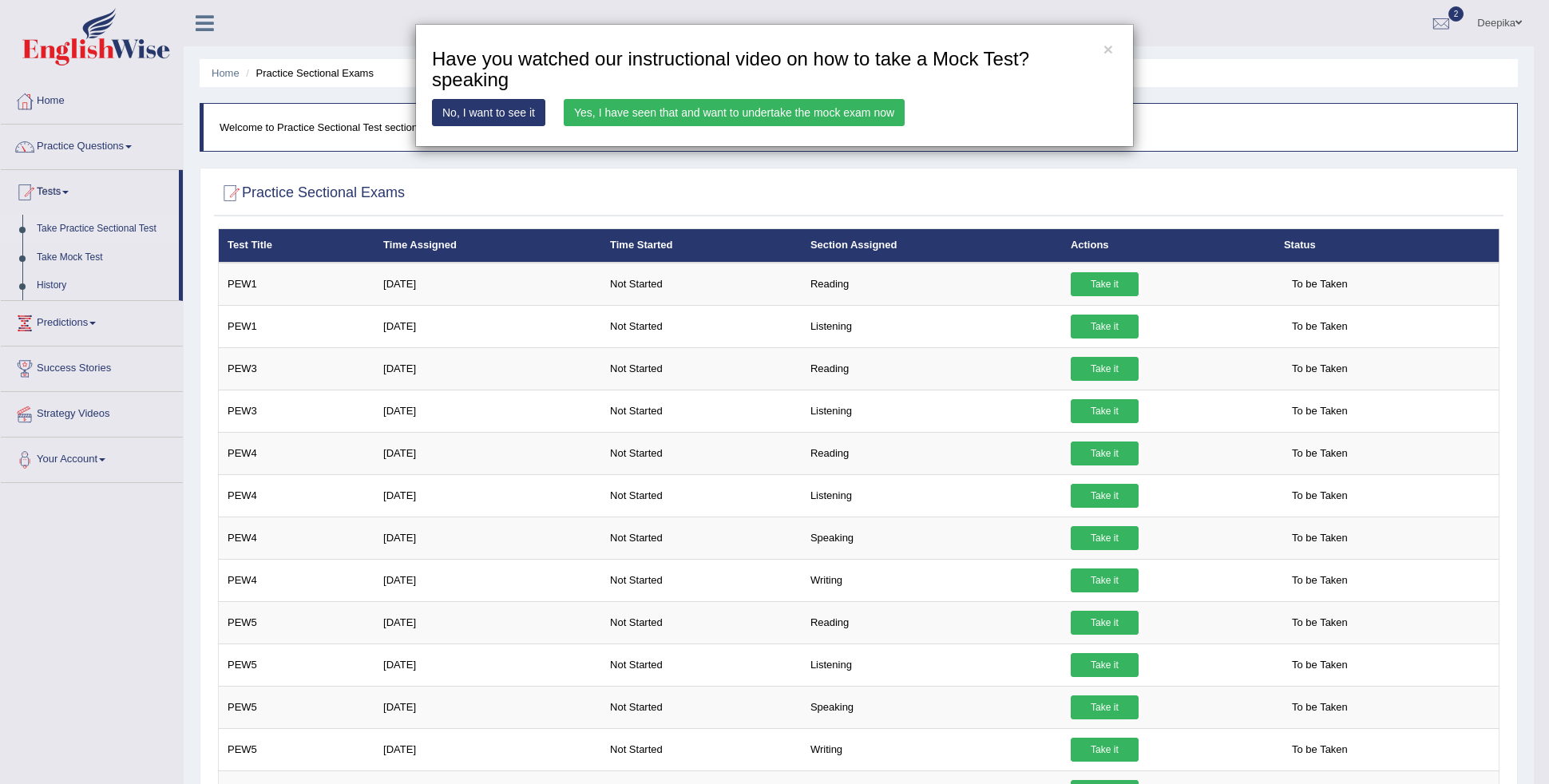
click at [66, 197] on div "× Have you watched our instructional video on how to take a Mock Test?speaking …" at bounding box center [774, 392] width 1549 height 784
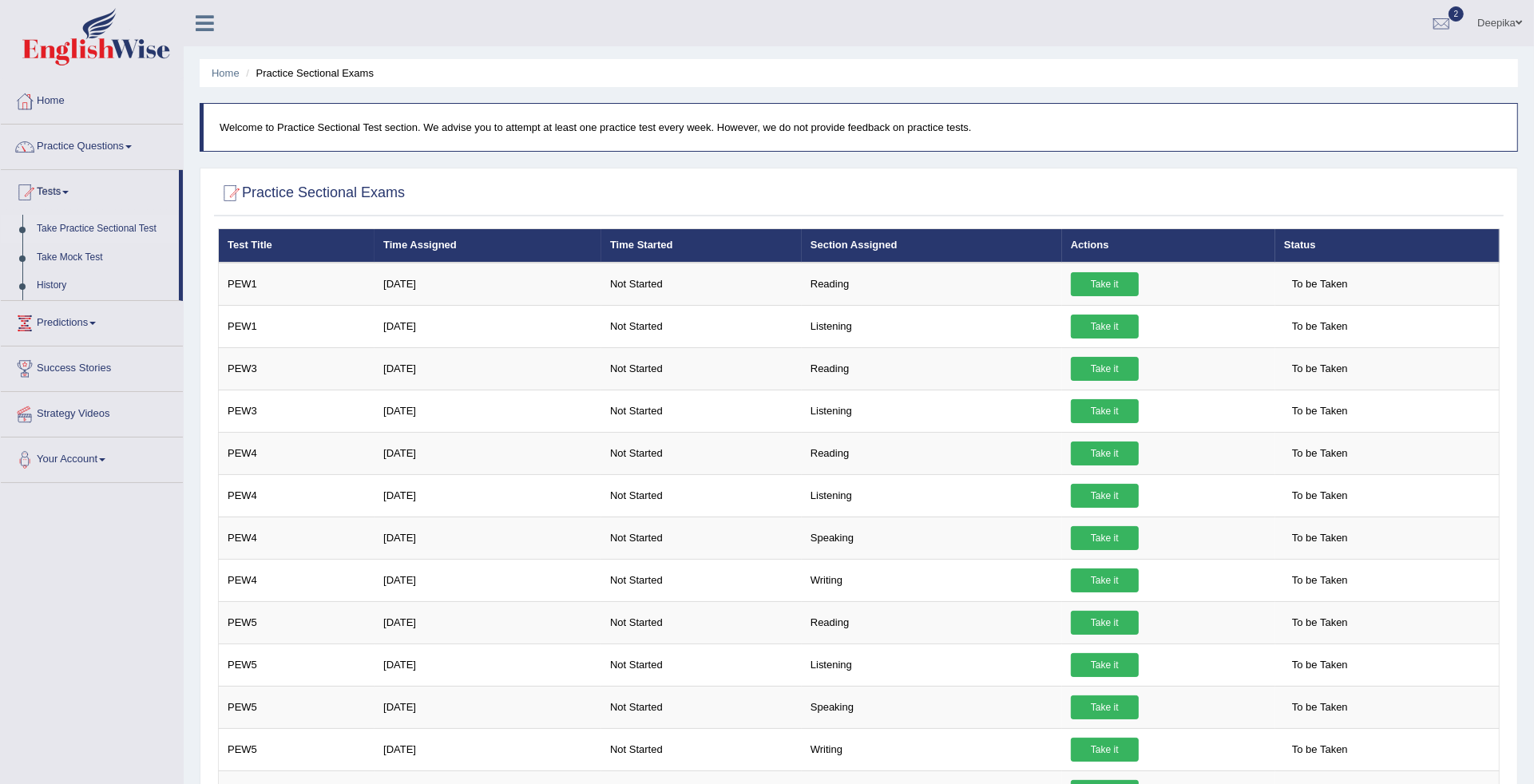
click at [134, 145] on link "Practice Questions" at bounding box center [92, 145] width 182 height 40
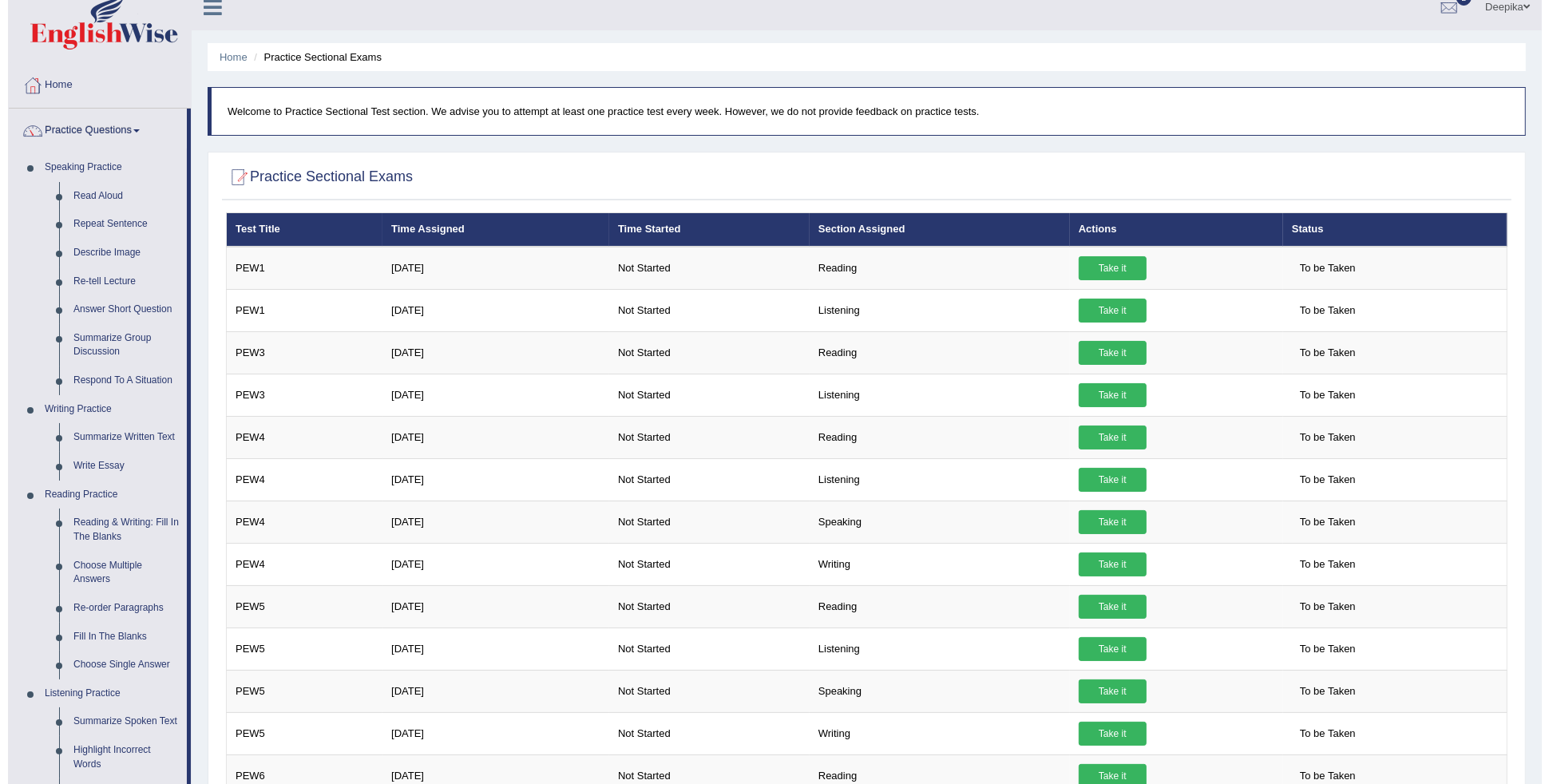
scroll to position [4, 0]
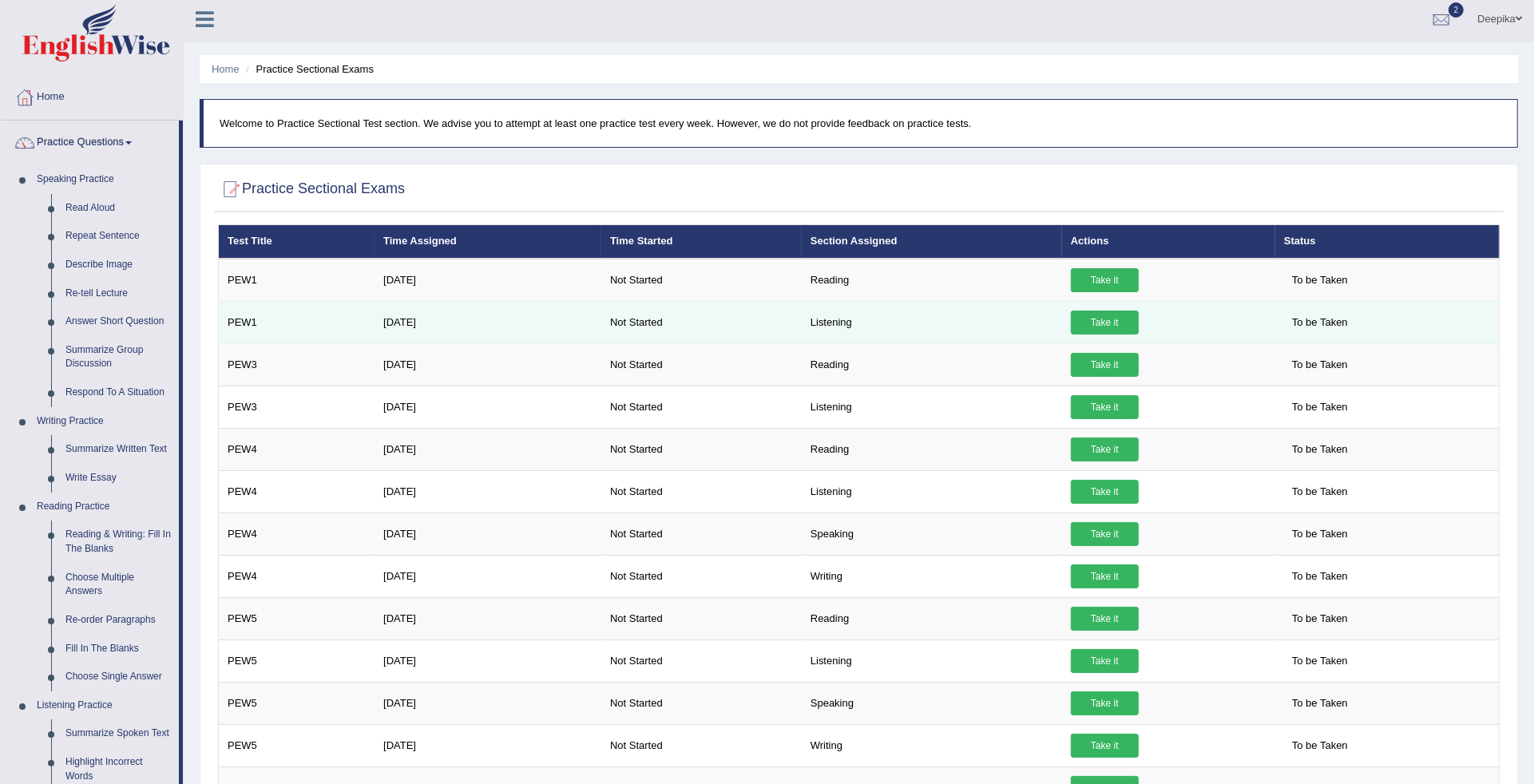
click at [1112, 332] on link "Take it" at bounding box center [1104, 322] width 68 height 24
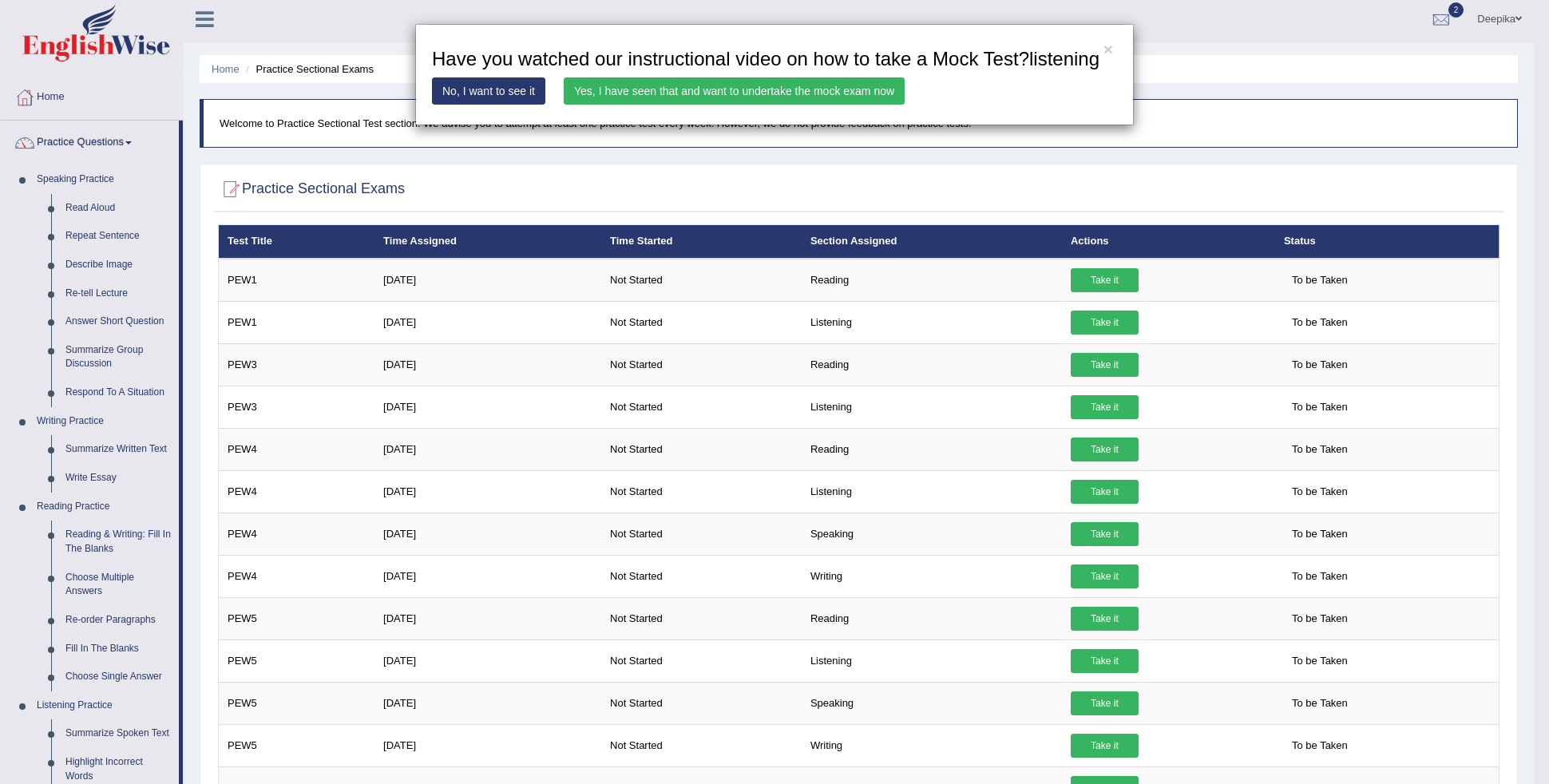
click at [780, 85] on link "Yes, I have seen that and want to undertake the mock exam now" at bounding box center [734, 91] width 341 height 27
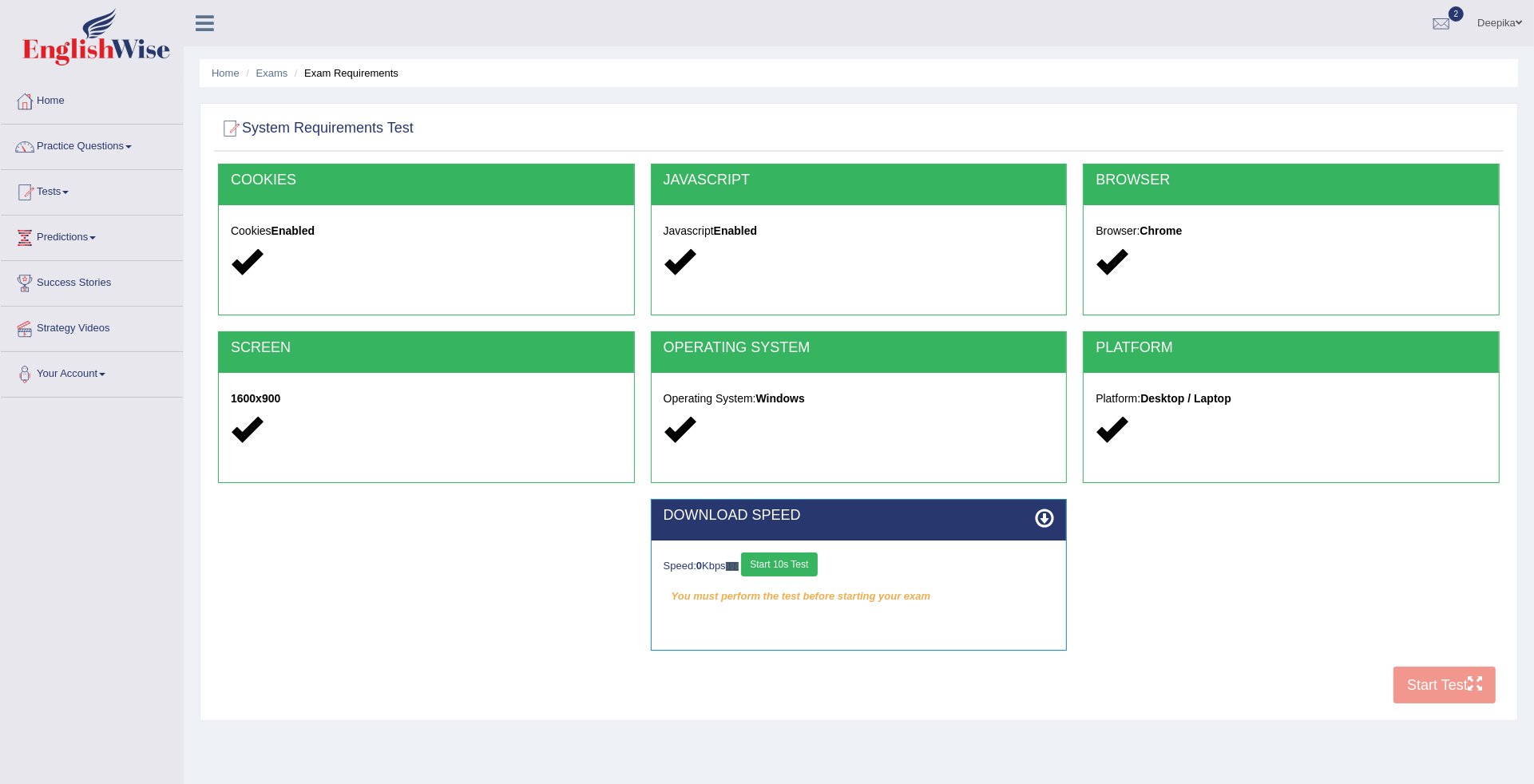
click at [788, 566] on button "Start 10s Test" at bounding box center [778, 564] width 76 height 24
click at [1407, 693] on button "Start Test" at bounding box center [1444, 685] width 102 height 37
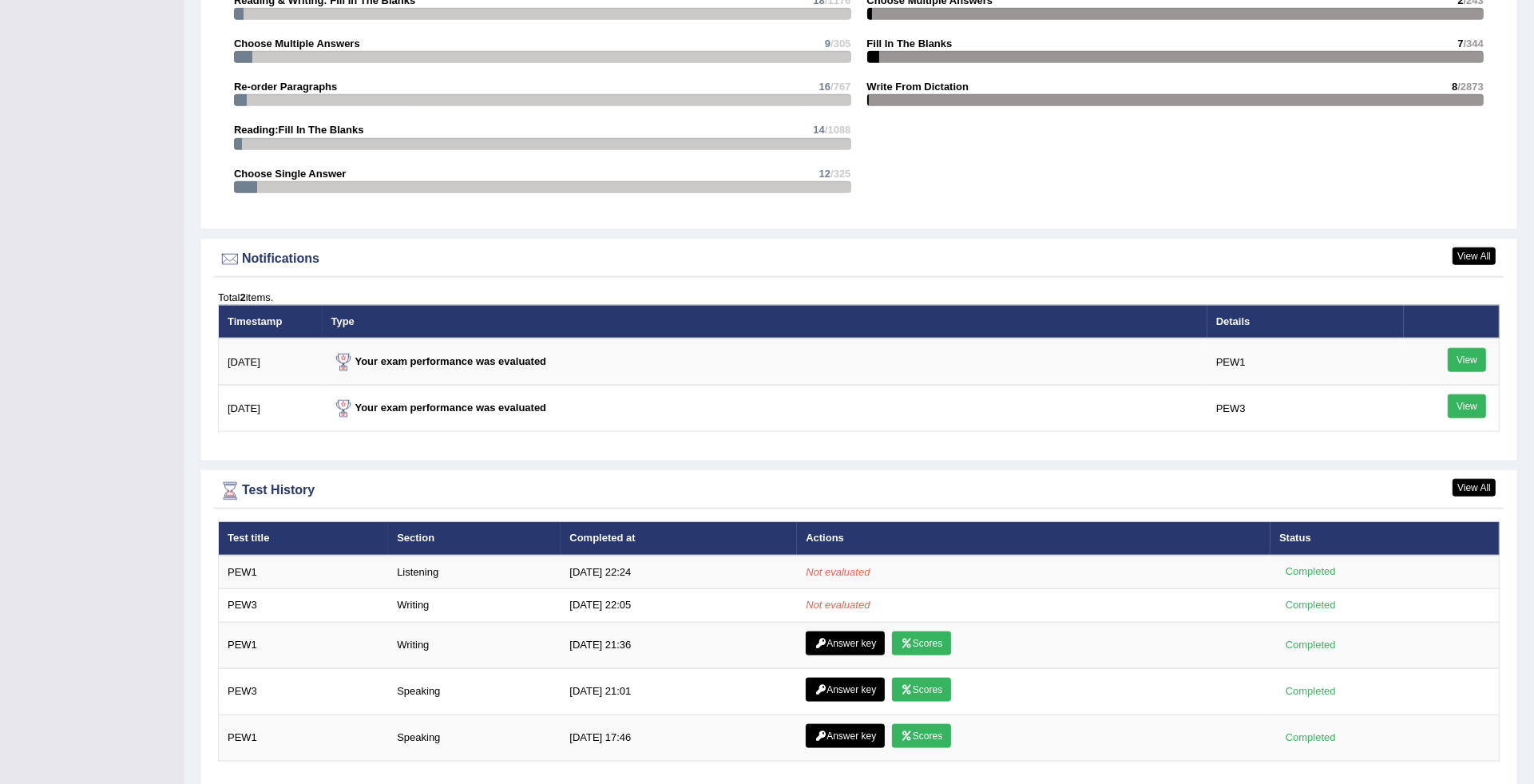
scroll to position [1773, 0]
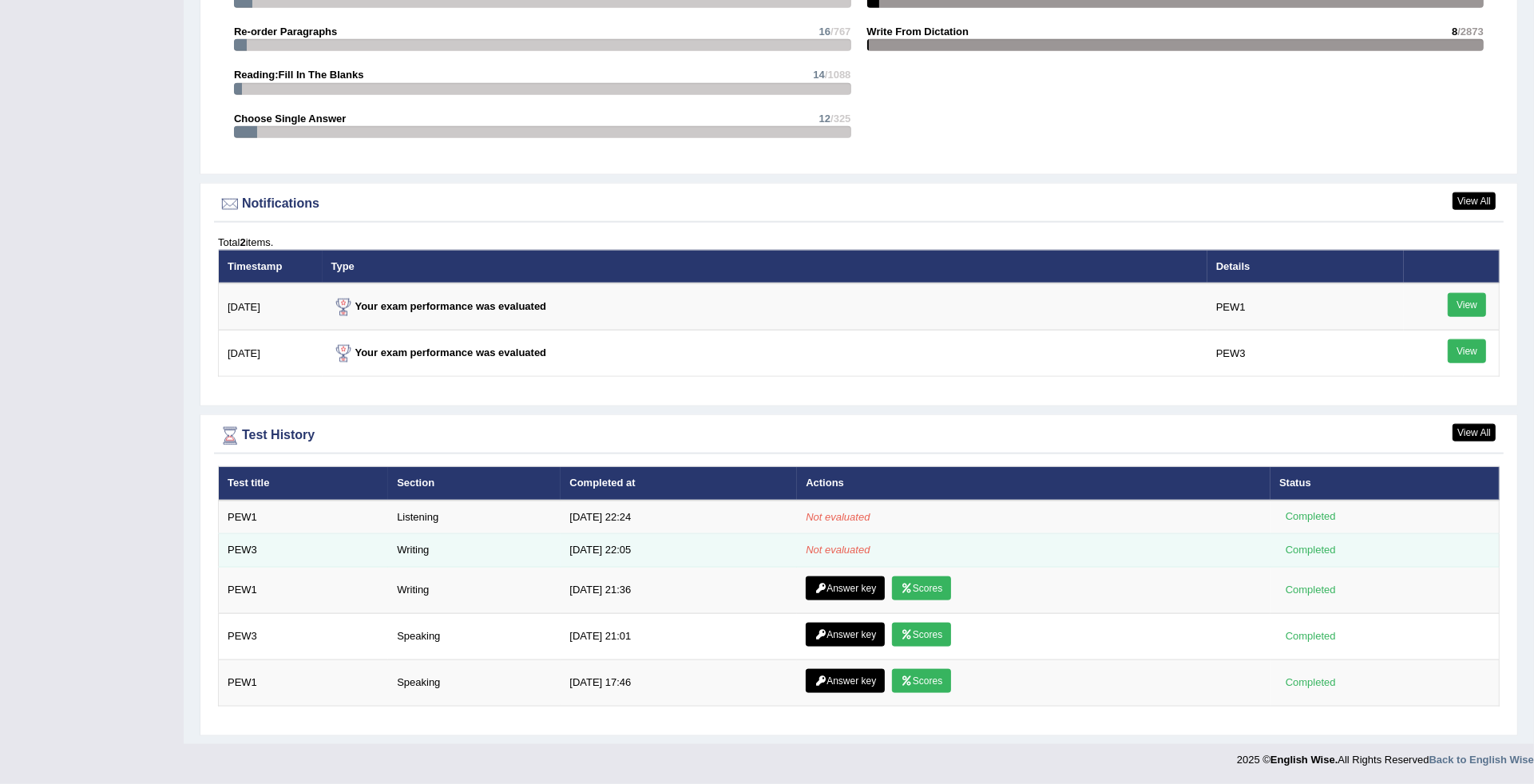
click at [835, 555] on td "Not evaluated" at bounding box center [1034, 551] width 474 height 33
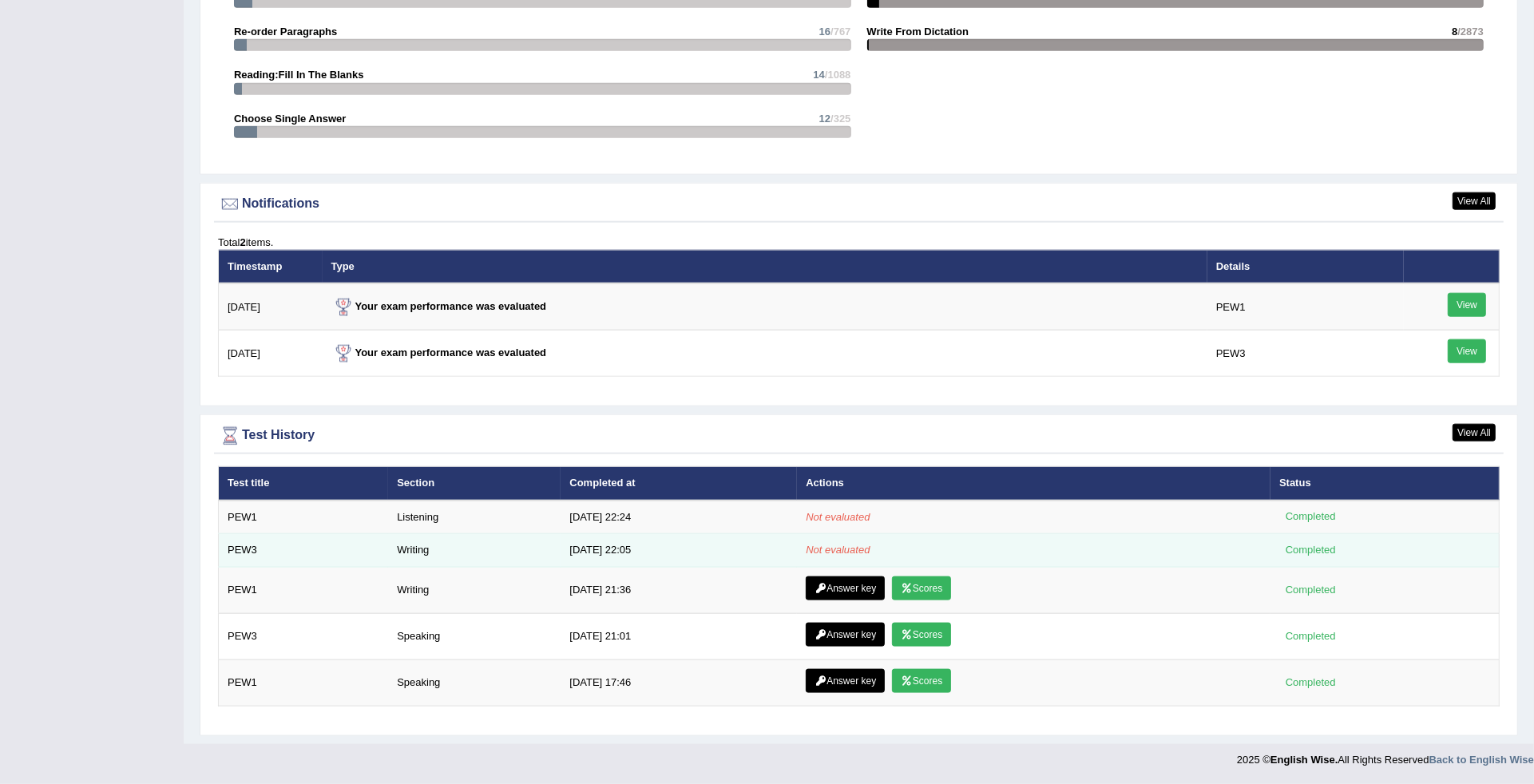
click at [835, 555] on td "Not evaluated" at bounding box center [1034, 551] width 474 height 33
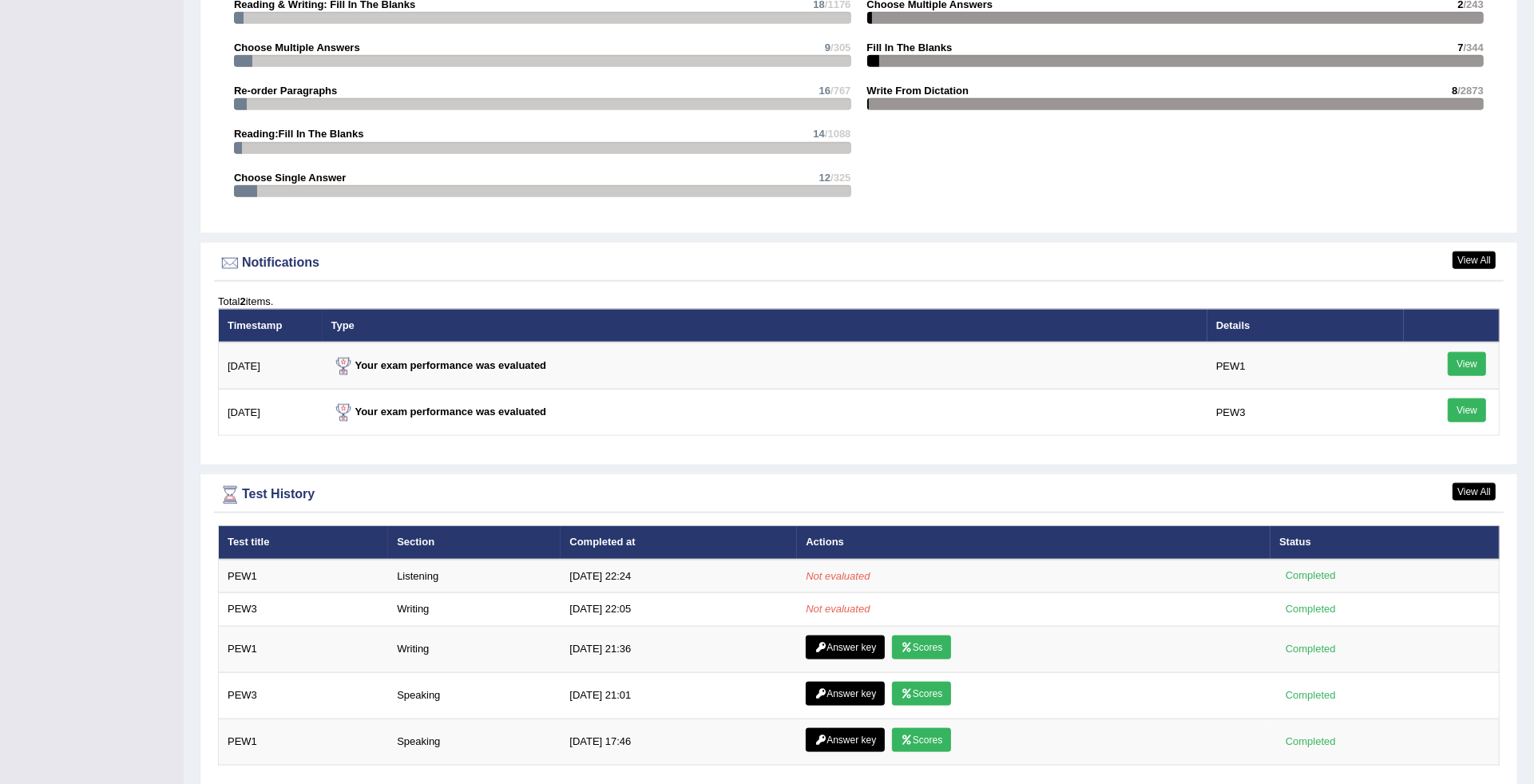
scroll to position [1737, 0]
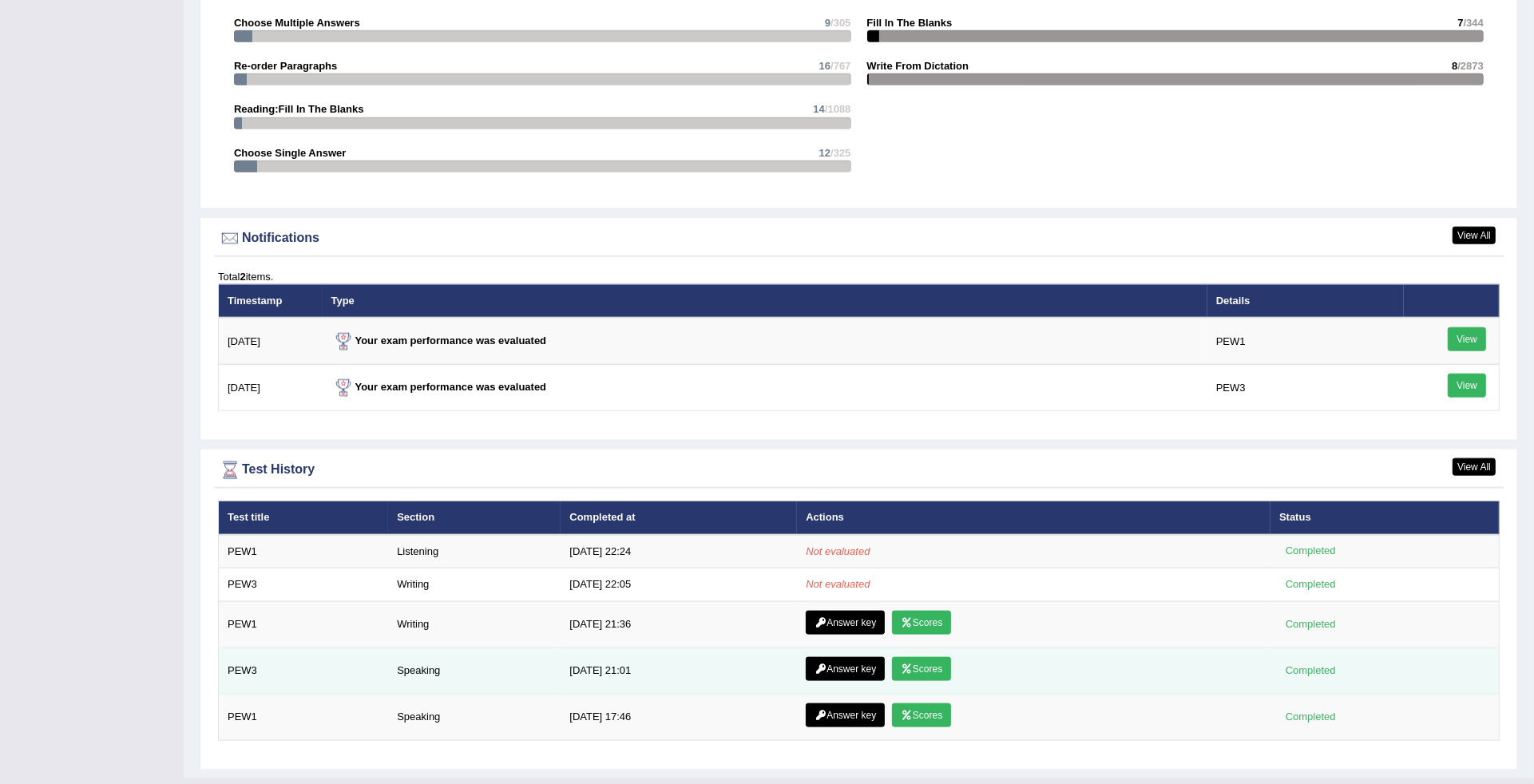
click at [935, 664] on link "Scores" at bounding box center [921, 669] width 59 height 24
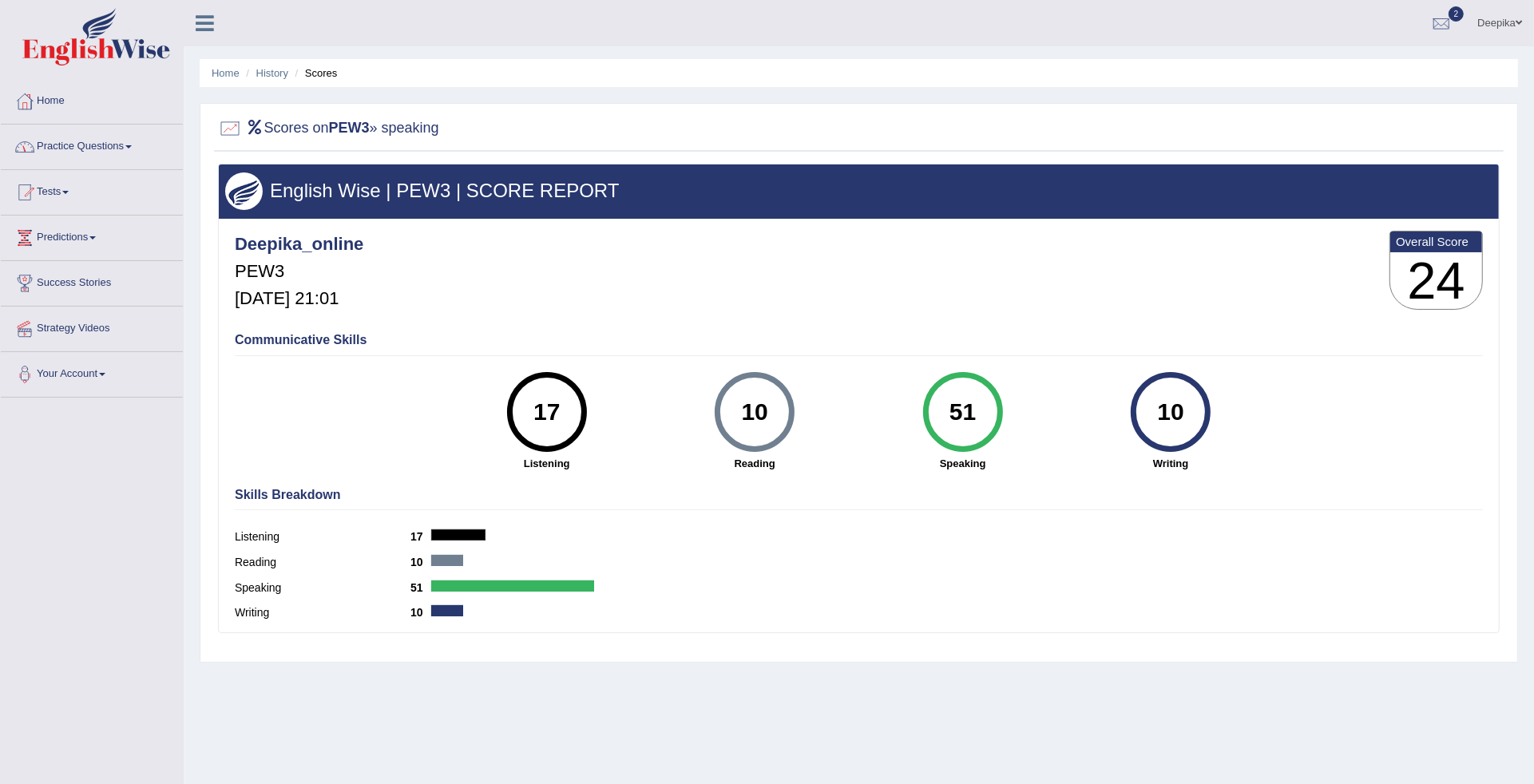
click at [131, 149] on link "Practice Questions" at bounding box center [92, 145] width 182 height 40
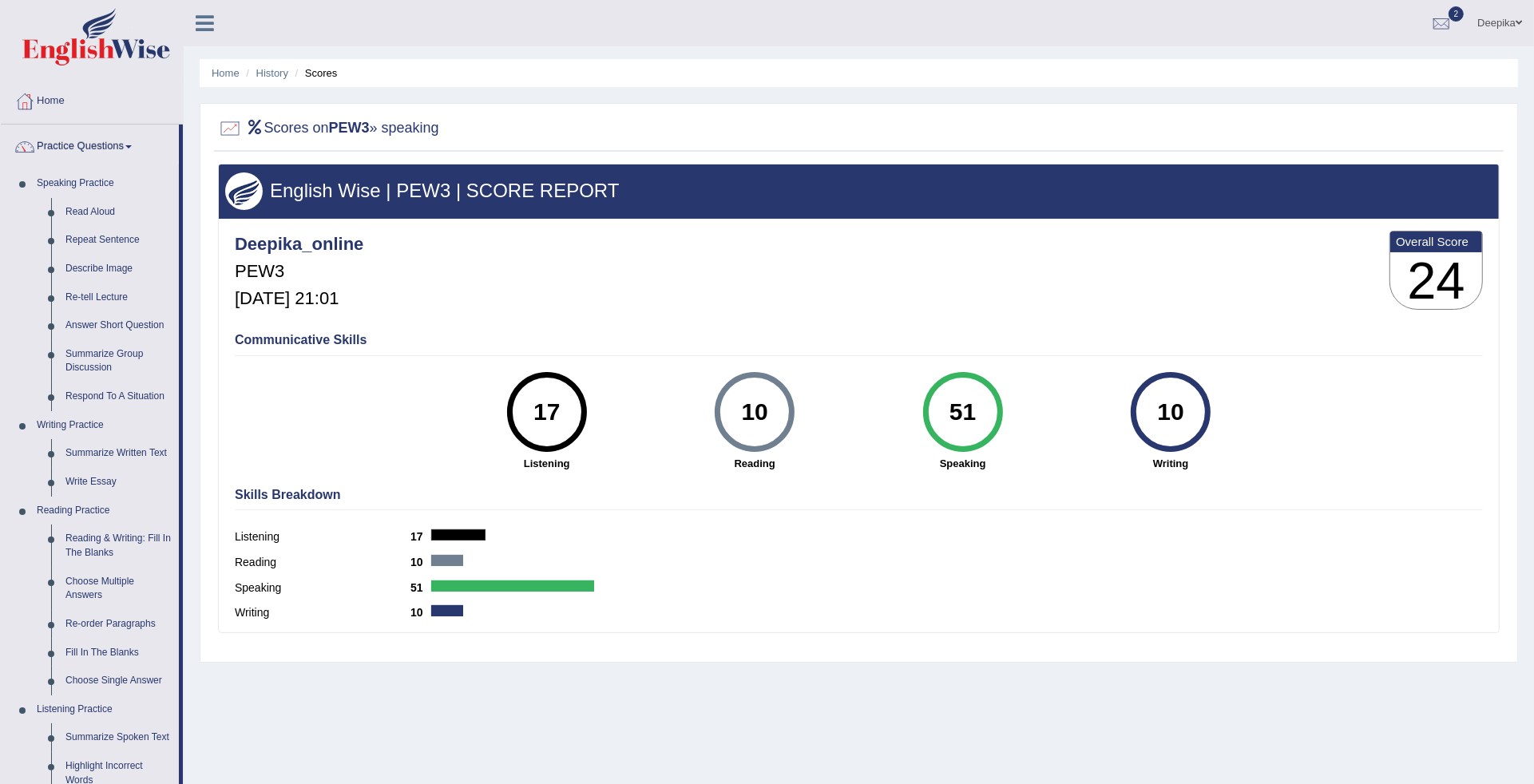
click at [523, 344] on h4 "Communicative Skills" at bounding box center [858, 340] width 1248 height 14
click at [743, 279] on div "Deepika_online PEW3 Aug 24, 2025, 21:01 Overall Score 24" at bounding box center [859, 274] width 1256 height 95
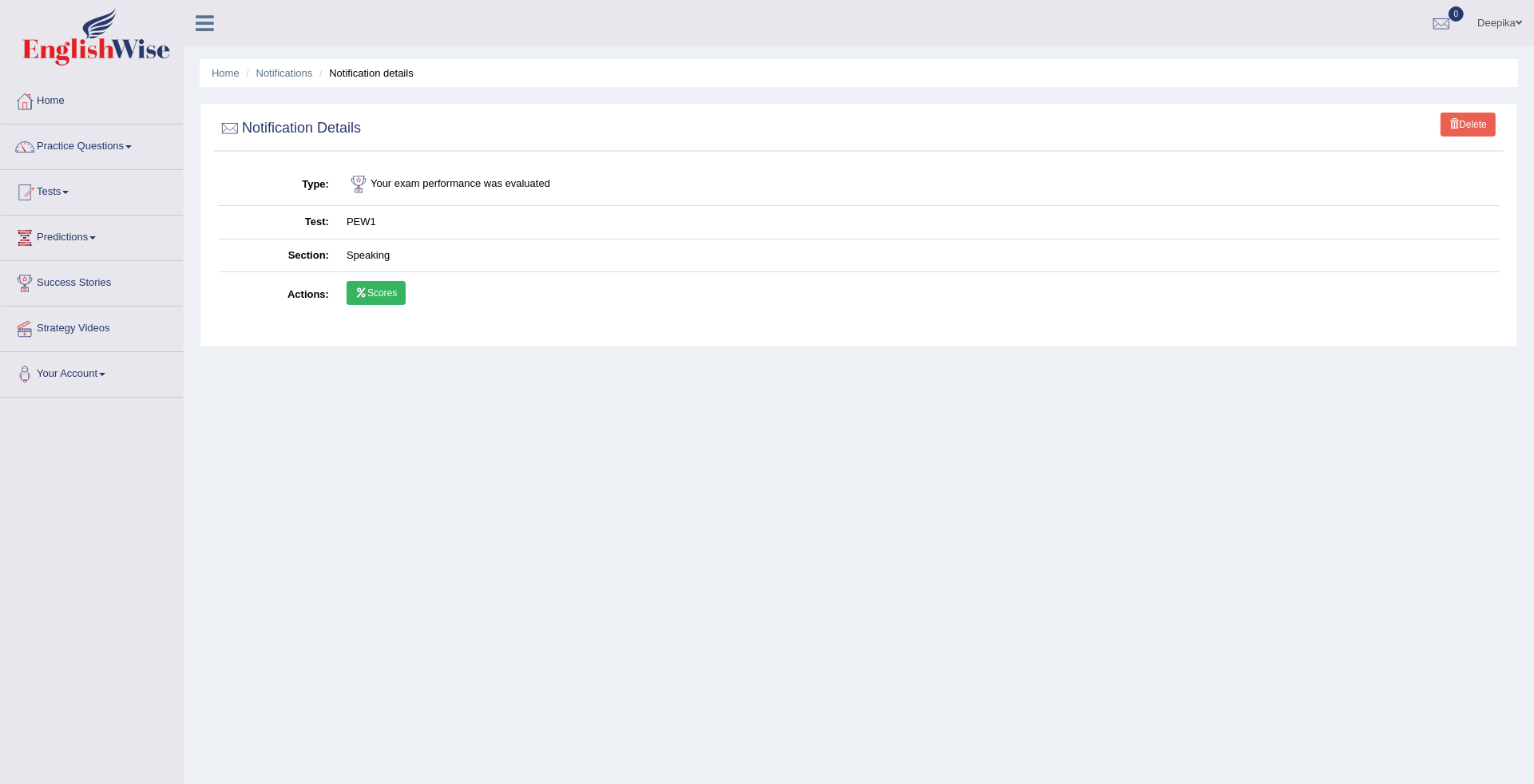
click at [369, 284] on link "Scores" at bounding box center [376, 293] width 59 height 24
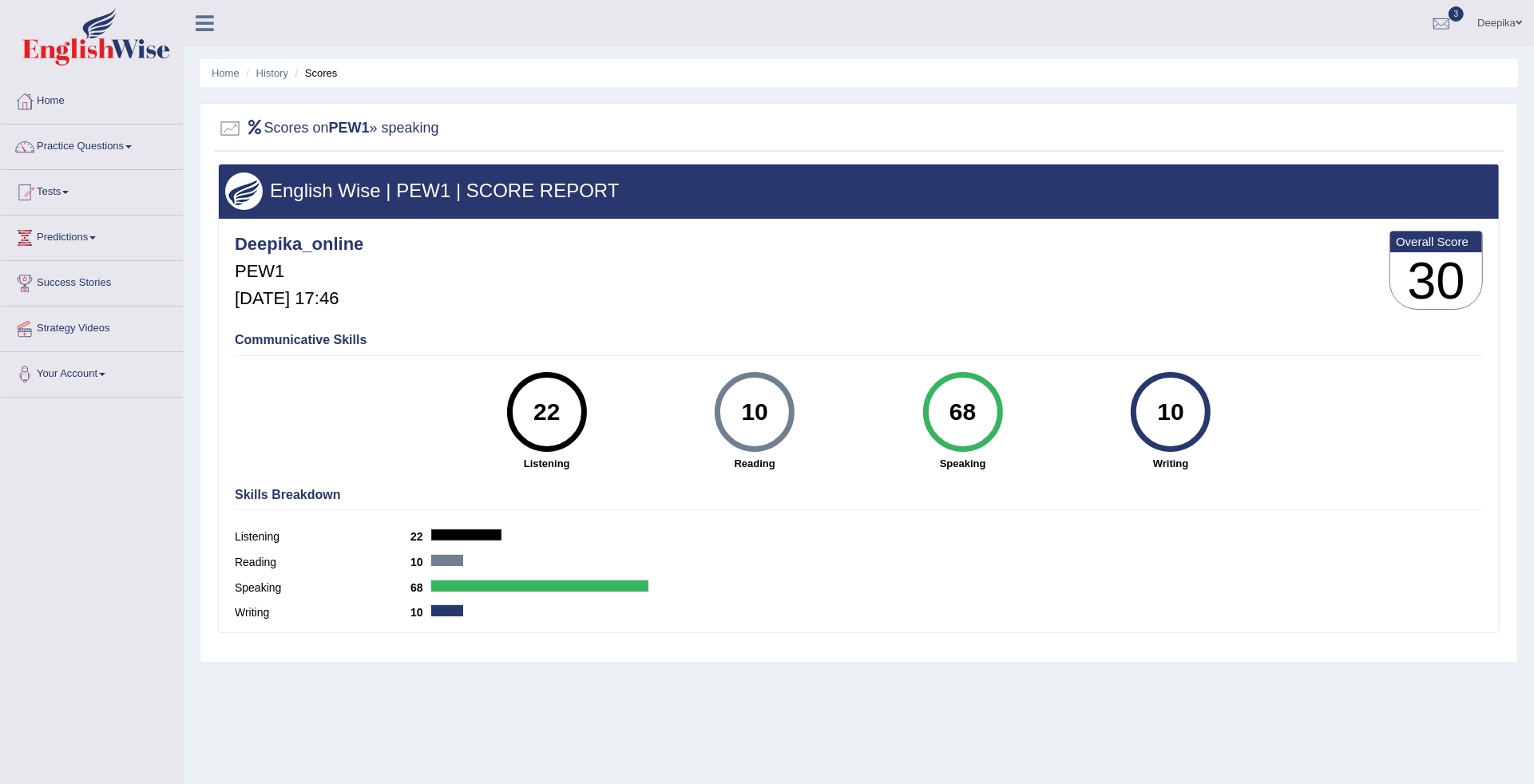
click at [532, 277] on div "Deepika_online PEW1 [DATE] 17:46 Overall Score 30" at bounding box center [859, 274] width 1256 height 95
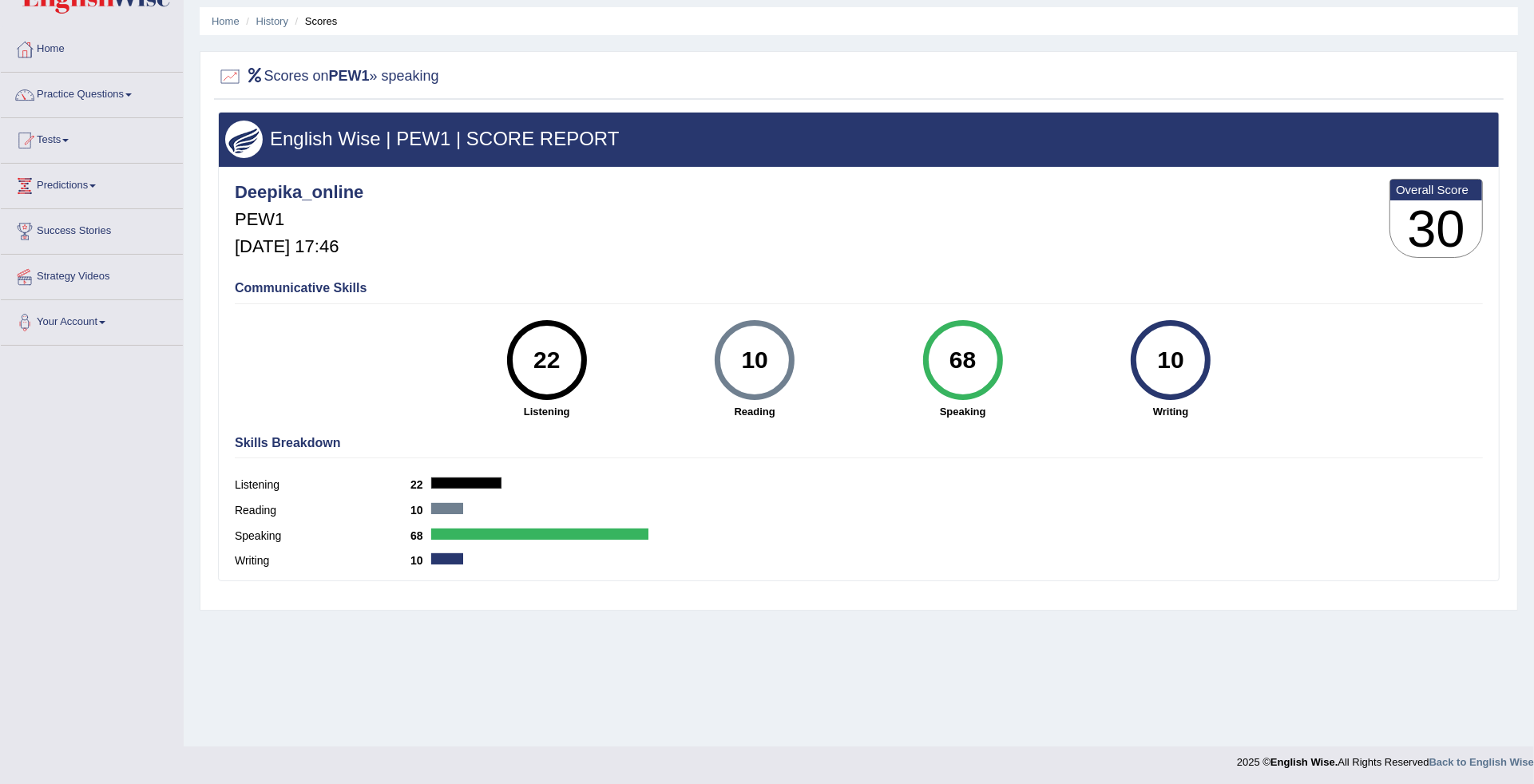
scroll to position [54, 0]
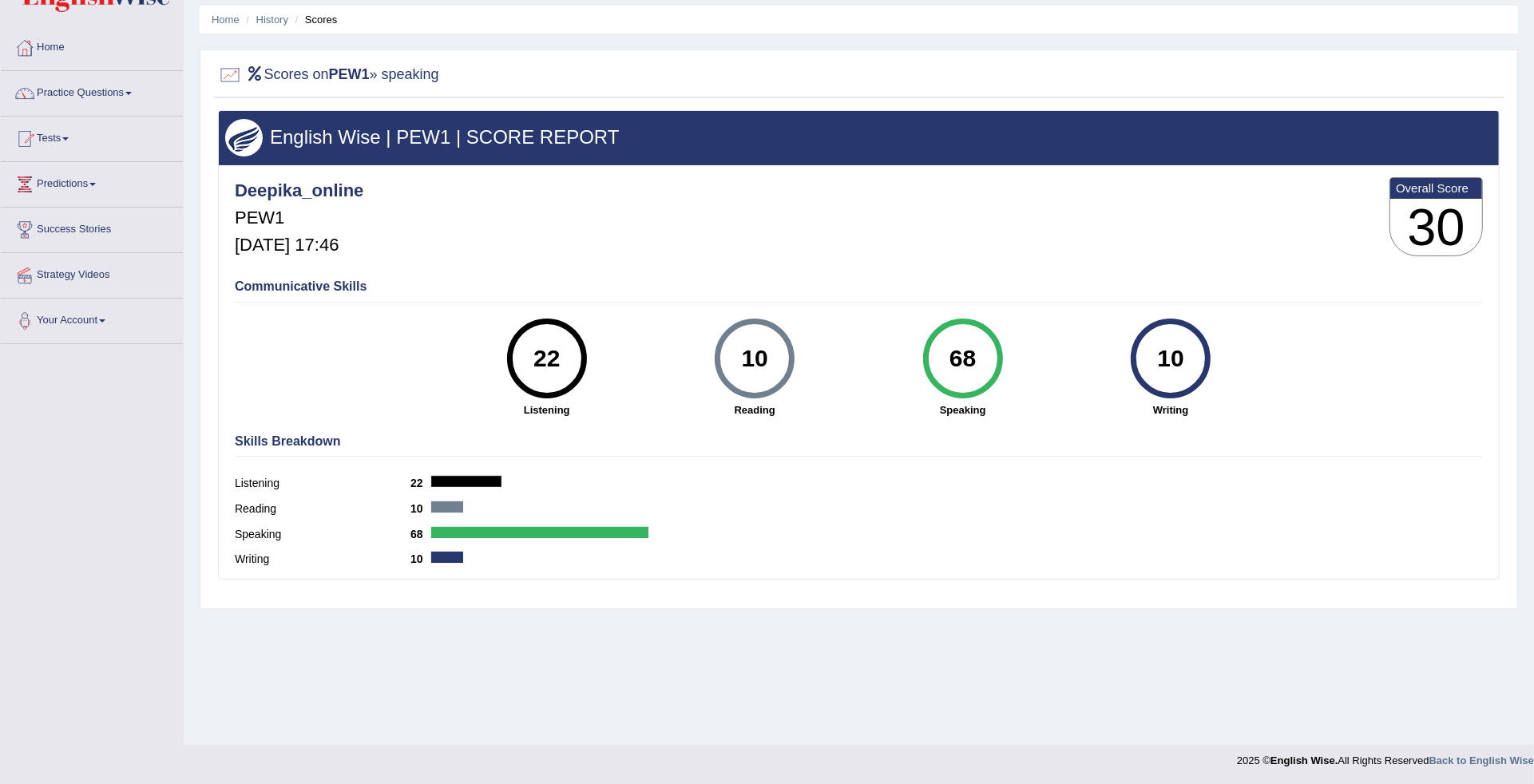
click at [129, 86] on link "Practice Questions" at bounding box center [92, 91] width 182 height 40
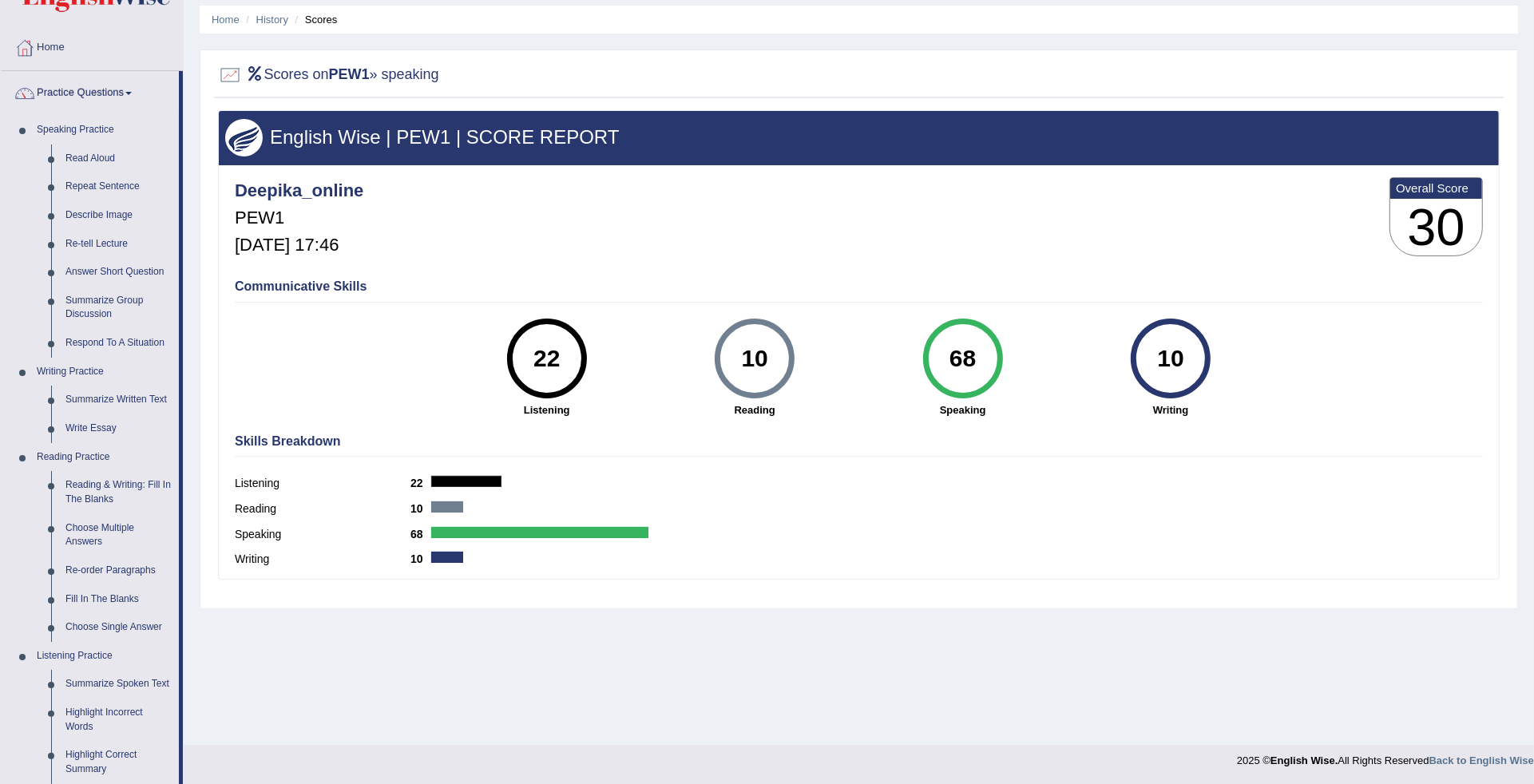
click at [129, 86] on link "Practice Questions" at bounding box center [90, 91] width 178 height 40
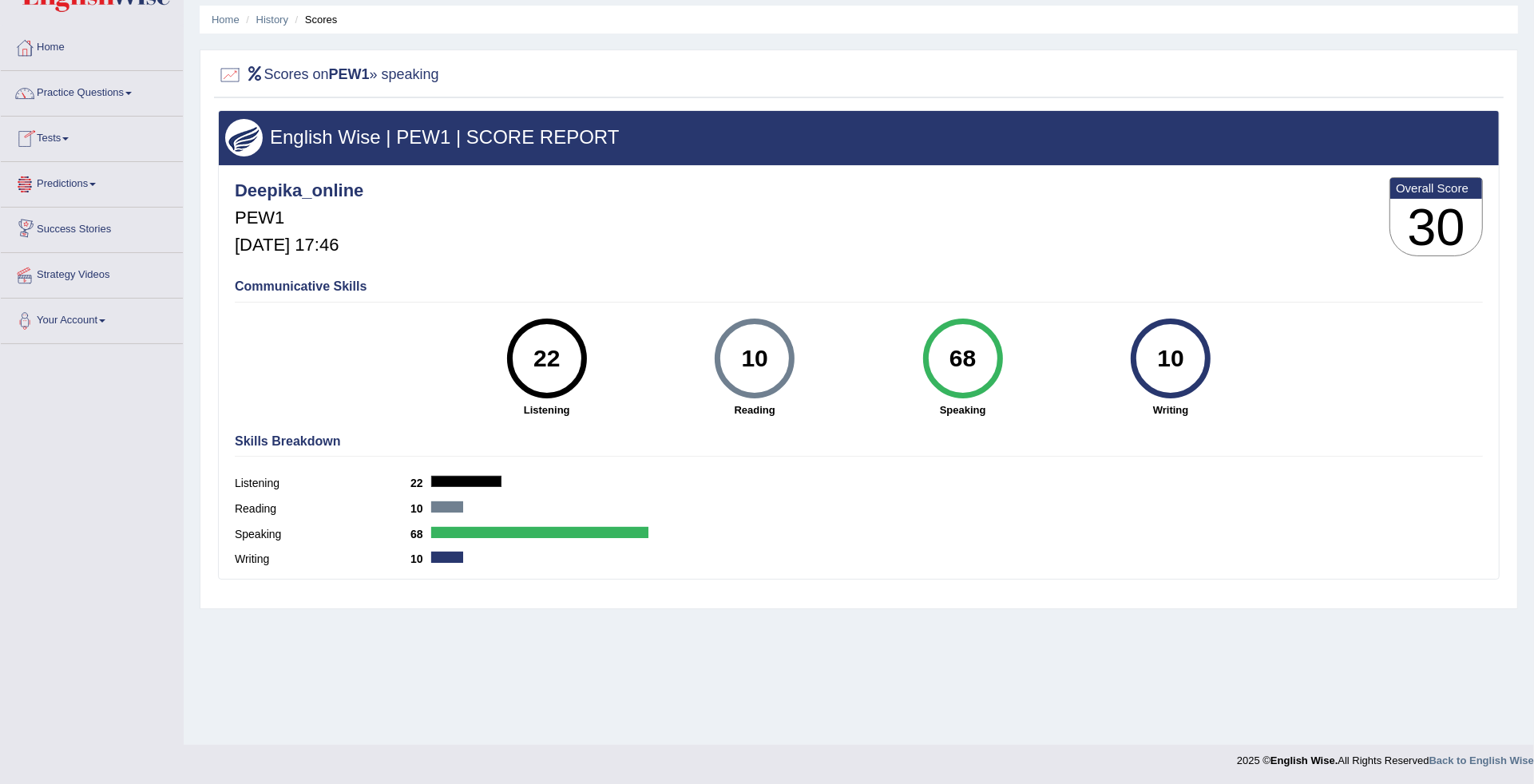
click at [76, 146] on link "Tests" at bounding box center [92, 136] width 182 height 40
click at [78, 174] on link "Take Practice Sectional Test" at bounding box center [104, 176] width 149 height 28
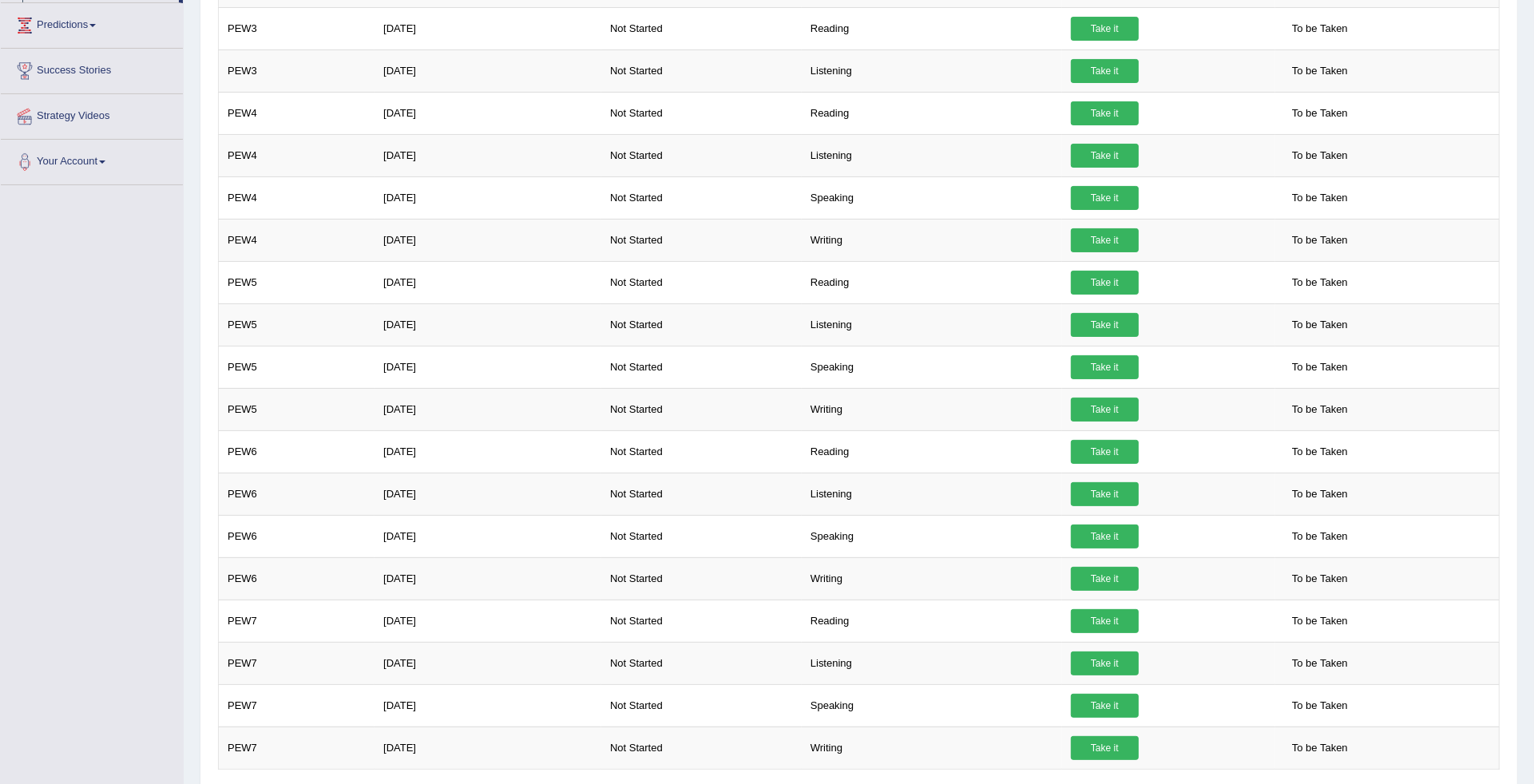
scroll to position [341, 0]
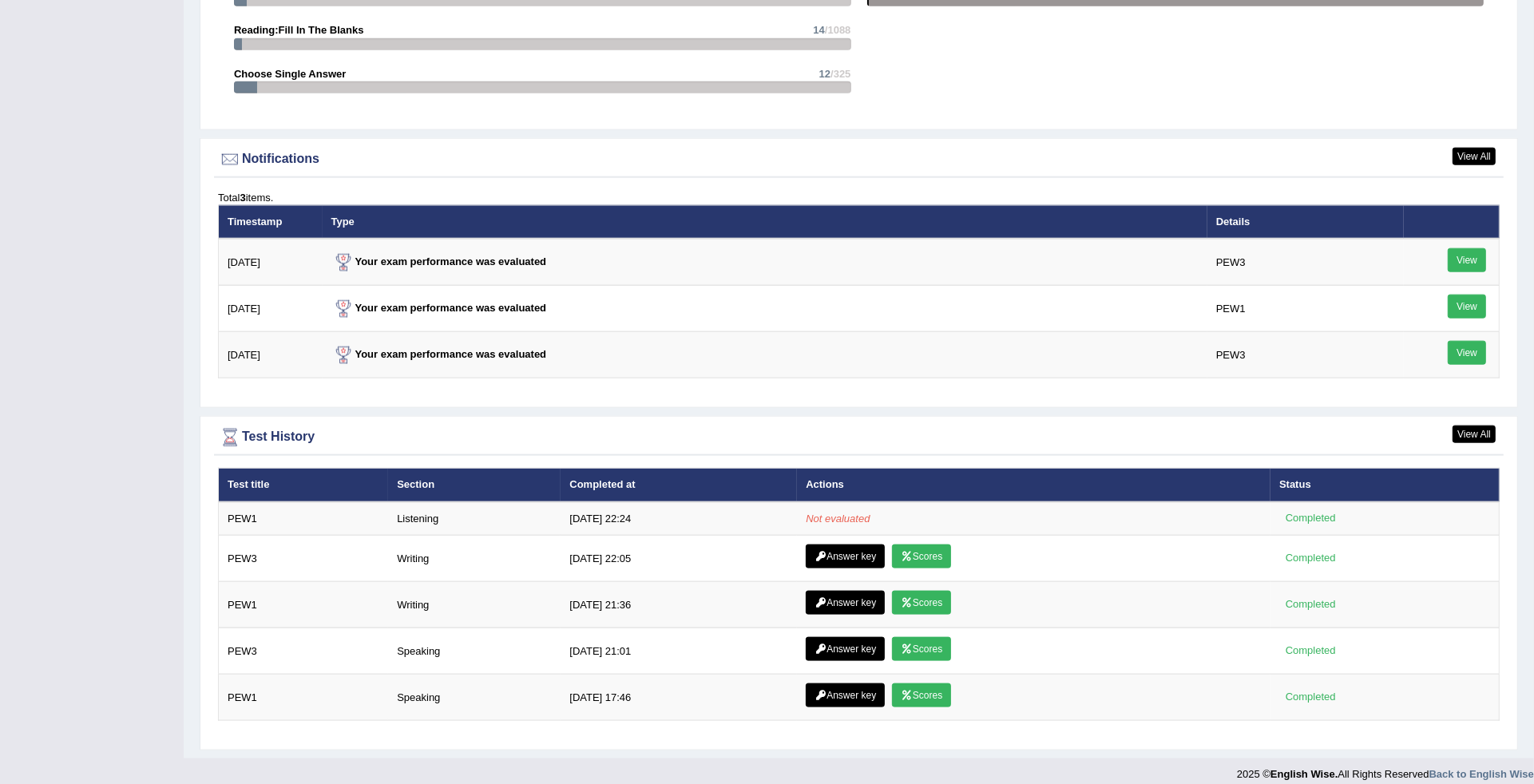
scroll to position [1833, 0]
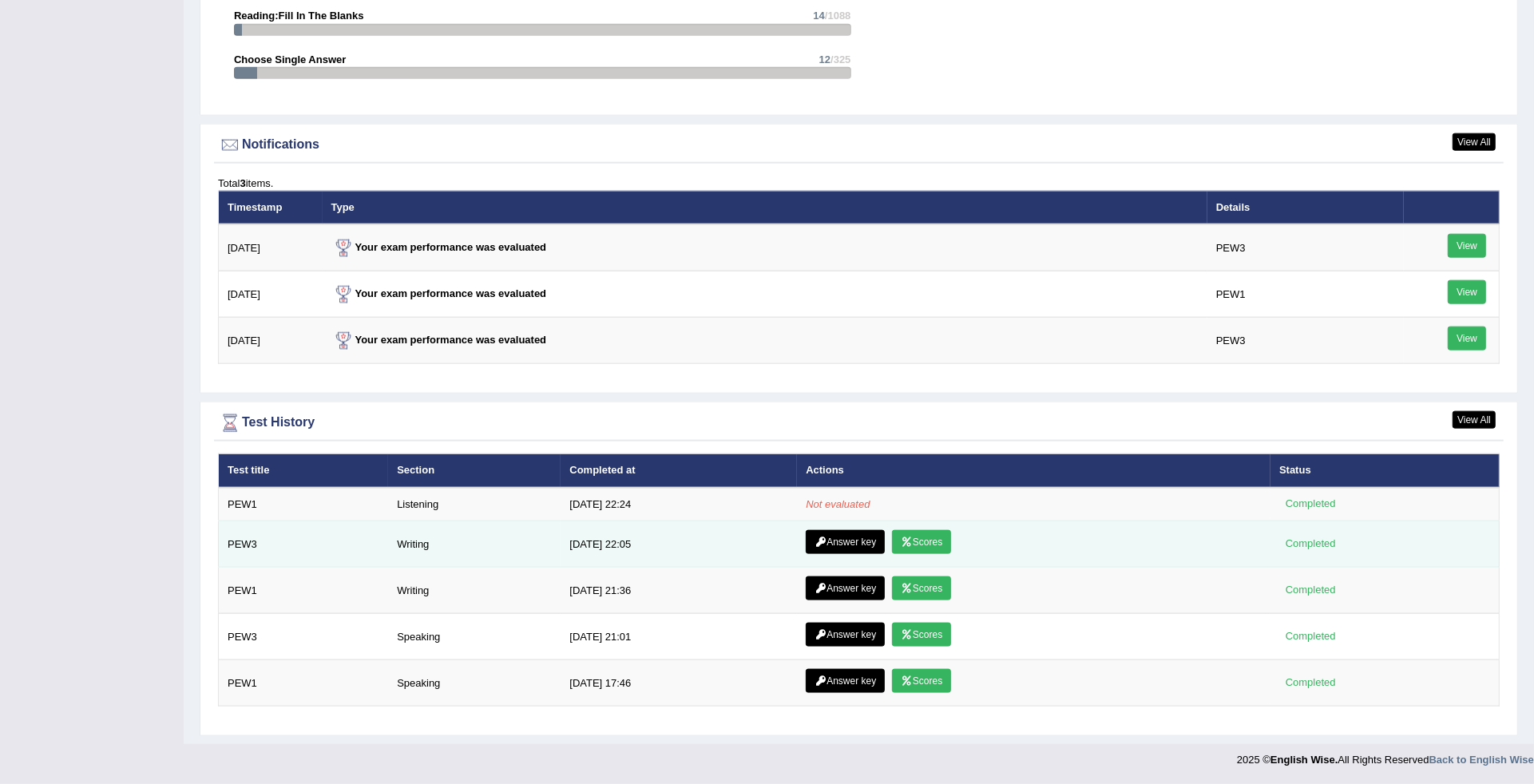
click at [908, 530] on link "Scores" at bounding box center [921, 541] width 59 height 24
